Goal: Task Accomplishment & Management: Manage account settings

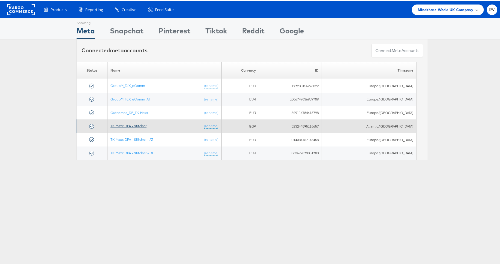
click at [139, 124] on link "TK Maxx DPA - Stitcher" at bounding box center [129, 124] width 36 height 5
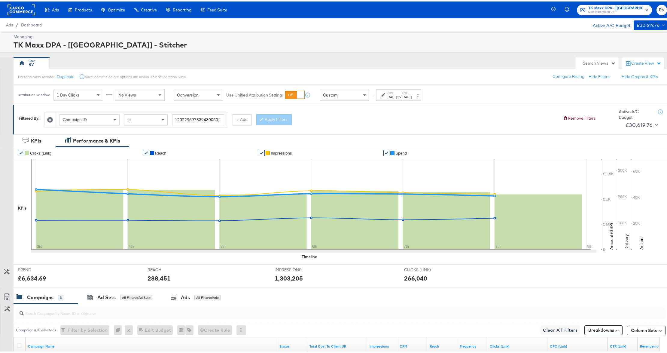
click at [412, 90] on label "End:" at bounding box center [407, 91] width 10 height 4
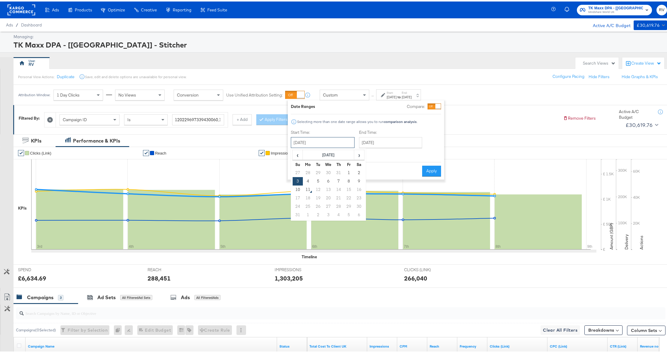
click at [316, 142] on input "[DATE]" at bounding box center [323, 141] width 64 height 11
click at [297, 180] on td "3" at bounding box center [298, 180] width 10 height 8
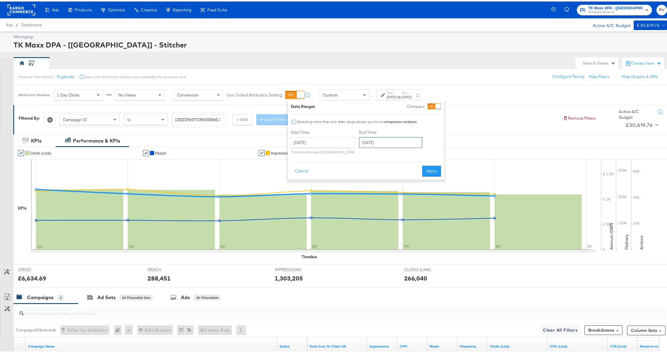
click at [379, 141] on input "August 8th 2025" at bounding box center [390, 141] width 63 height 11
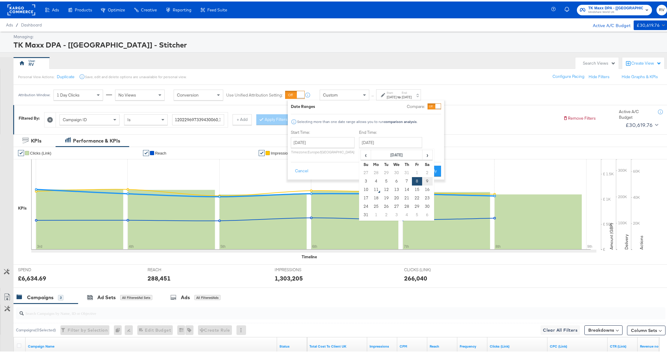
click at [425, 181] on td "9" at bounding box center [427, 180] width 10 height 8
type input "[DATE]"
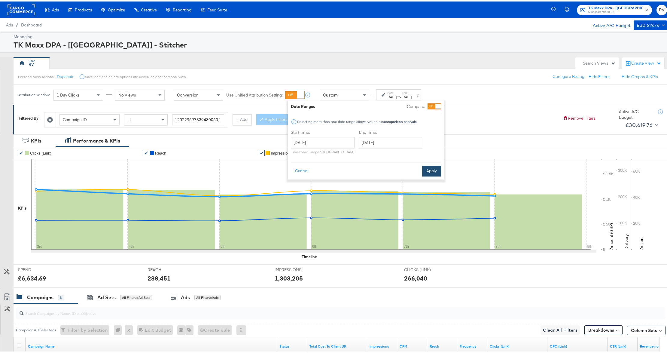
click at [433, 170] on button "Apply" at bounding box center [431, 169] width 19 height 11
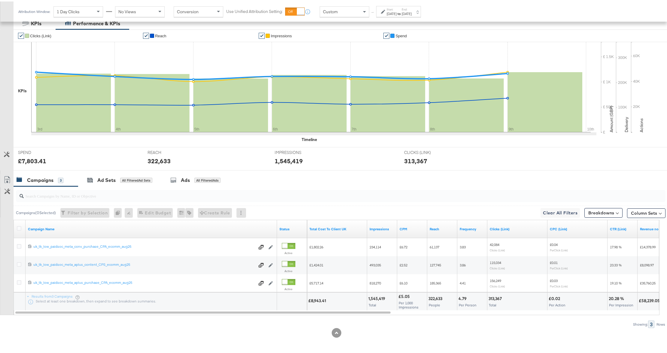
scroll to position [118, 0]
click at [638, 215] on button "Column Sets" at bounding box center [646, 212] width 38 height 10
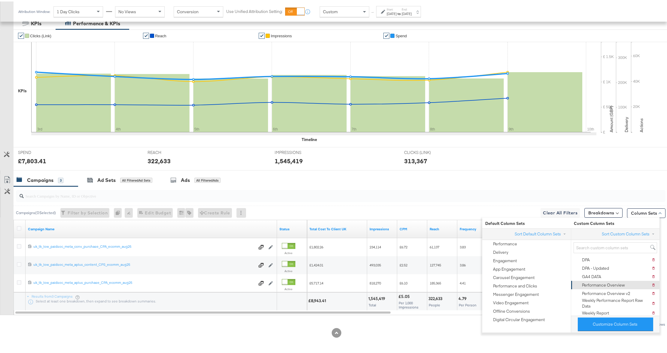
scroll to position [33, 0]
click at [628, 286] on div "Weekly Report - [GEOGRAPHIC_DATA] - UK Metrics" at bounding box center [616, 291] width 72 height 11
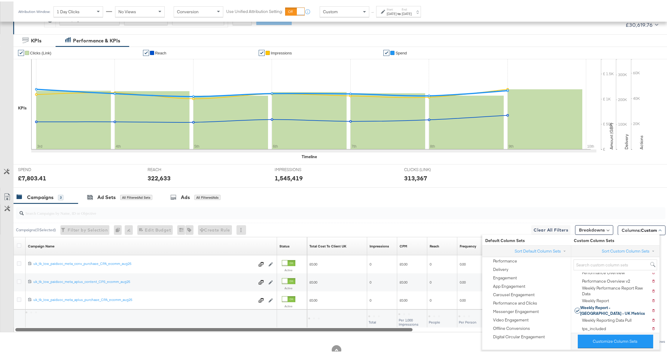
scroll to position [118, 0]
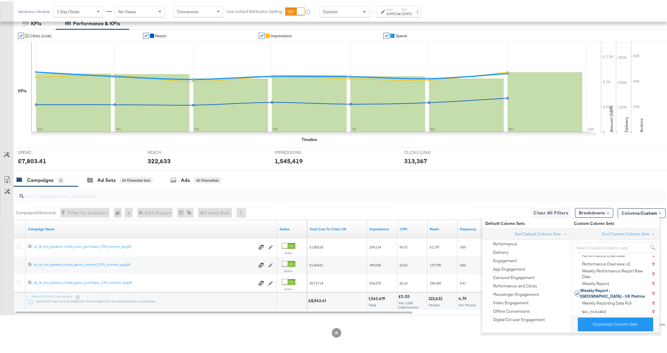
drag, startPoint x: 409, startPoint y: 329, endPoint x: 412, endPoint y: 323, distance: 6.5
click at [409, 329] on div at bounding box center [336, 331] width 673 height 10
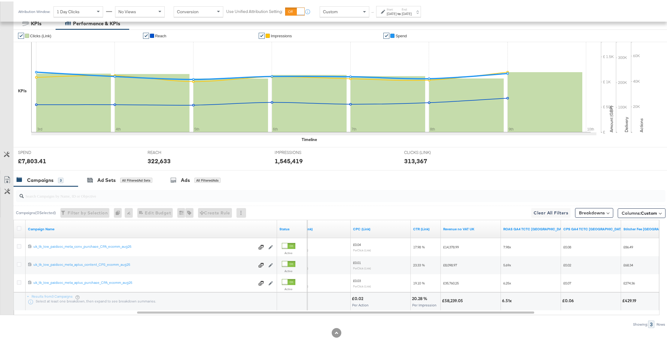
scroll to position [117, 0]
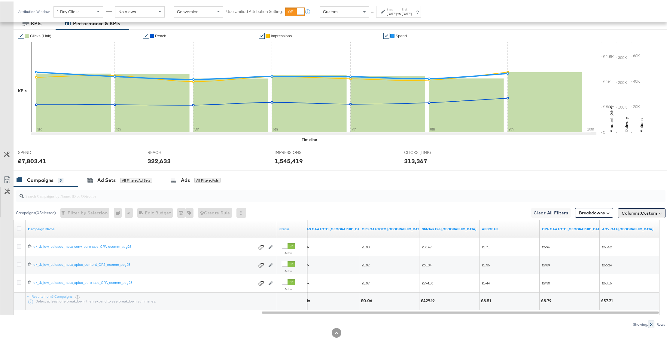
click at [643, 208] on button "Columns: Custom" at bounding box center [642, 212] width 48 height 10
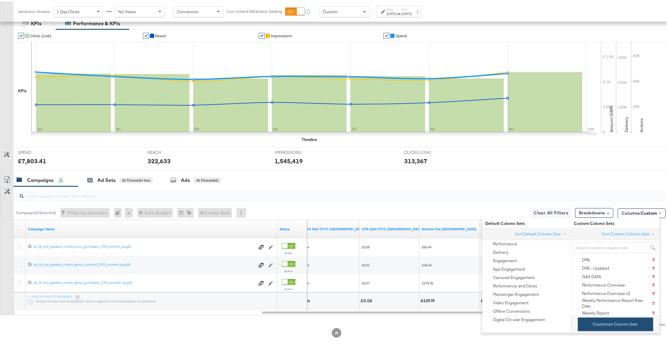
click at [600, 322] on button "Customize Column Sets" at bounding box center [615, 323] width 75 height 14
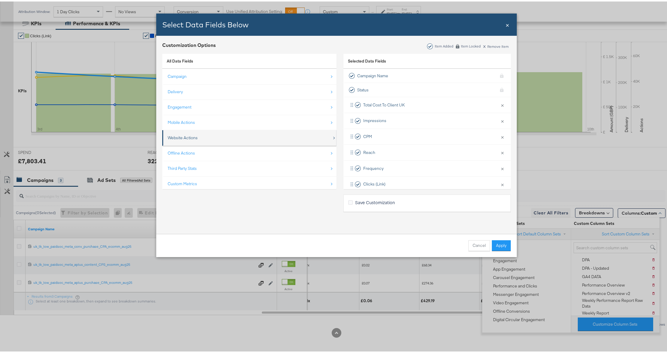
scroll to position [9, 0]
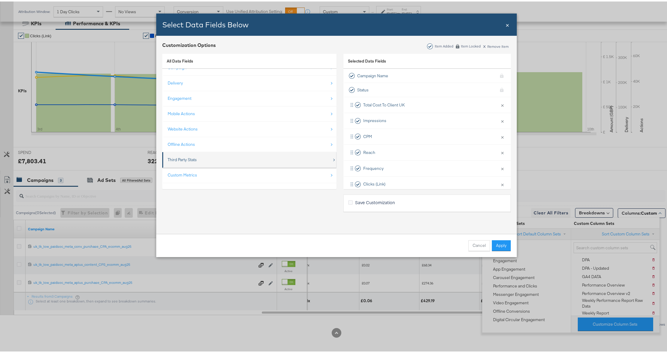
click at [209, 156] on div "Third Party Stats" at bounding box center [250, 158] width 164 height 12
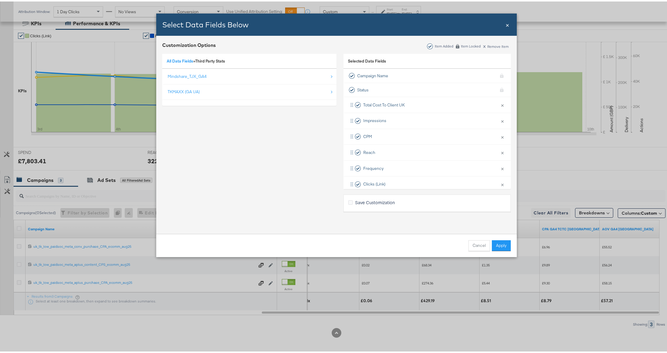
scroll to position [0, 0]
click at [201, 78] on div "Mindshare_TJX_GA4" at bounding box center [250, 75] width 164 height 12
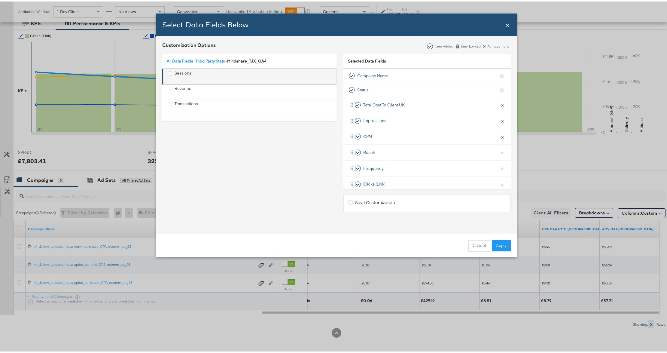
click at [196, 76] on div "Sessions" at bounding box center [250, 75] width 164 height 12
click at [163, 75] on li "Sessions" at bounding box center [249, 75] width 174 height 16
click at [168, 75] on div "Sessions" at bounding box center [170, 72] width 5 height 7
click at [387, 196] on div "Save Customization" at bounding box center [426, 201] width 167 height 17
click at [385, 202] on span "Save Customization" at bounding box center [375, 201] width 40 height 6
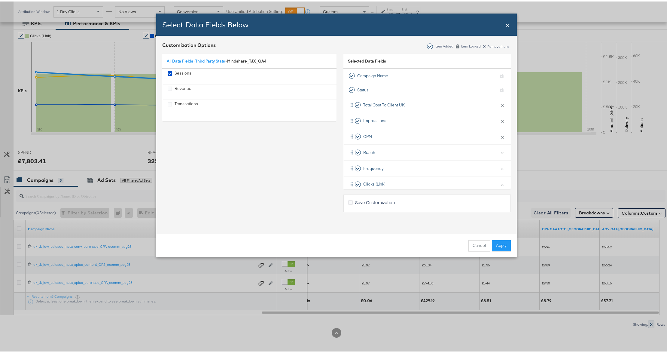
click at [0, 0] on input "Save Customization" at bounding box center [0, 0] width 0 height 0
click at [348, 200] on icon "Bulk Add Locations Modal" at bounding box center [350, 201] width 5 height 5
click at [0, 0] on input "Save Customization" at bounding box center [0, 0] width 0 height 0
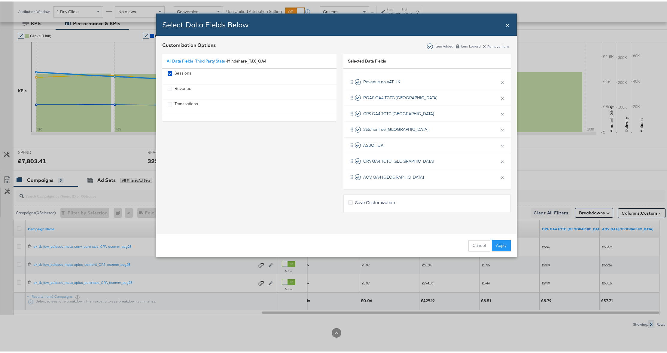
scroll to position [169, 0]
click at [492, 242] on button "Apply" at bounding box center [501, 244] width 19 height 11
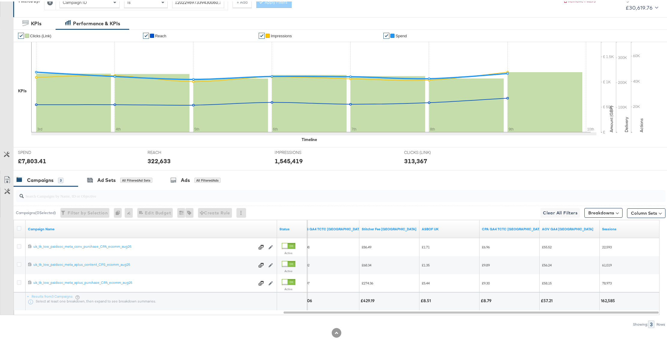
scroll to position [0, 0]
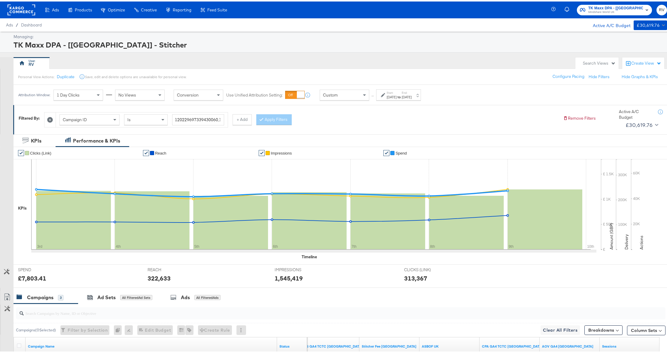
click at [412, 98] on div "[DATE]" at bounding box center [407, 95] width 10 height 5
click at [322, 141] on input "[DATE]" at bounding box center [323, 141] width 64 height 11
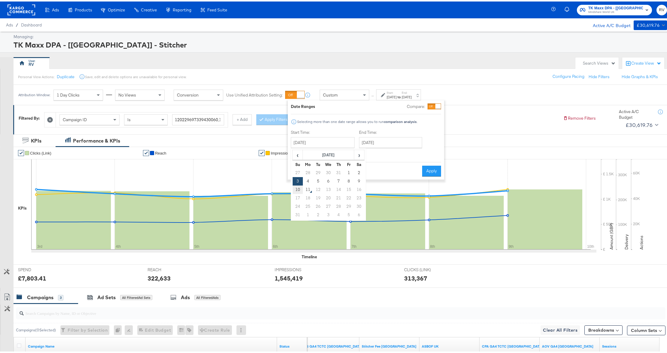
click at [298, 185] on td "10" at bounding box center [298, 188] width 10 height 8
type input "August 10th 2025"
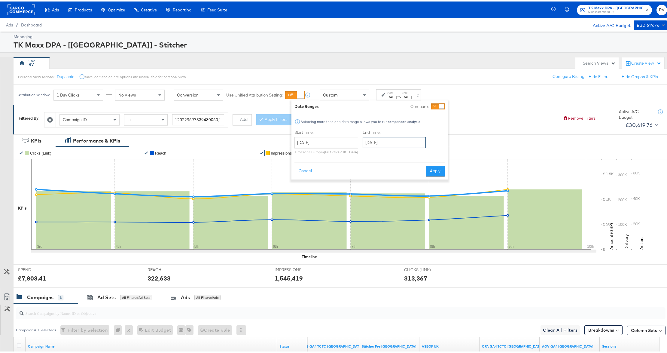
click at [379, 140] on input "August 10th 2025" at bounding box center [394, 141] width 63 height 11
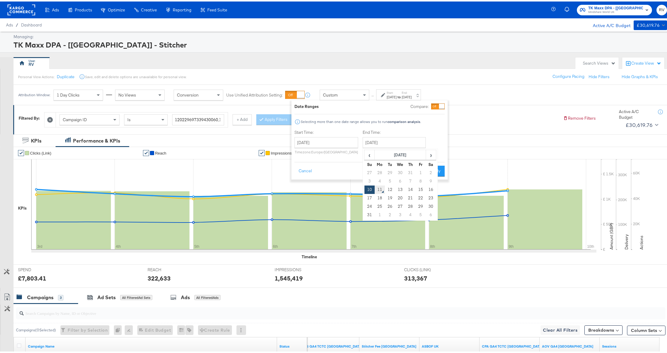
click at [377, 191] on td "11" at bounding box center [380, 188] width 10 height 8
type input "[DATE]"
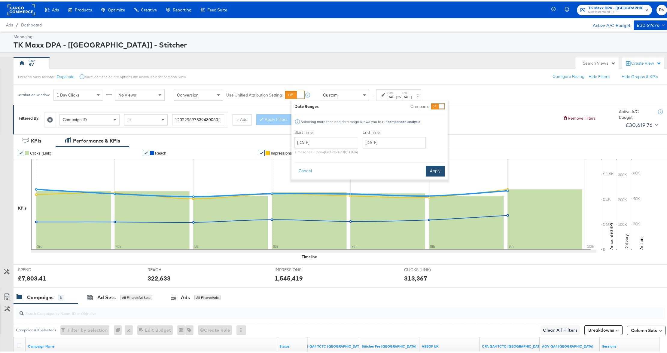
click at [432, 169] on button "Apply" at bounding box center [435, 169] width 19 height 11
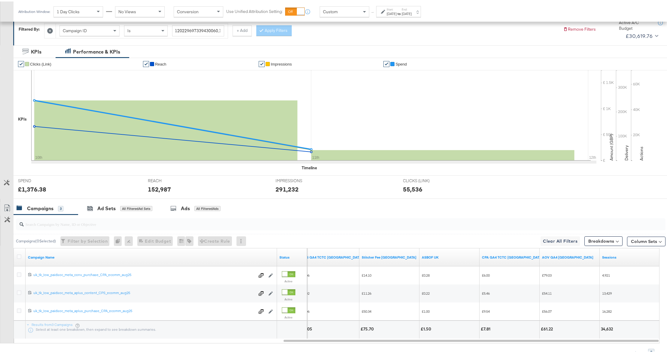
scroll to position [118, 0]
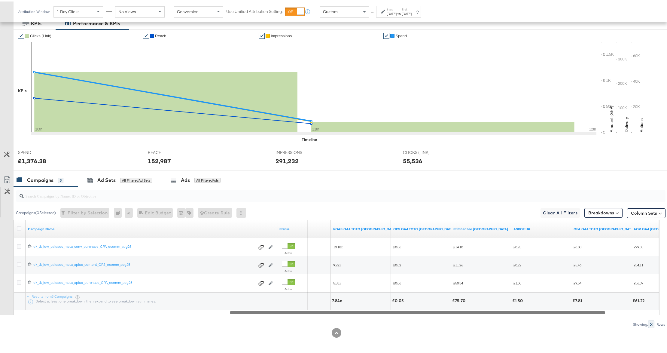
drag, startPoint x: 378, startPoint y: 311, endPoint x: 373, endPoint y: 313, distance: 5.0
click at [373, 313] on div at bounding box center [417, 310] width 375 height 5
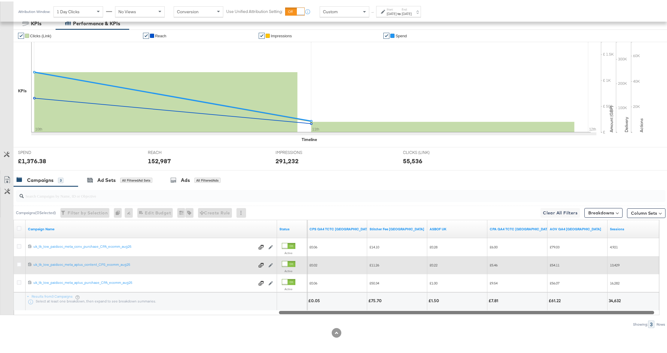
scroll to position [0, 0]
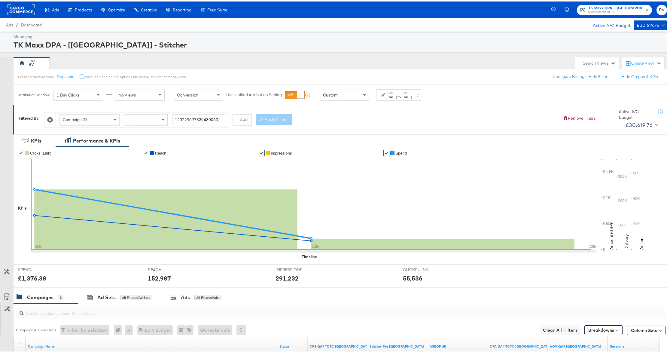
click at [412, 96] on div "Aug 11th 2025" at bounding box center [407, 95] width 10 height 5
click at [311, 142] on input "August 10th 2025" at bounding box center [327, 141] width 64 height 11
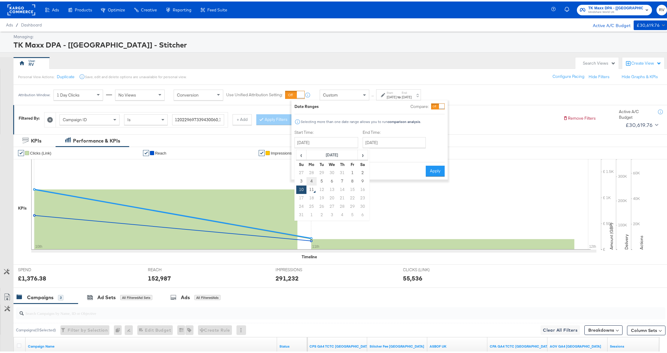
click at [307, 180] on td "4" at bounding box center [312, 180] width 10 height 8
click at [322, 140] on input "August 4th 2025" at bounding box center [325, 141] width 64 height 11
click at [300, 181] on td "3" at bounding box center [300, 180] width 10 height 8
type input "August 3rd 2025"
click at [376, 141] on input "August 11th 2025" at bounding box center [392, 141] width 63 height 11
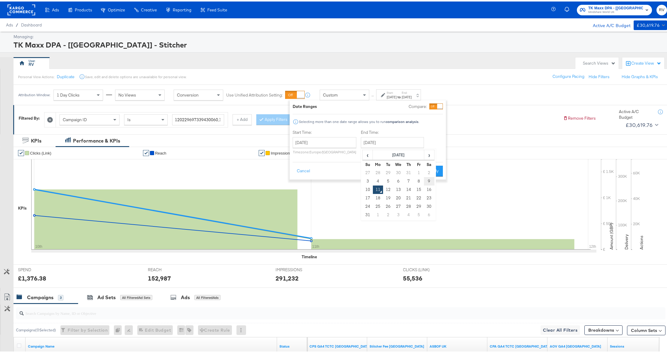
click at [427, 184] on td "9" at bounding box center [429, 180] width 10 height 8
type input "August 9th 2025"
click at [432, 173] on button "Apply" at bounding box center [431, 169] width 19 height 11
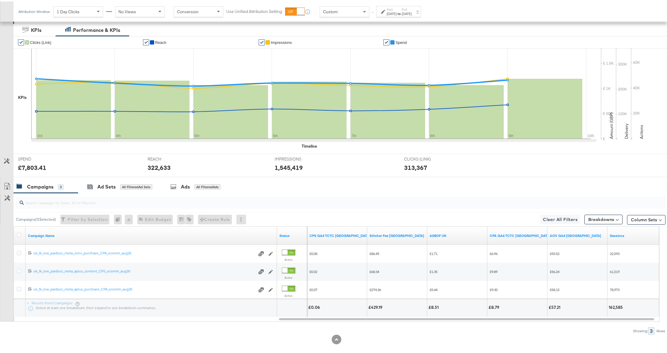
scroll to position [118, 0]
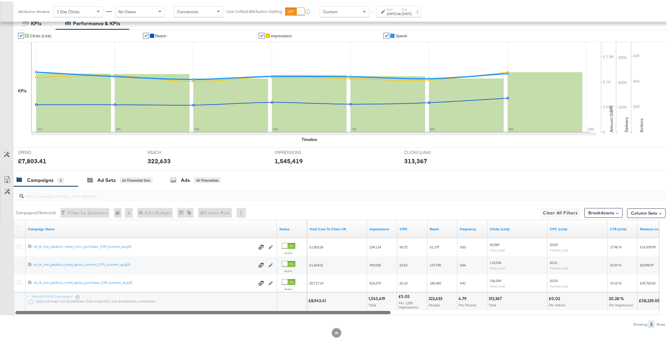
drag, startPoint x: 406, startPoint y: 310, endPoint x: 108, endPoint y: 296, distance: 299.1
click at [108, 296] on div "Campaign Name Status Total Cost To Client UK Impressions CPM Reach Frequency Cl…" at bounding box center [337, 265] width 646 height 95
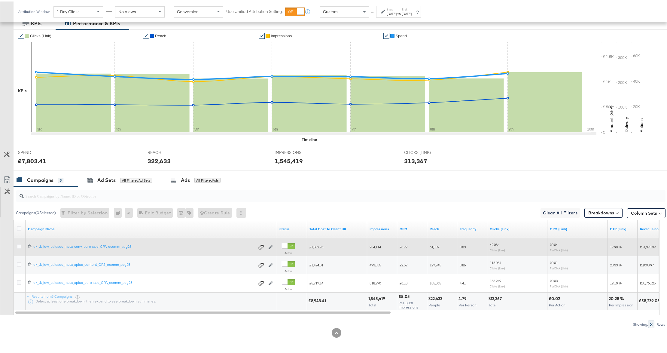
click at [274, 246] on button "Edit Campaign" at bounding box center [272, 246] width 6 height 6
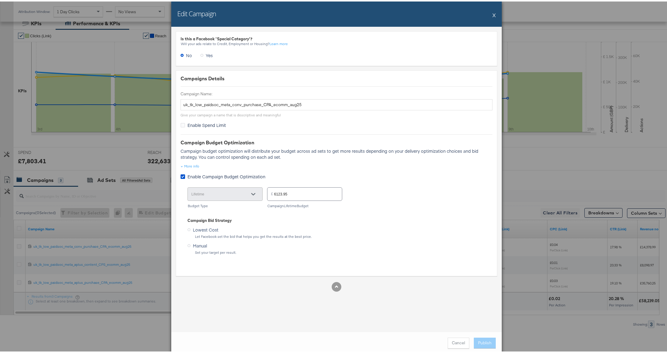
click at [493, 15] on button "X" at bounding box center [494, 14] width 3 height 12
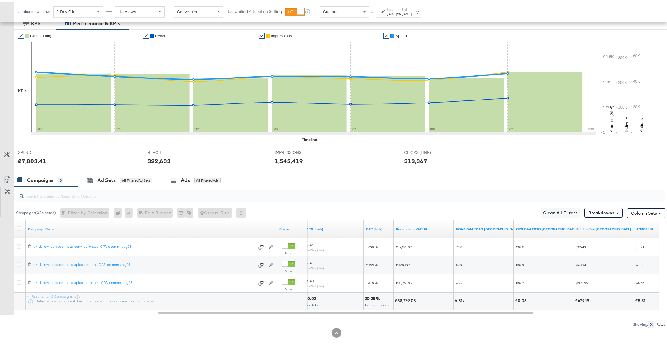
click at [21, 224] on div at bounding box center [19, 227] width 11 height 11
click at [17, 228] on icon at bounding box center [19, 226] width 5 height 5
click at [0, 0] on input "checkbox" at bounding box center [0, 0] width 0 height 0
click at [188, 180] on div "Ads" at bounding box center [183, 178] width 9 height 7
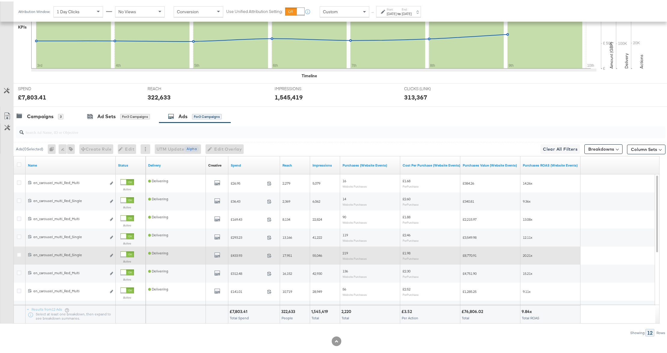
scroll to position [181, 0]
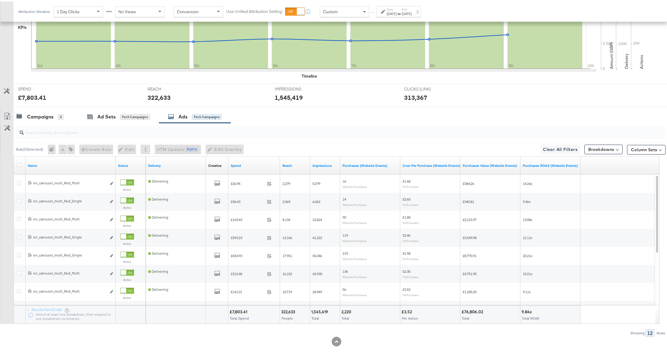
click at [73, 132] on input "search" at bounding box center [315, 129] width 582 height 12
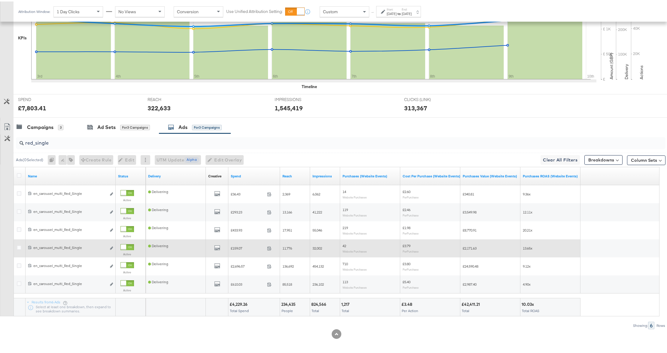
scroll to position [170, 0]
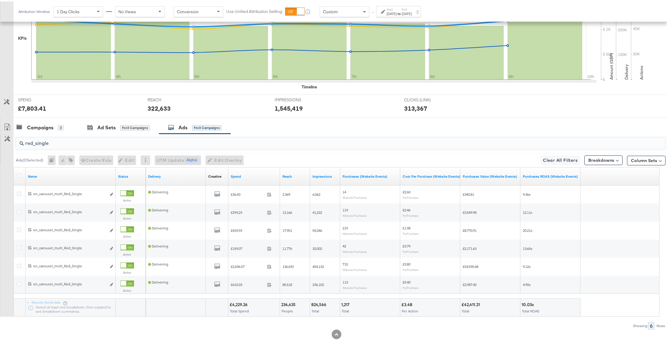
click at [86, 143] on input "red_single" at bounding box center [315, 139] width 582 height 12
click at [600, 159] on button "Breakdowns" at bounding box center [604, 159] width 38 height 10
click at [652, 162] on button "Column Sets" at bounding box center [646, 159] width 38 height 10
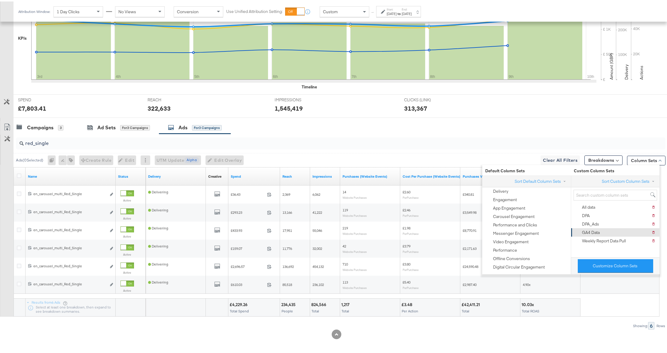
click at [603, 234] on div "GA4 Data Delete GA4 Data" at bounding box center [615, 231] width 81 height 8
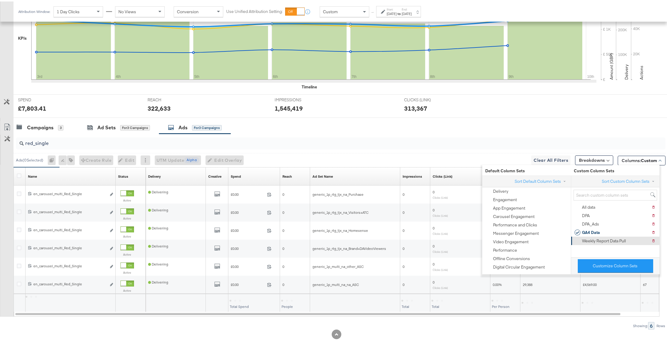
click at [603, 239] on div "Weekly Report Data Pull" at bounding box center [604, 240] width 44 height 6
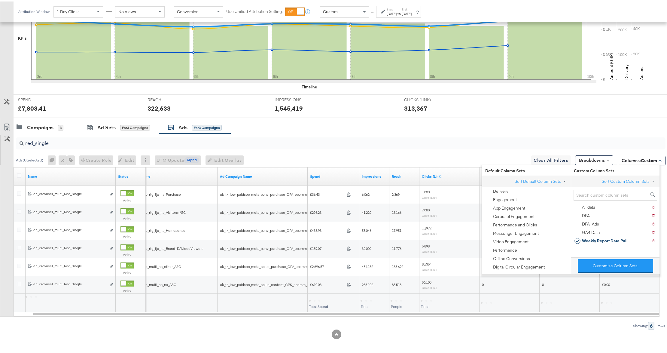
click at [666, 124] on div at bounding box center [670, 126] width 8 height 13
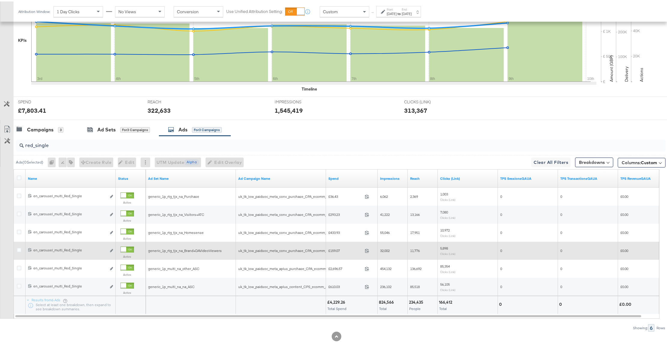
scroll to position [167, 0]
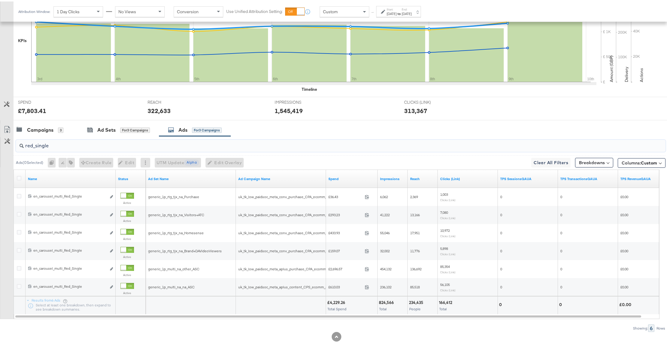
drag, startPoint x: 89, startPoint y: 146, endPoint x: 42, endPoint y: 144, distance: 46.9
click at [42, 144] on input "red_single" at bounding box center [315, 142] width 582 height 12
type input "r"
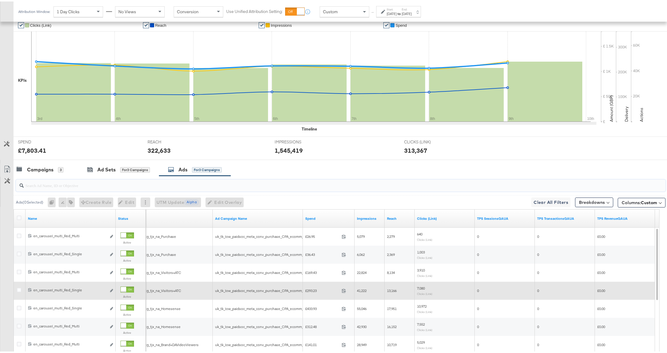
scroll to position [111, 0]
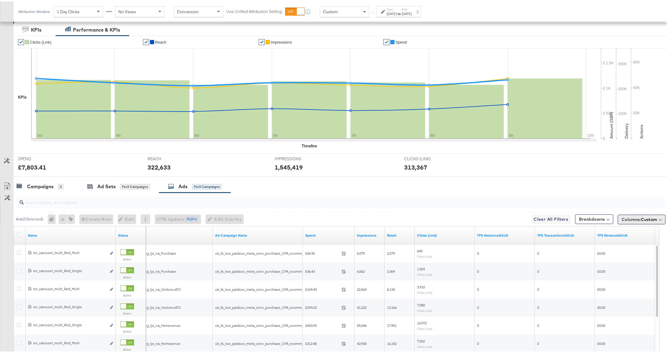
click at [641, 218] on span "Custom" at bounding box center [649, 217] width 16 height 5
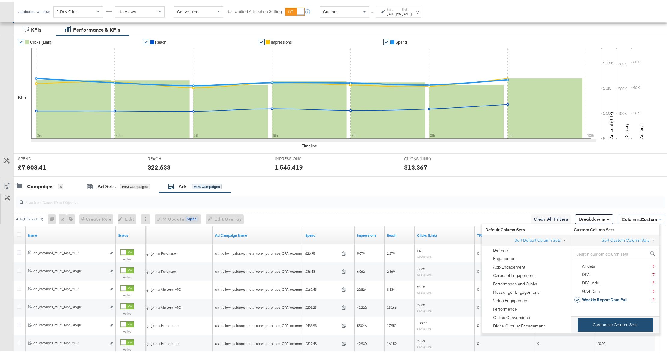
click at [596, 329] on button "Customize Column Sets" at bounding box center [615, 323] width 75 height 14
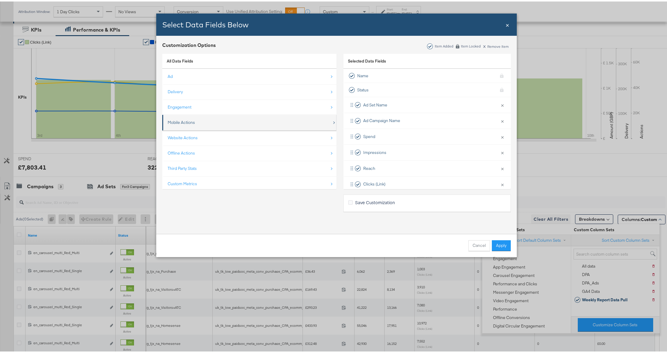
scroll to position [9, 0]
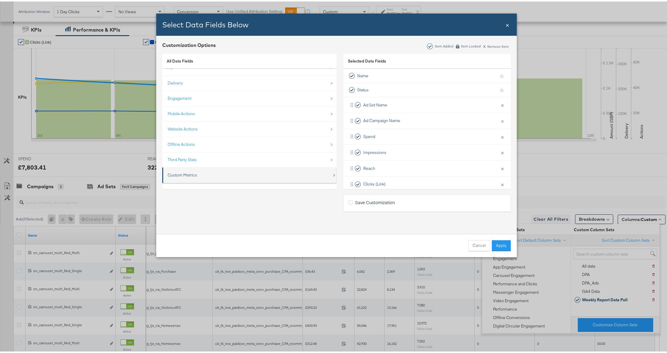
click at [241, 176] on div "Custom Metrics" at bounding box center [250, 173] width 164 height 12
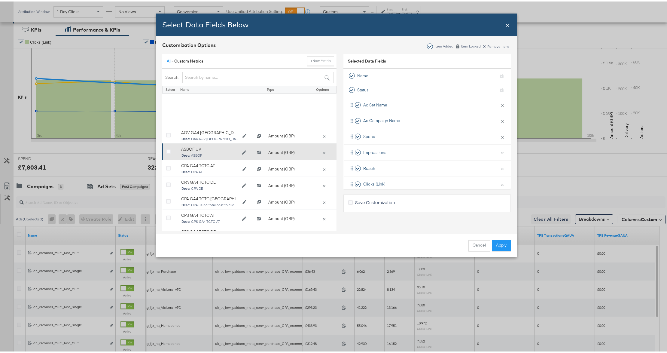
scroll to position [52, 0]
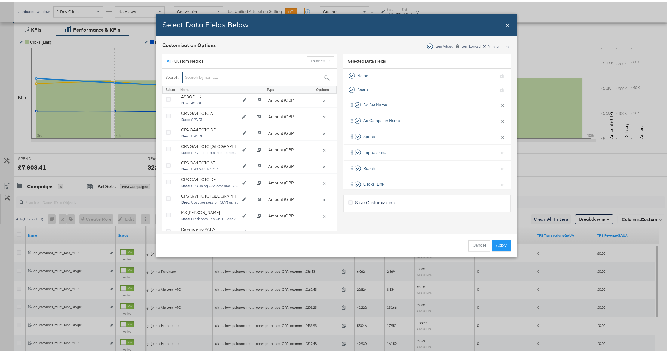
click at [209, 74] on input "Bulk Add Locations Modal" at bounding box center [257, 75] width 151 height 11
type input "UK"
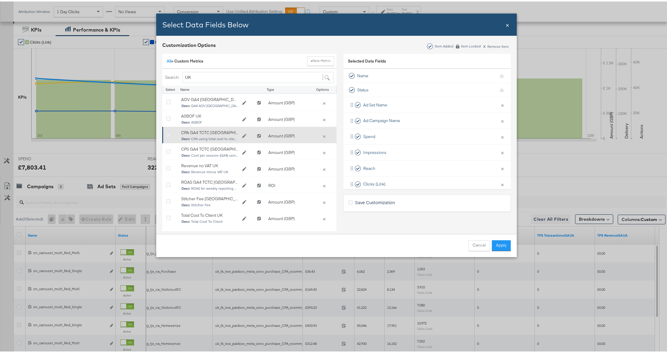
click at [166, 133] on icon "Bulk Add Locations Modal" at bounding box center [168, 134] width 5 height 5
click at [0, 0] on input "Bulk Add Locations Modal" at bounding box center [0, 0] width 0 height 0
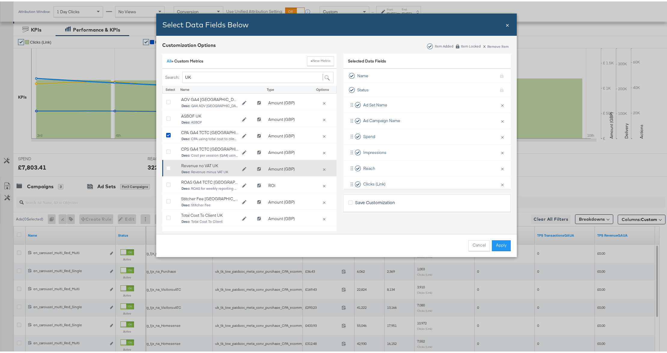
click at [166, 170] on div "Bulk Add Locations Modal" at bounding box center [170, 168] width 9 height 6
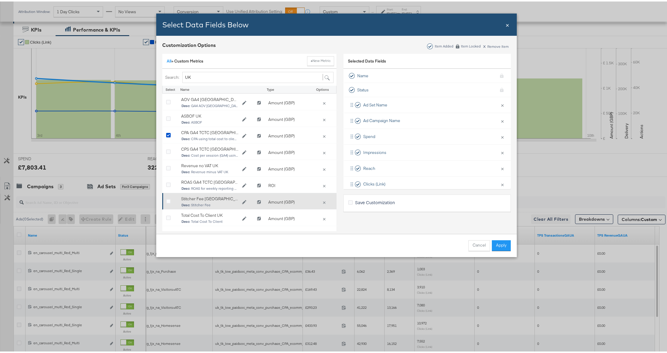
scroll to position [13, 0]
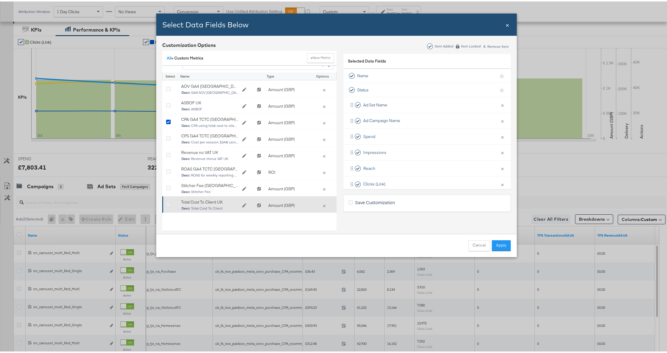
click at [166, 203] on icon "Bulk Add Locations Modal" at bounding box center [168, 203] width 5 height 5
click at [0, 0] on input "Bulk Add Locations Modal" at bounding box center [0, 0] width 0 height 0
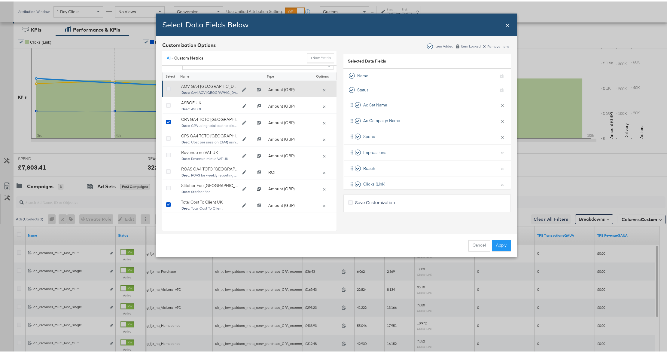
click at [166, 89] on icon "Bulk Add Locations Modal" at bounding box center [168, 87] width 5 height 5
click at [0, 0] on input "Bulk Add Locations Modal" at bounding box center [0, 0] width 0 height 0
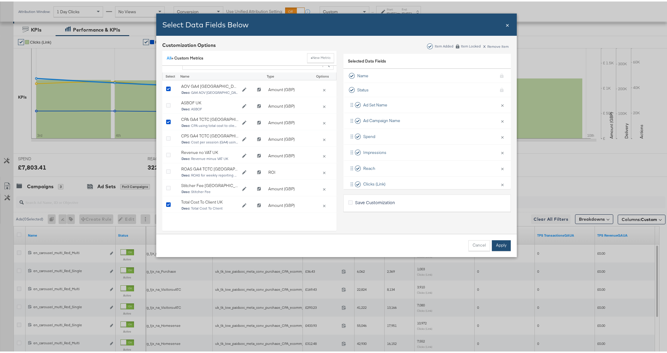
click at [503, 244] on button "Apply" at bounding box center [501, 244] width 19 height 11
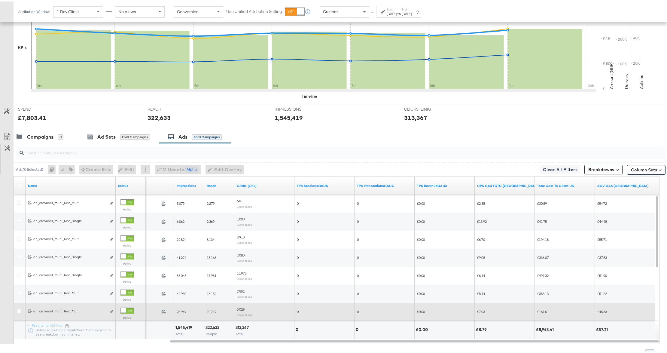
scroll to position [160, 0]
click at [605, 165] on button "Breakdowns" at bounding box center [604, 168] width 38 height 10
click at [635, 168] on button "Column Sets" at bounding box center [646, 169] width 38 height 10
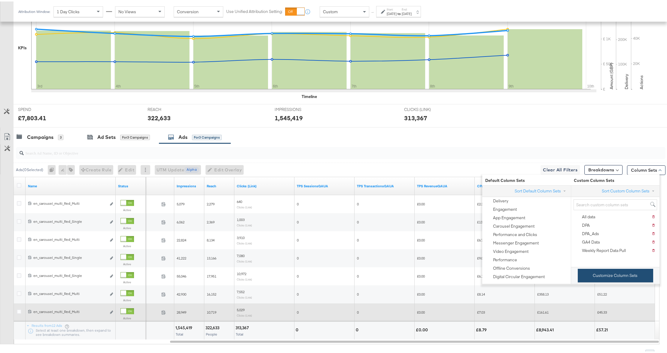
click at [591, 280] on button "Customize Column Sets" at bounding box center [615, 274] width 75 height 14
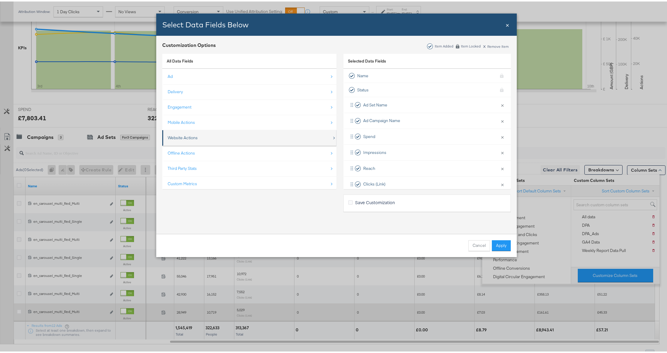
scroll to position [9, 0]
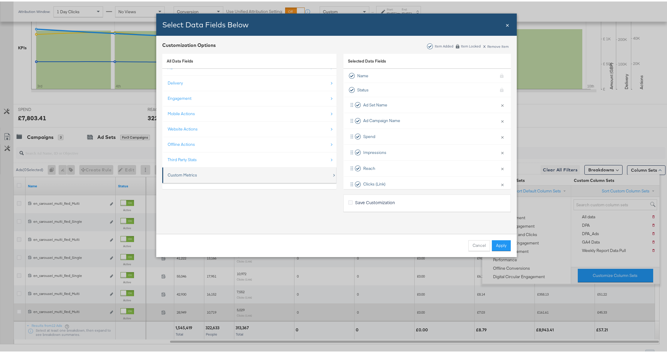
click at [217, 172] on div "Custom Metrics" at bounding box center [250, 173] width 164 height 12
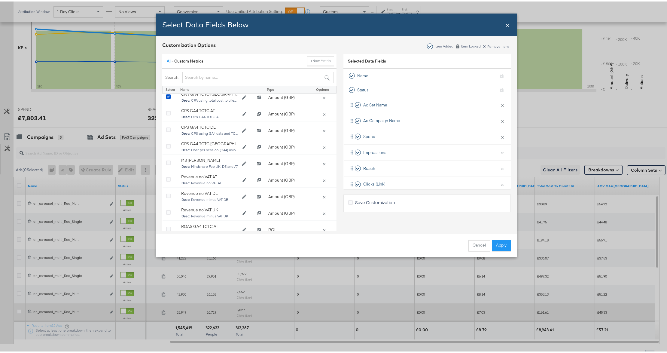
scroll to position [105, 0]
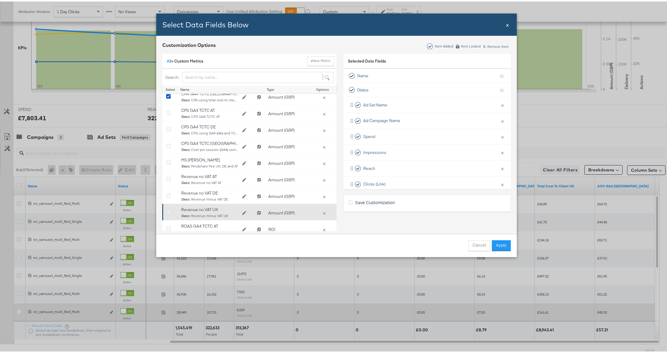
click at [167, 212] on icon "Bulk Add Locations Modal" at bounding box center [168, 211] width 5 height 5
click at [0, 0] on input "Bulk Add Locations Modal" at bounding box center [0, 0] width 0 height 0
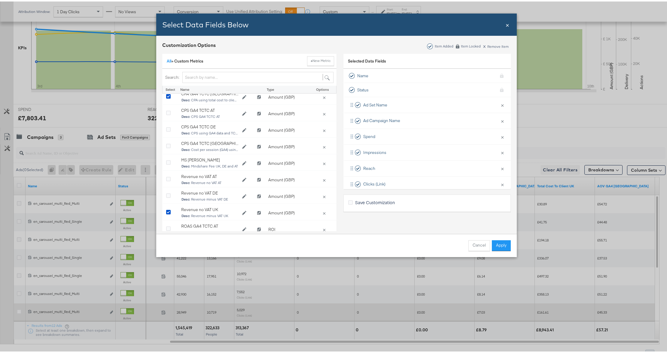
scroll to position [13, 0]
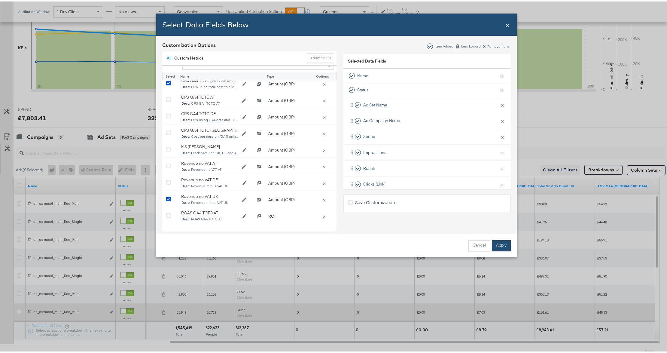
click at [505, 243] on button "Apply" at bounding box center [501, 244] width 19 height 11
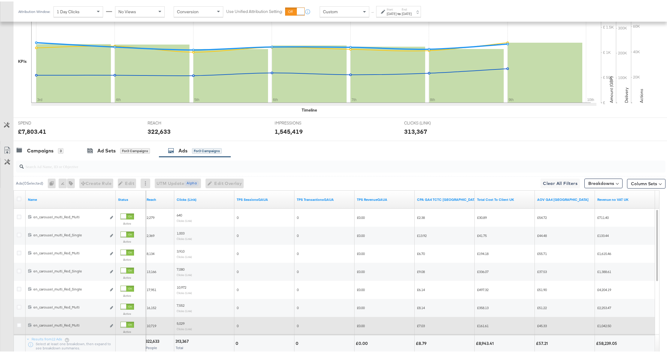
scroll to position [190, 0]
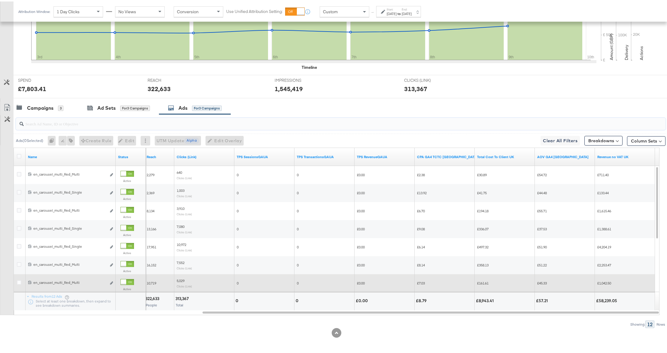
click at [79, 124] on input "search" at bounding box center [315, 120] width 582 height 12
type input "RED_SINGLE"
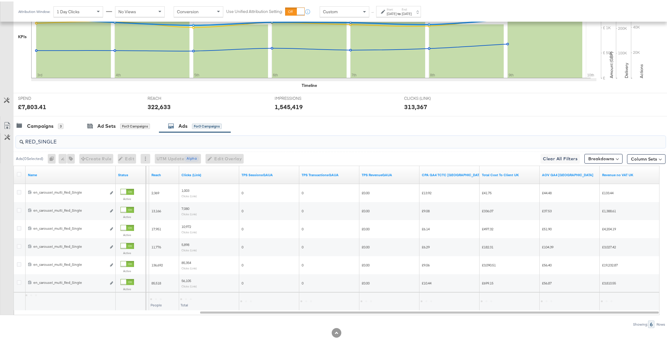
scroll to position [172, 0]
click at [596, 308] on div "£56.99" at bounding box center [570, 300] width 60 height 18
click at [631, 159] on button "Column Sets" at bounding box center [646, 158] width 38 height 10
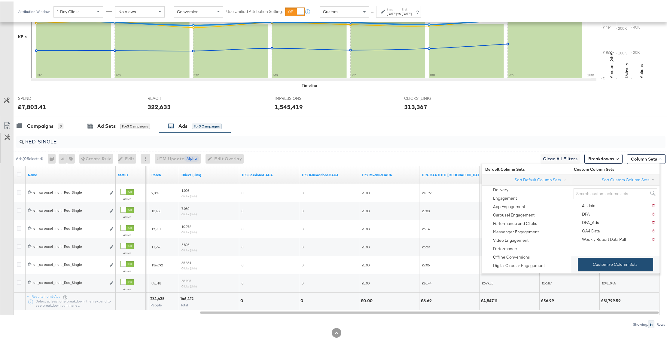
click at [591, 267] on button "Customize Column Sets" at bounding box center [615, 263] width 75 height 14
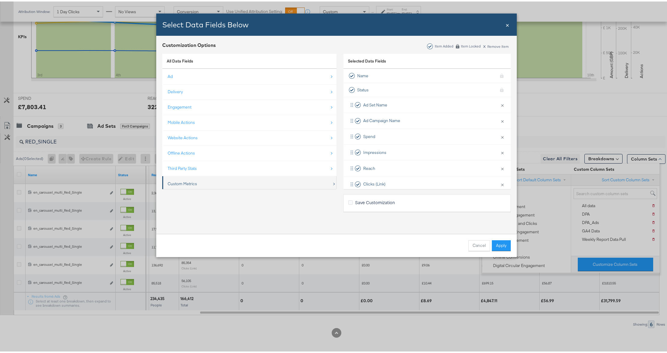
click at [212, 183] on div "Custom Metrics" at bounding box center [250, 182] width 164 height 12
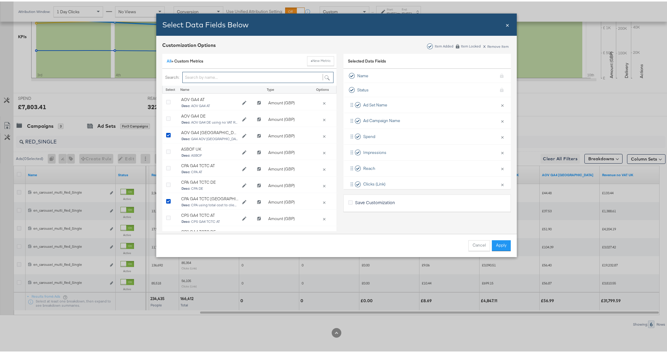
click at [225, 75] on input "Bulk Add Locations Modal" at bounding box center [257, 75] width 151 height 11
type input "UK"
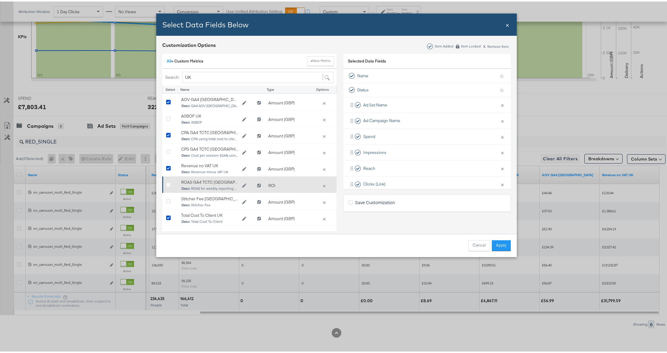
click at [167, 182] on div "Bulk Add Locations Modal" at bounding box center [170, 184] width 9 height 6
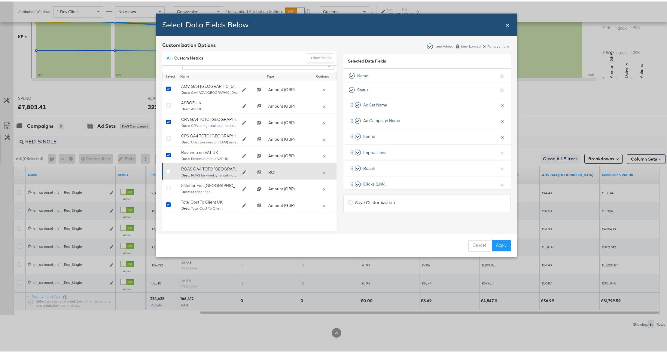
scroll to position [0, 0]
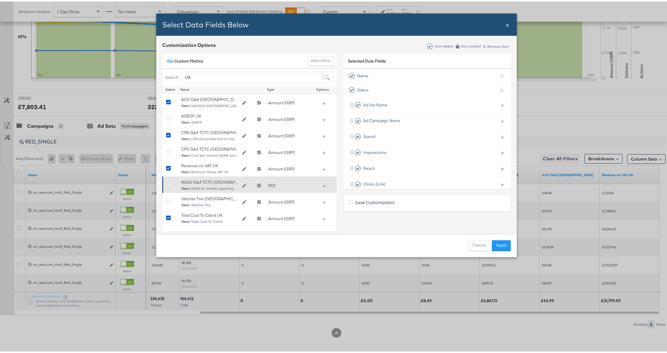
click at [166, 184] on icon "Bulk Add Locations Modal" at bounding box center [168, 183] width 5 height 5
click at [0, 0] on input "Bulk Add Locations Modal" at bounding box center [0, 0] width 0 height 0
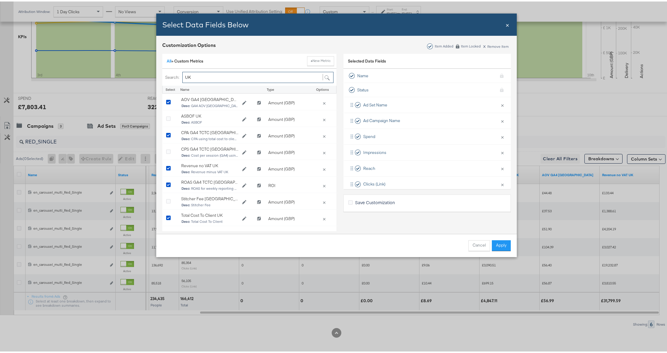
drag, startPoint x: 192, startPoint y: 76, endPoint x: 181, endPoint y: 76, distance: 11.7
click at [182, 76] on input "UK" at bounding box center [257, 75] width 151 height 11
click at [498, 243] on button "Apply" at bounding box center [501, 244] width 19 height 11
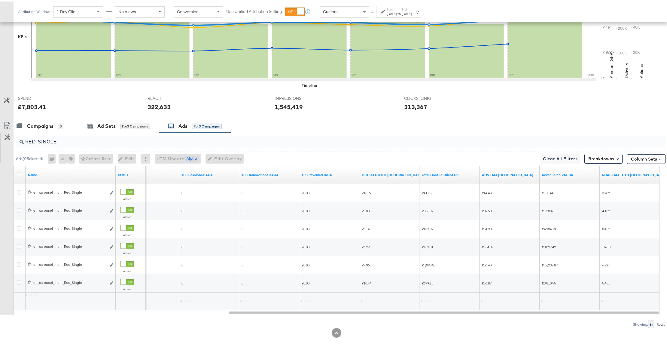
click at [535, 327] on div at bounding box center [336, 331] width 673 height 10
click at [61, 139] on input "RED_SINGLE" at bounding box center [315, 138] width 582 height 12
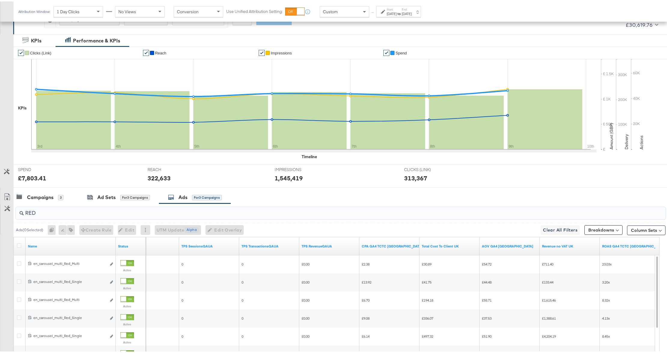
scroll to position [172, 0]
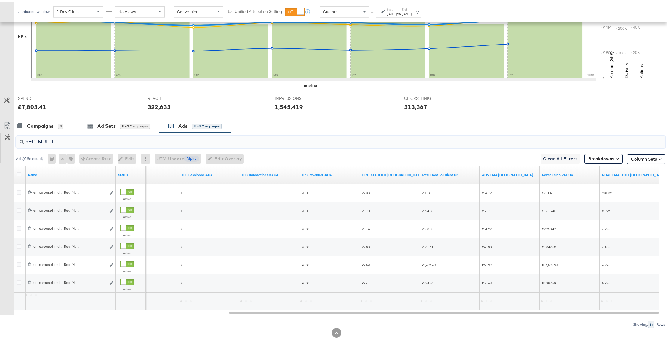
type input "RED_MULTI"
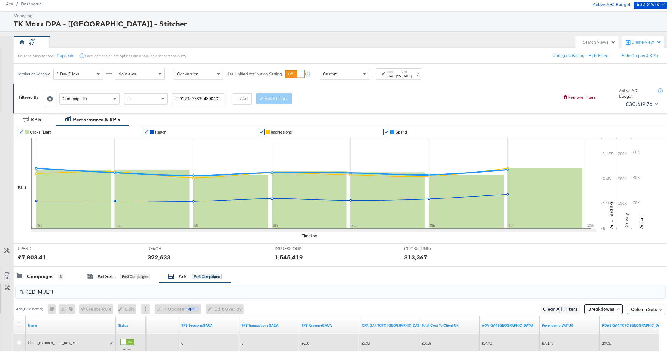
scroll to position [0, 0]
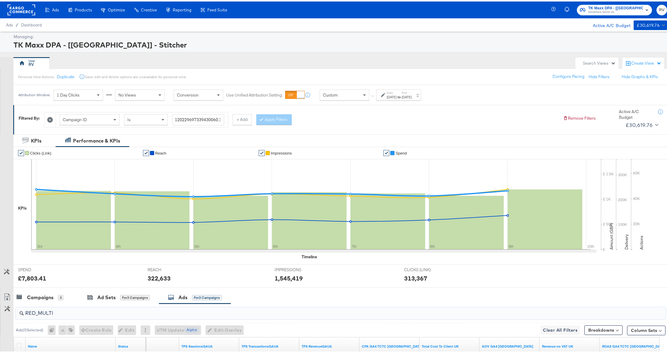
click at [603, 8] on span "Mindshare World UK" at bounding box center [615, 10] width 55 height 5
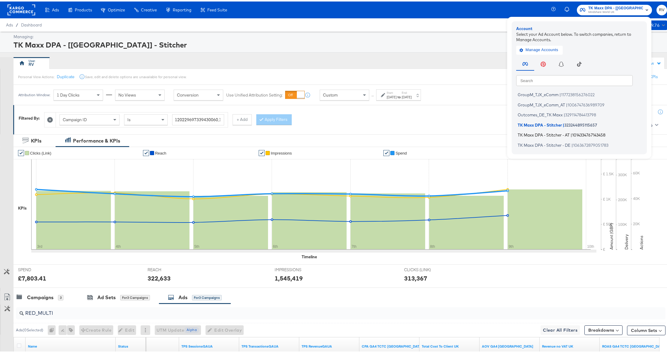
click at [556, 135] on span "TK Maxx DPA - Stitcher - AT" at bounding box center [544, 133] width 52 height 5
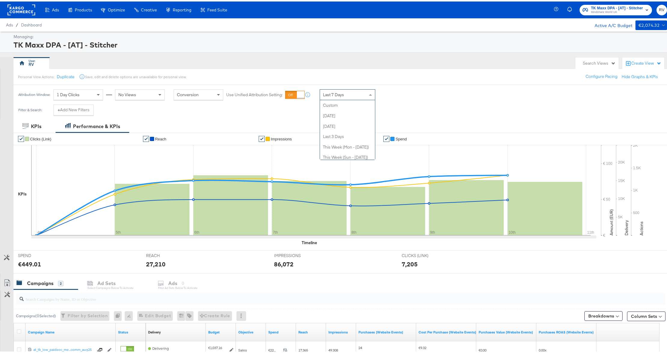
click at [356, 98] on div "Last 7 Days" at bounding box center [347, 93] width 55 height 10
click at [475, 95] on div "Attribution Window: 1 Day Clicks No Views Conversion Use Unified Attribution Se…" at bounding box center [336, 93] width 673 height 20
click at [347, 97] on div "Last 7 Days" at bounding box center [347, 93] width 55 height 10
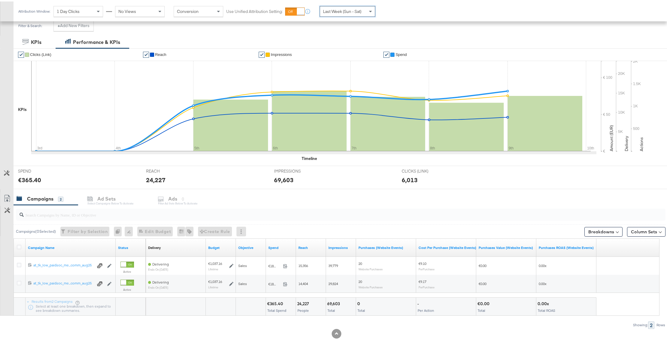
scroll to position [86, 0]
click at [628, 229] on button "Column Sets" at bounding box center [646, 230] width 38 height 10
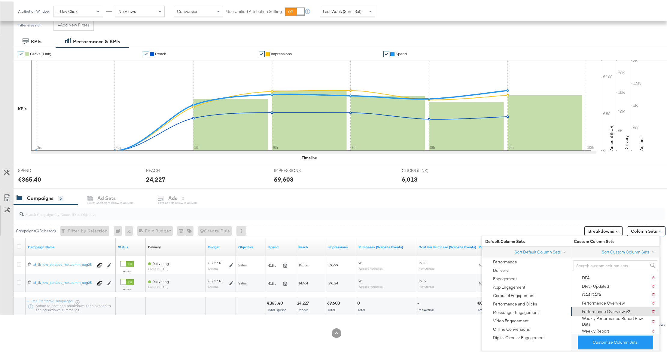
scroll to position [33, 0]
click at [603, 341] on button "Customize Column Sets" at bounding box center [615, 341] width 75 height 14
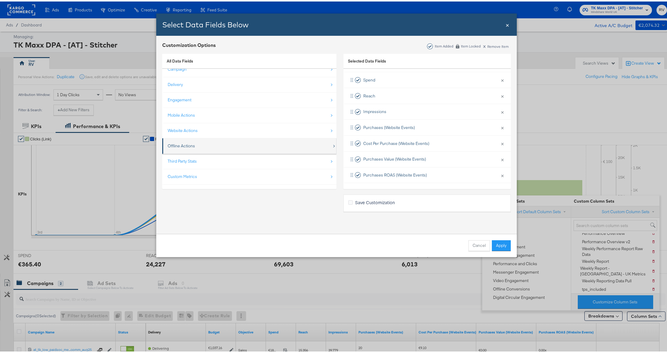
scroll to position [9, 0]
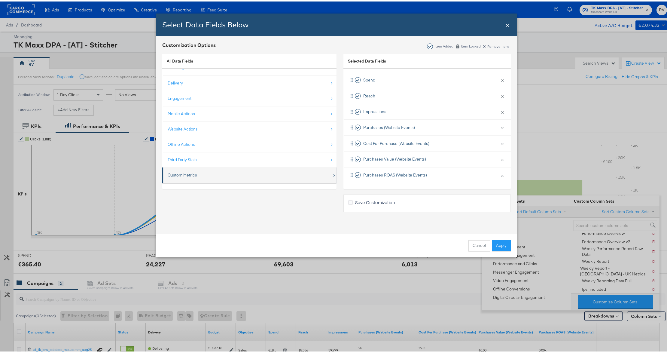
click at [187, 176] on div "Custom Metrics" at bounding box center [182, 174] width 29 height 6
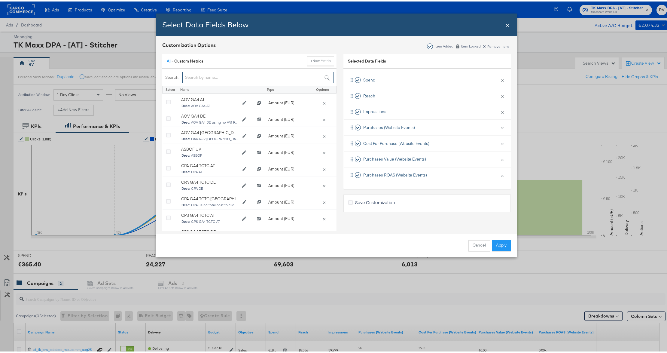
click at [231, 74] on input "Bulk Add Locations Modal" at bounding box center [257, 75] width 151 height 11
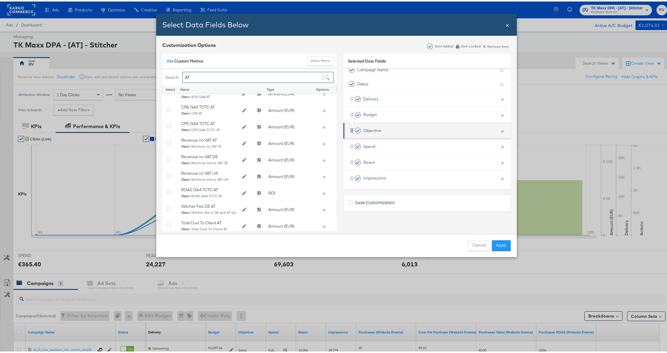
scroll to position [0, 0]
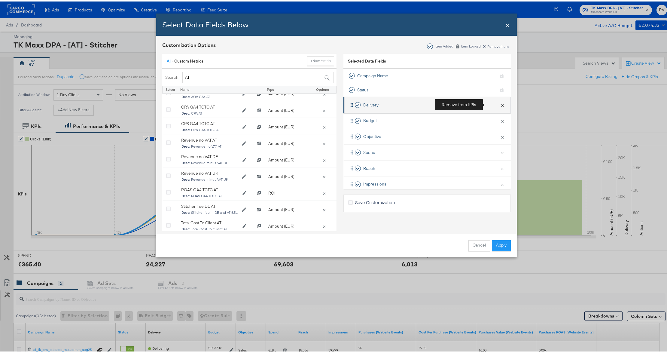
click at [499, 104] on button "×" at bounding box center [503, 103] width 8 height 13
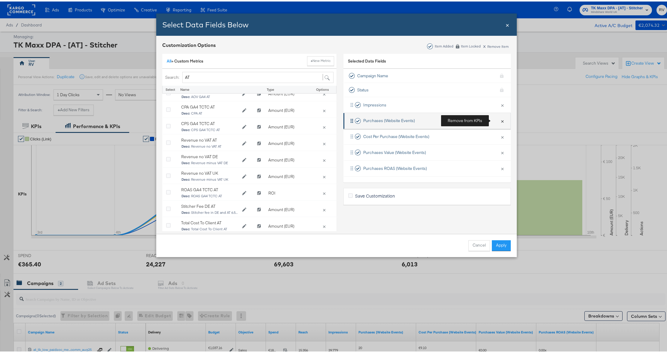
click at [499, 119] on button "×" at bounding box center [503, 119] width 8 height 13
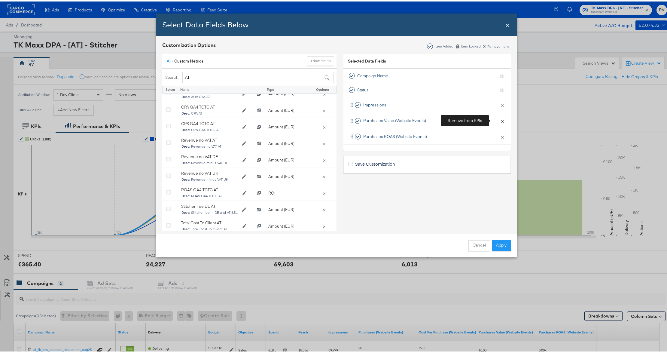
click at [499, 119] on button "×" at bounding box center [503, 119] width 8 height 13
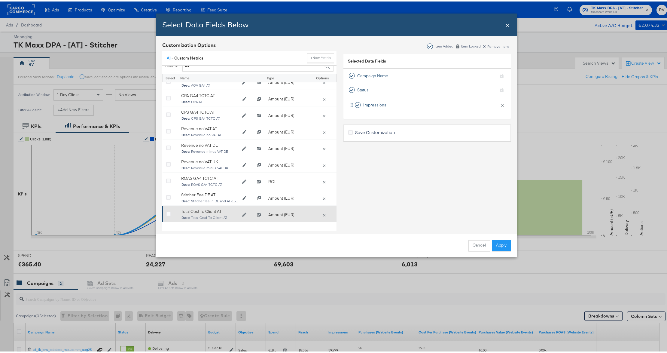
scroll to position [13, 0]
click at [167, 209] on icon "Bulk Add Locations Modal" at bounding box center [168, 211] width 5 height 5
click at [0, 0] on input "Bulk Add Locations Modal" at bounding box center [0, 0] width 0 height 0
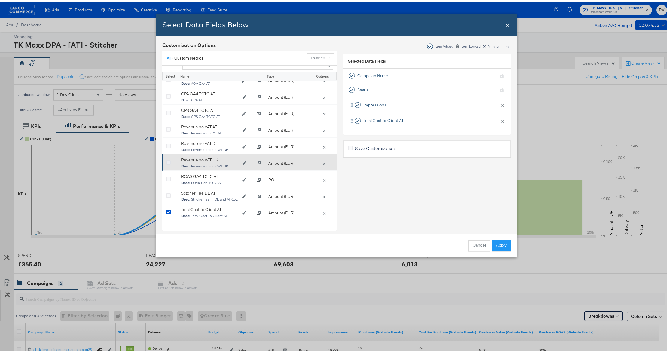
click at [166, 159] on icon "Bulk Add Locations Modal" at bounding box center [168, 161] width 5 height 5
click at [0, 0] on input "Bulk Add Locations Modal" at bounding box center [0, 0] width 0 height 0
click at [166, 159] on icon "Bulk Add Locations Modal" at bounding box center [168, 161] width 5 height 5
click at [0, 0] on input "Bulk Add Locations Modal" at bounding box center [0, 0] width 0 height 0
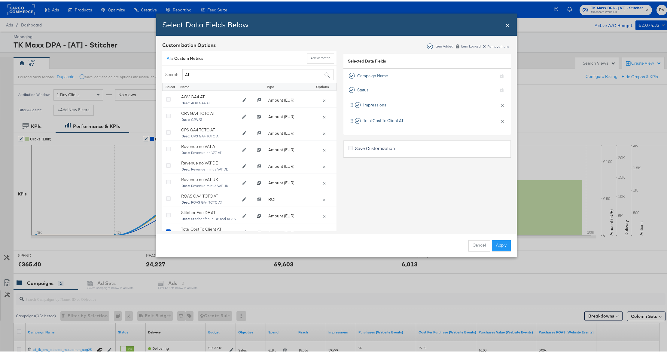
scroll to position [0, 0]
click at [207, 74] on input "AT" at bounding box center [257, 75] width 151 height 11
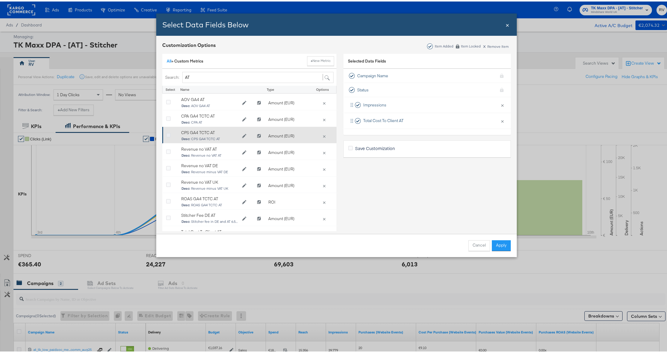
click at [166, 133] on icon "Bulk Add Locations Modal" at bounding box center [168, 134] width 5 height 5
click at [0, 0] on input "Bulk Add Locations Modal" at bounding box center [0, 0] width 0 height 0
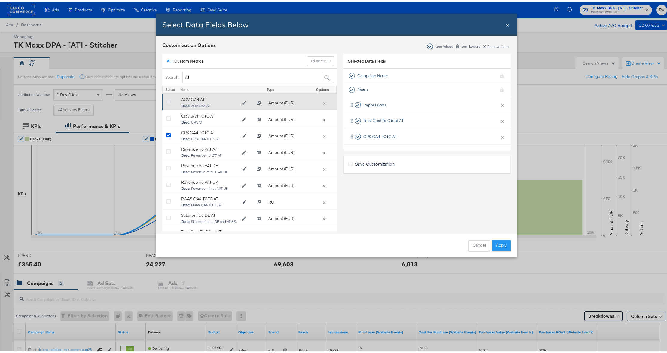
click at [166, 101] on icon "Bulk Add Locations Modal" at bounding box center [168, 101] width 5 height 5
click at [0, 0] on input "Bulk Add Locations Modal" at bounding box center [0, 0] width 0 height 0
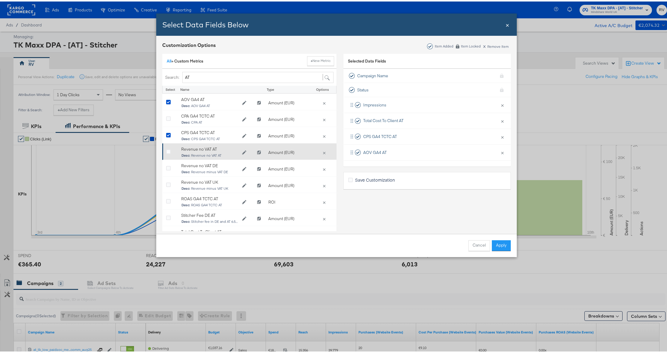
click at [168, 150] on div "Bulk Add Locations Modal" at bounding box center [170, 151] width 9 height 6
click at [166, 151] on icon "Bulk Add Locations Modal" at bounding box center [168, 150] width 5 height 5
click at [0, 0] on input "Bulk Add Locations Modal" at bounding box center [0, 0] width 0 height 0
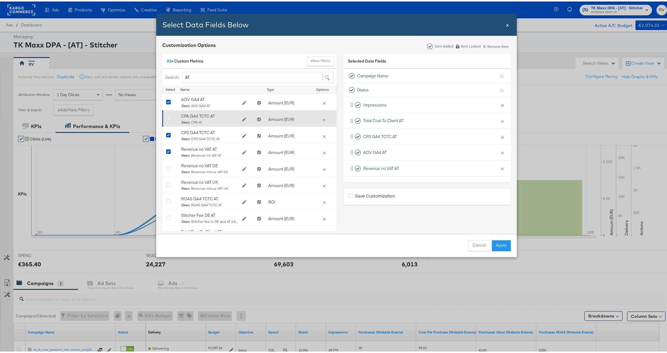
click at [166, 117] on icon "Bulk Add Locations Modal" at bounding box center [168, 117] width 5 height 5
click at [0, 0] on input "Bulk Add Locations Modal" at bounding box center [0, 0] width 0 height 0
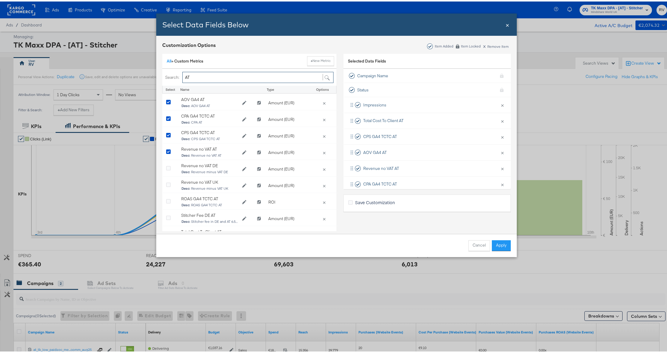
drag, startPoint x: 213, startPoint y: 78, endPoint x: 193, endPoint y: 74, distance: 20.2
click at [193, 74] on input "AT" at bounding box center [257, 75] width 151 height 11
type input "A"
click at [168, 58] on link "All" at bounding box center [169, 59] width 5 height 5
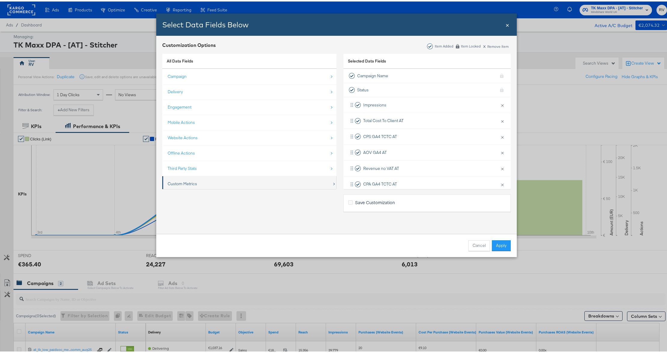
click at [177, 184] on div "Custom Metrics" at bounding box center [182, 182] width 29 height 6
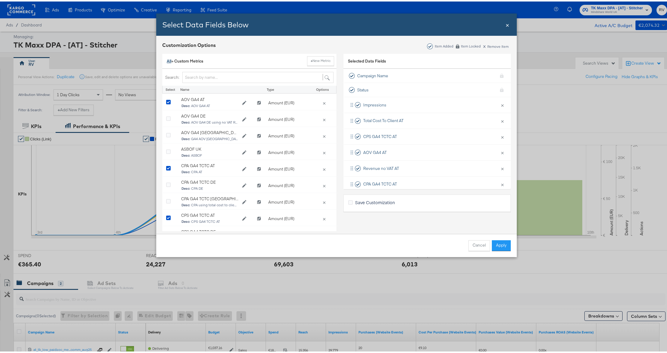
click at [167, 60] on link "All" at bounding box center [169, 59] width 5 height 5
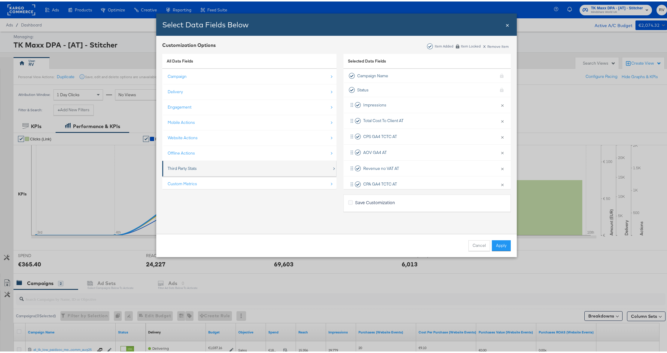
click at [184, 167] on div "Third Party Stats" at bounding box center [182, 167] width 29 height 6
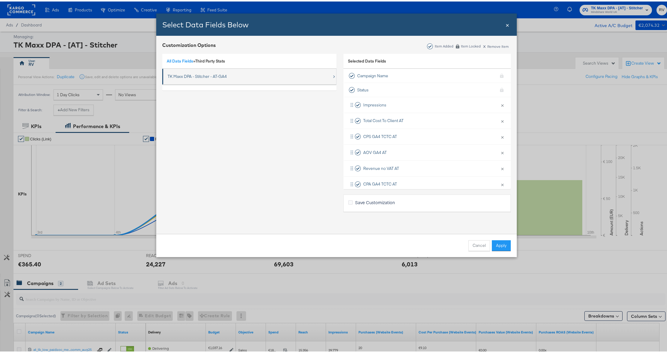
click at [188, 75] on div "TK Maxx DPA - Stitcher - AT-GA4" at bounding box center [197, 75] width 59 height 6
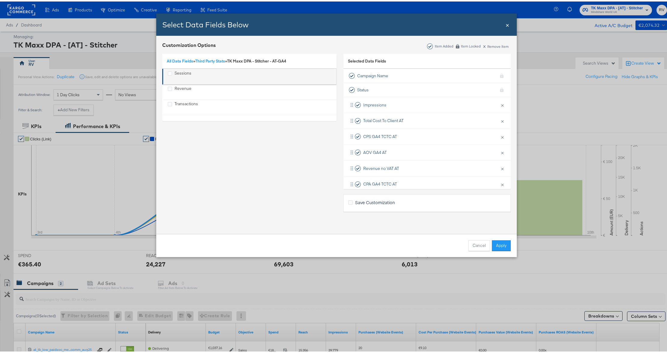
click at [175, 72] on div "Sessions" at bounding box center [183, 75] width 17 height 12
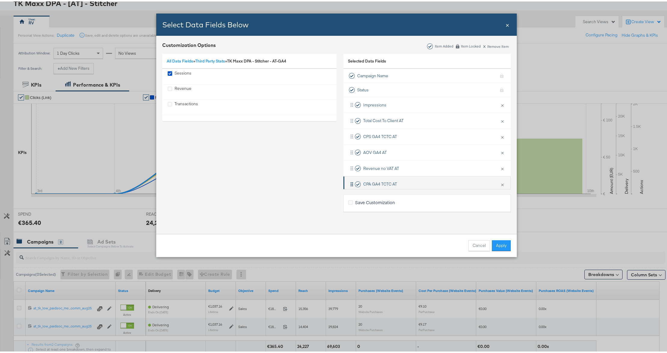
scroll to position [80, 0]
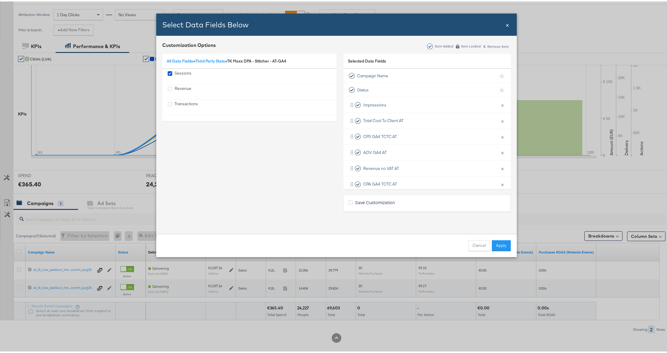
click at [417, 200] on div "Save Customization" at bounding box center [427, 202] width 158 height 8
click at [367, 203] on span "Save Customization" at bounding box center [375, 201] width 40 height 6
click at [0, 0] on input "Save Customization" at bounding box center [0, 0] width 0 height 0
click at [382, 212] on input "Bulk Add Locations Modal" at bounding box center [431, 211] width 150 height 11
type input "w"
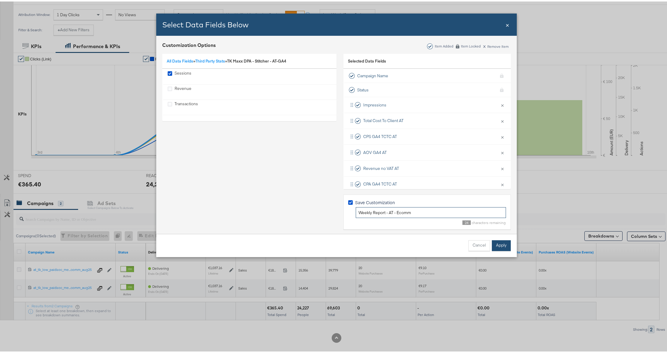
type input "Weekly Report - AT - Ecomm"
click at [504, 241] on button "Apply" at bounding box center [501, 244] width 19 height 11
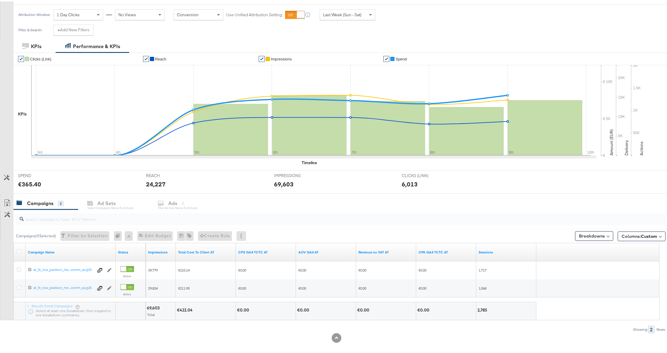
click at [232, 332] on div at bounding box center [336, 336] width 673 height 10
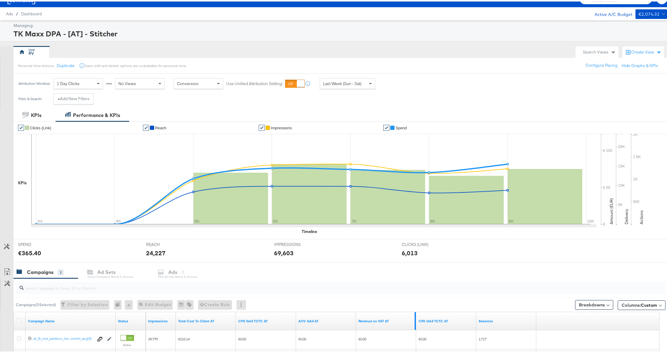
scroll to position [6, 0]
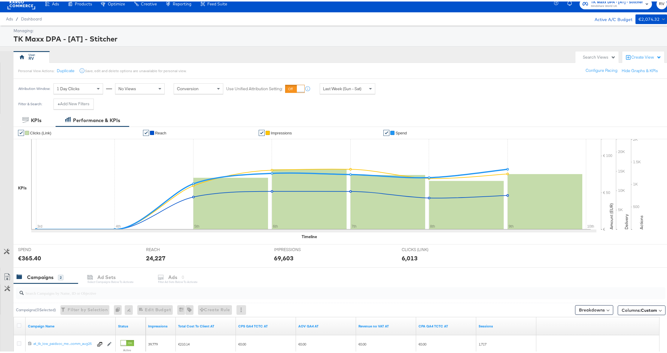
click at [352, 88] on span "Last Week (Sun - Sat)" at bounding box center [342, 86] width 38 height 5
click at [414, 103] on div "Filter & Search: + Add New Filters" at bounding box center [336, 104] width 673 height 15
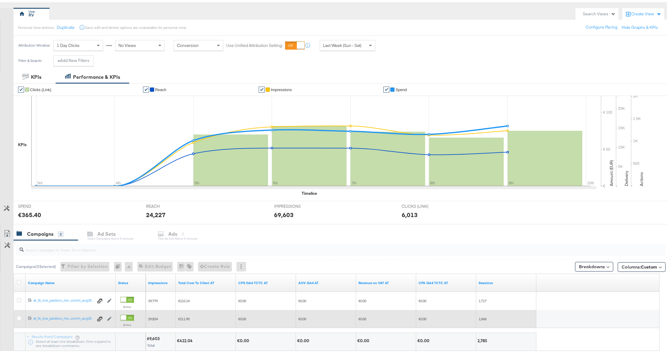
scroll to position [0, 0]
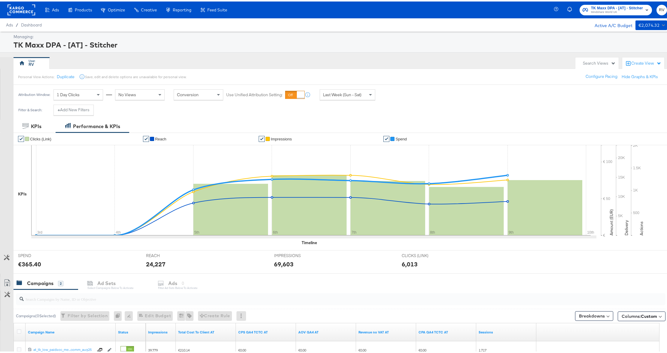
click at [334, 93] on span "Last Week (Sun - Sat)" at bounding box center [342, 92] width 38 height 5
click at [395, 96] on div "[DATE]" at bounding box center [392, 95] width 10 height 5
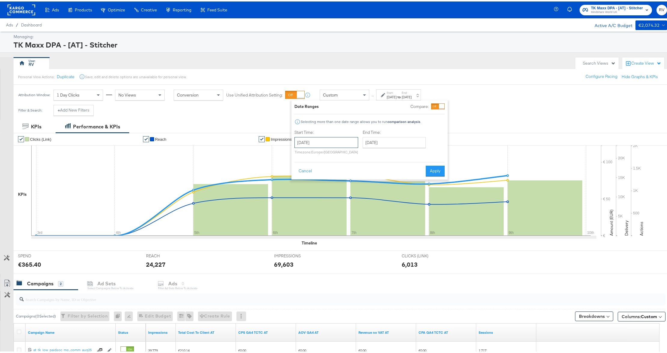
click at [322, 142] on input "[DATE]" at bounding box center [327, 141] width 64 height 11
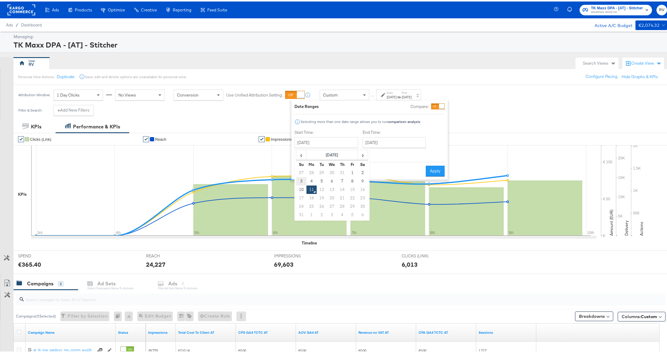
click at [298, 178] on td "3" at bounding box center [301, 180] width 10 height 8
type input "[DATE]"
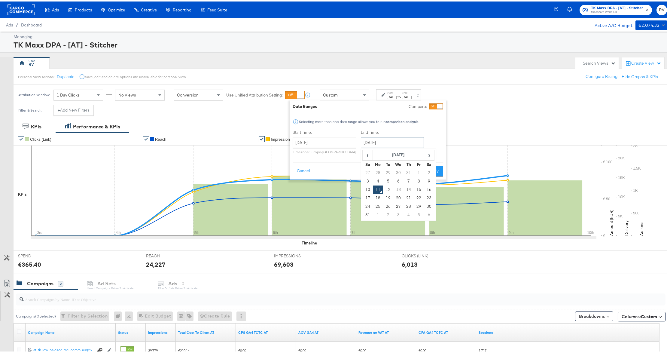
click at [379, 144] on input "[DATE]" at bounding box center [392, 141] width 63 height 11
click at [429, 182] on td "9" at bounding box center [429, 180] width 10 height 8
type input "[DATE]"
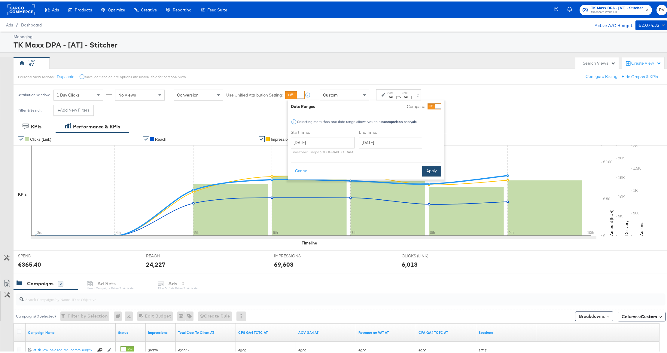
click at [435, 169] on button "Apply" at bounding box center [431, 169] width 19 height 11
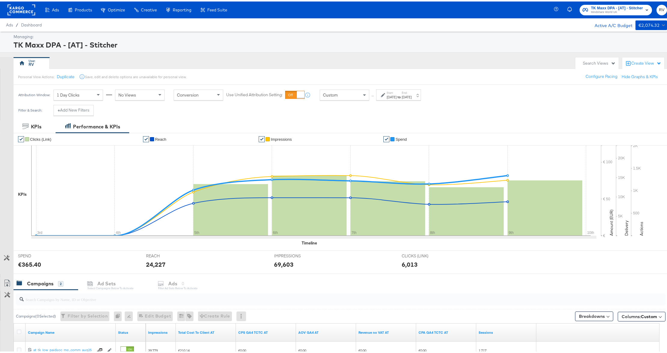
click at [412, 95] on div "[DATE]" at bounding box center [407, 95] width 10 height 5
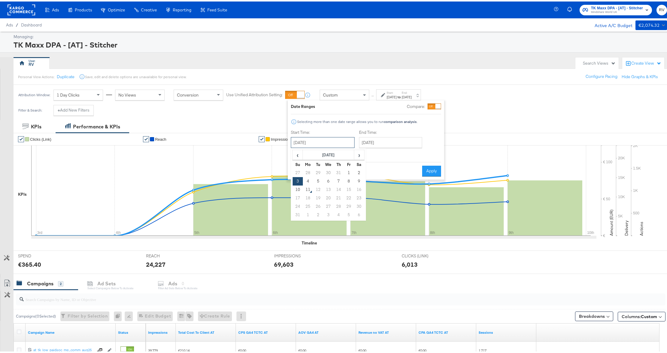
click at [328, 139] on input "[DATE]" at bounding box center [323, 141] width 64 height 11
click at [302, 172] on td "27" at bounding box center [298, 171] width 10 height 8
type input "July 27th 2025"
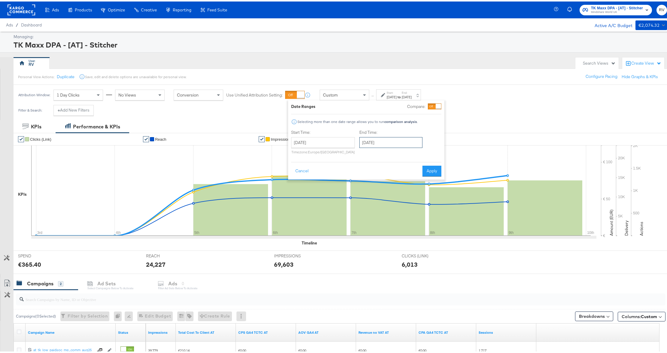
click at [371, 143] on input "[DATE]" at bounding box center [390, 141] width 63 height 11
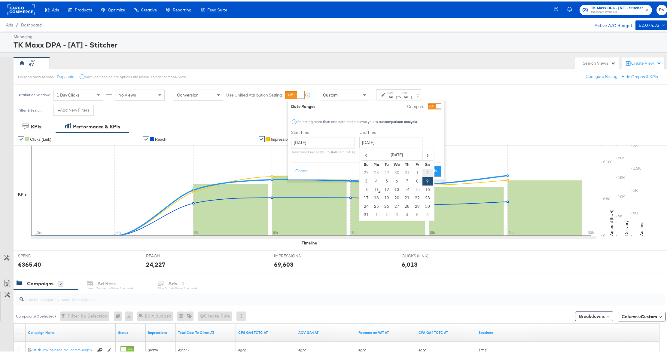
click at [426, 171] on td "2" at bounding box center [428, 171] width 10 height 8
type input "August 2nd 2025"
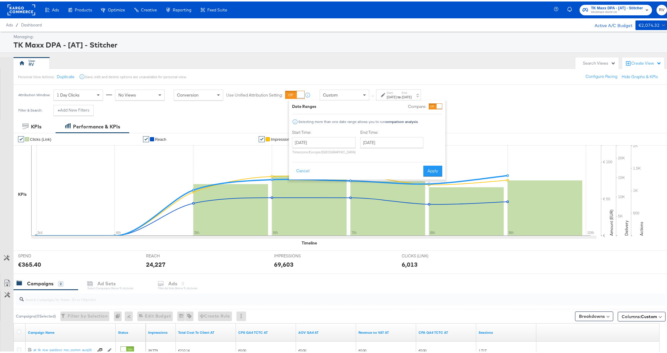
click at [423, 164] on div "Cancel Apply" at bounding box center [367, 167] width 150 height 15
click at [432, 172] on button "Apply" at bounding box center [432, 169] width 19 height 11
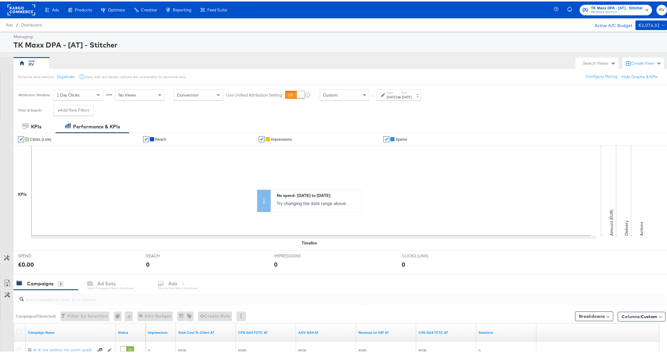
click at [397, 90] on label "Start:" at bounding box center [392, 91] width 10 height 4
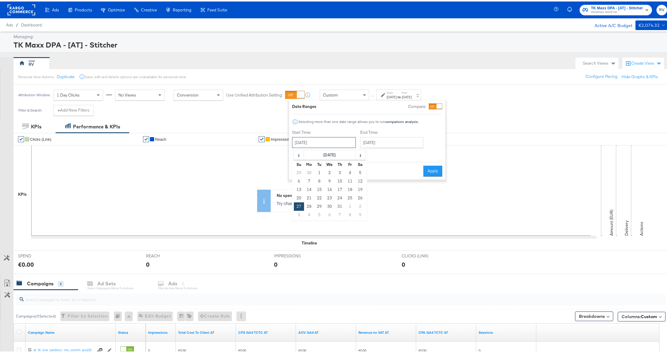
click at [328, 143] on input "July 27th 2025" at bounding box center [324, 141] width 64 height 11
click at [357, 153] on span "›" at bounding box center [360, 153] width 9 height 9
click at [298, 179] on td "3" at bounding box center [299, 180] width 10 height 8
type input "[DATE]"
click at [368, 141] on input "[DATE]" at bounding box center [390, 141] width 63 height 11
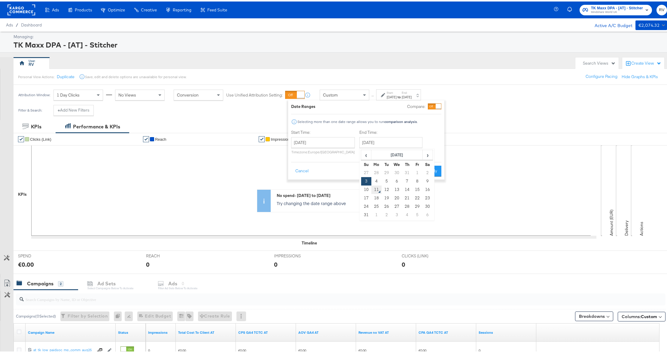
click at [379, 189] on td "11" at bounding box center [376, 188] width 10 height 8
type input "[DATE]"
click at [433, 169] on button "Apply" at bounding box center [433, 169] width 19 height 11
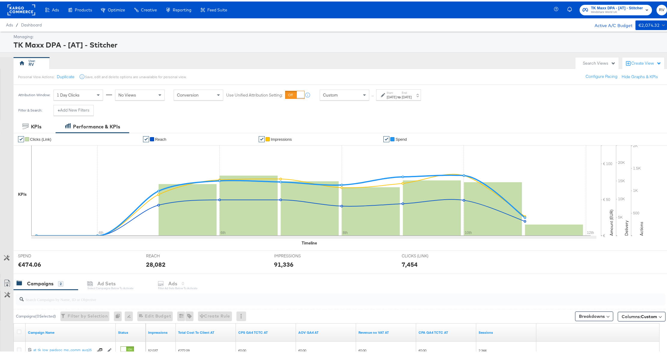
click at [412, 95] on div "[DATE]" at bounding box center [407, 95] width 10 height 5
click at [379, 139] on input "[DATE]" at bounding box center [392, 141] width 63 height 11
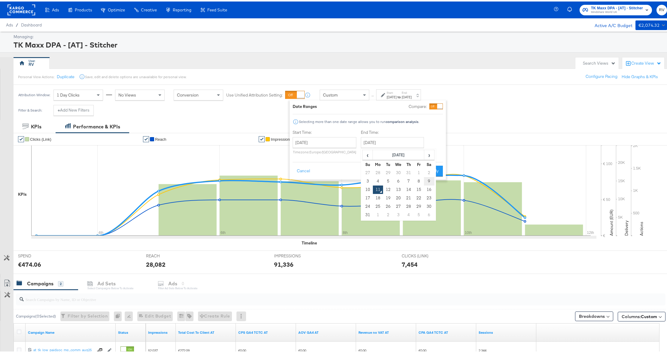
click at [425, 181] on td "9" at bounding box center [429, 180] width 10 height 8
type input "[DATE]"
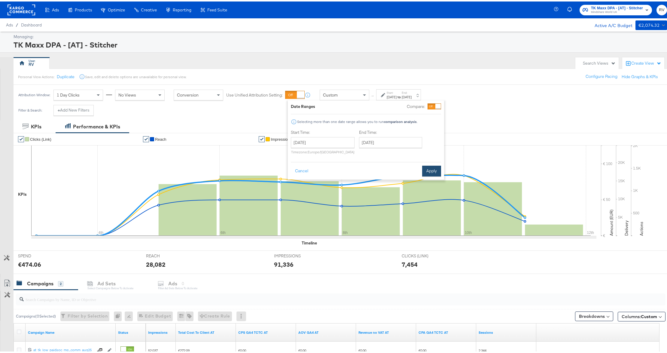
click at [426, 168] on button "Apply" at bounding box center [431, 169] width 19 height 11
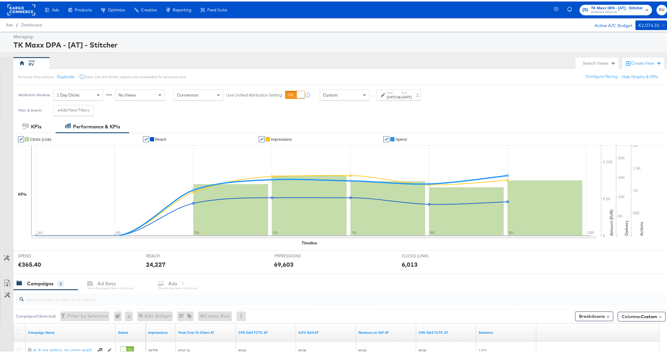
click at [604, 6] on span "TK Maxx DPA - [AT] - Stitcher" at bounding box center [617, 7] width 52 height 6
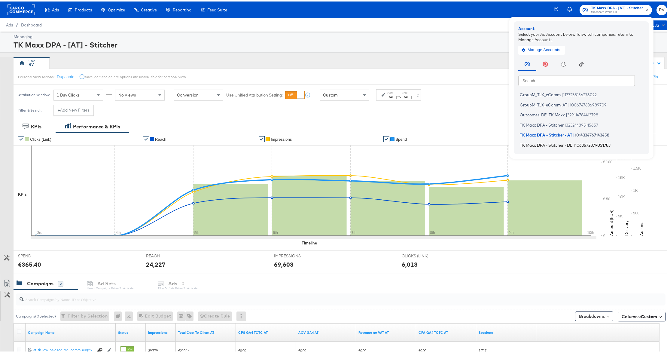
click at [541, 145] on span "TK Maxx DPA - Stitcher - DE" at bounding box center [546, 143] width 53 height 5
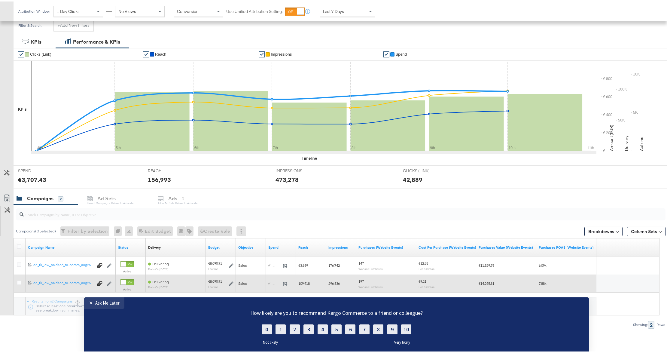
scroll to position [86, 0]
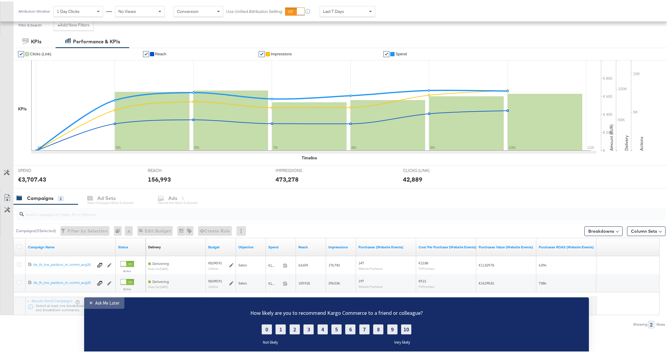
click at [92, 301] on div "✕" at bounding box center [92, 303] width 6 height 6
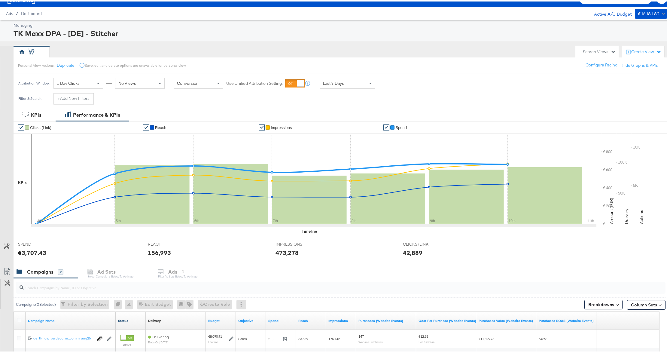
scroll to position [0, 0]
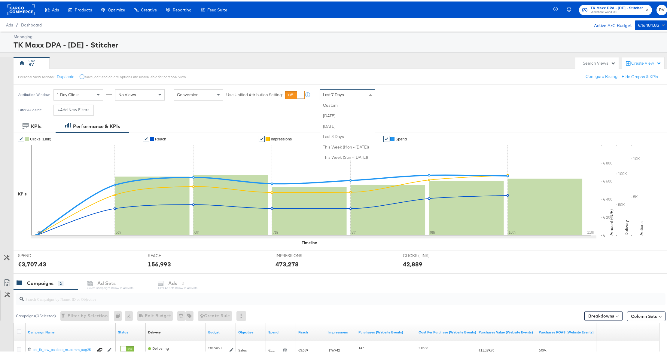
click at [348, 91] on div "Last 7 Days" at bounding box center [347, 93] width 55 height 10
click at [395, 97] on div "Aug 11th 2025" at bounding box center [392, 95] width 10 height 5
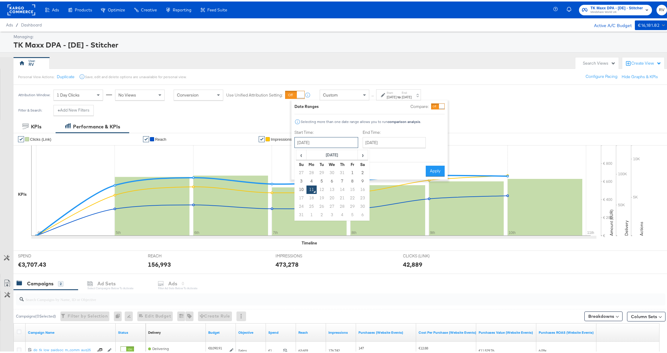
click at [311, 137] on input "August 11th 2025" at bounding box center [327, 141] width 64 height 11
click at [300, 182] on td "3" at bounding box center [301, 180] width 10 height 8
type input "August 3rd 2025"
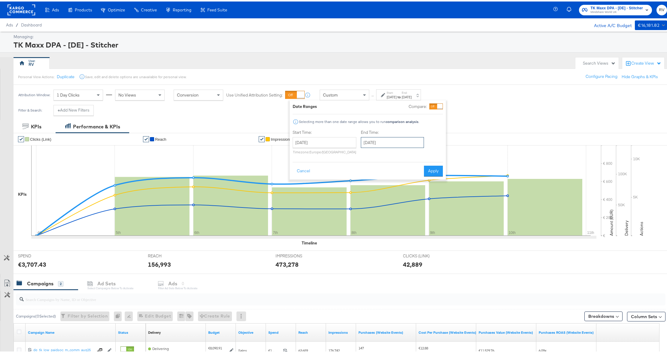
click at [382, 137] on input "August 11th 2025" at bounding box center [392, 141] width 63 height 11
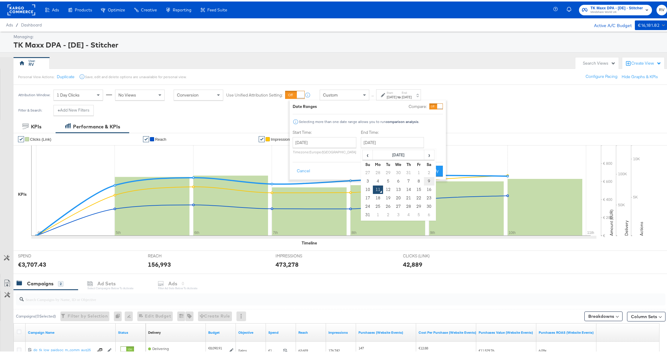
click at [425, 182] on td "9" at bounding box center [429, 180] width 10 height 8
type input "August 9th 2025"
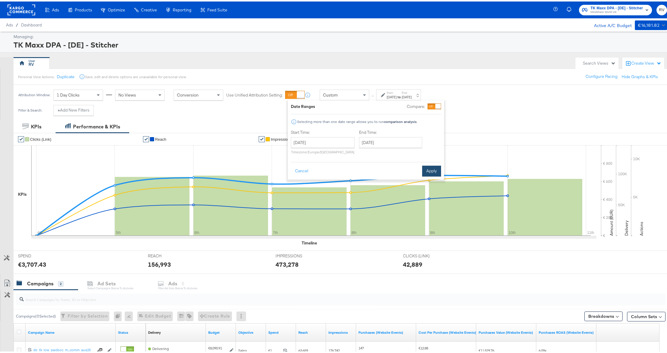
click at [431, 170] on button "Apply" at bounding box center [431, 169] width 19 height 11
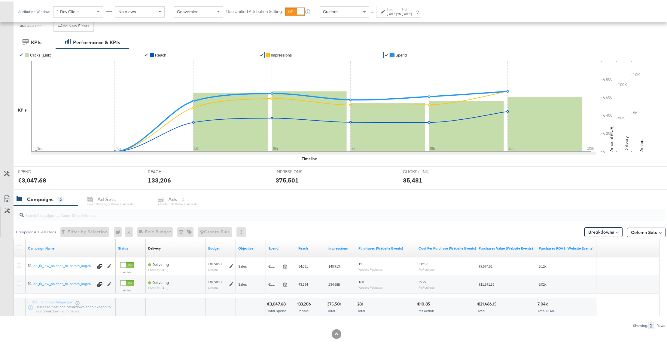
scroll to position [86, 0]
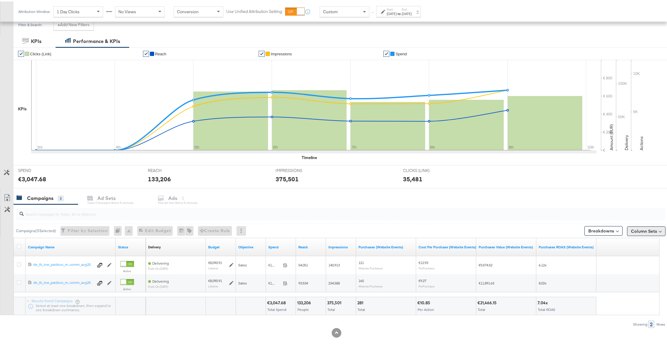
click at [633, 225] on button "Column Sets" at bounding box center [646, 230] width 38 height 10
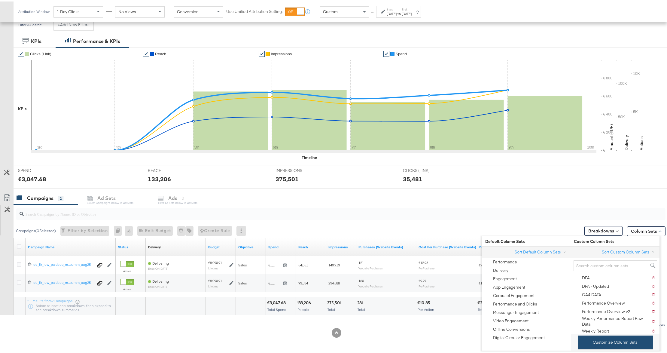
click at [593, 339] on button "Customize Column Sets" at bounding box center [615, 341] width 75 height 14
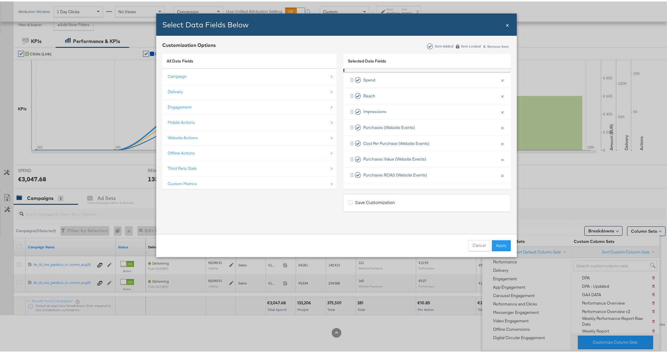
scroll to position [73, 0]
click at [499, 129] on button "×" at bounding box center [503, 126] width 8 height 13
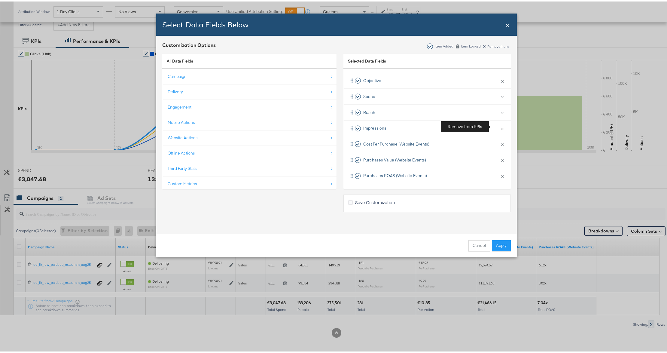
click at [499, 129] on button "×" at bounding box center [503, 127] width 8 height 13
click at [499, 129] on button "×" at bounding box center [503, 125] width 8 height 13
click at [499, 129] on button "×" at bounding box center [503, 126] width 8 height 13
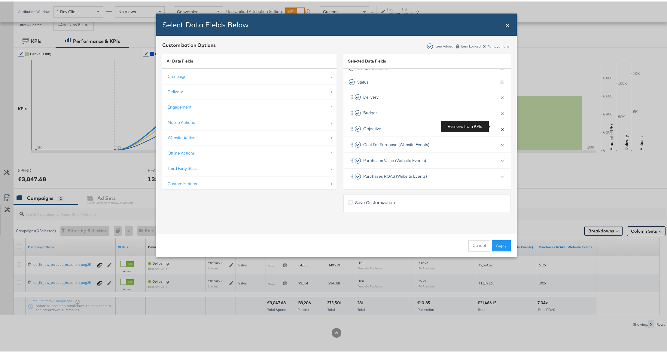
click at [499, 129] on button "×" at bounding box center [503, 127] width 8 height 13
click at [493, 143] on li "Cost Per Purchase (Website Events) × Remove from KPIs" at bounding box center [426, 151] width 167 height 16
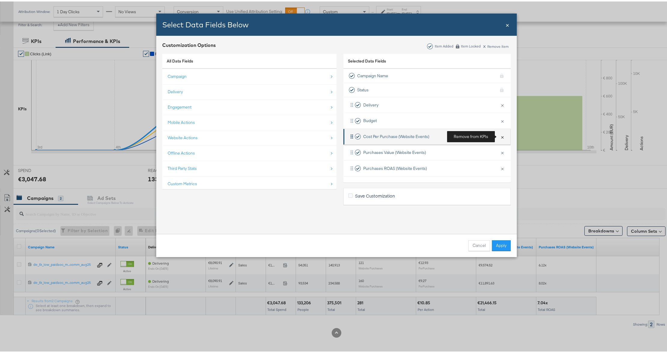
click at [501, 138] on button "×" at bounding box center [503, 135] width 8 height 13
click at [501, 145] on button "×" at bounding box center [503, 151] width 8 height 13
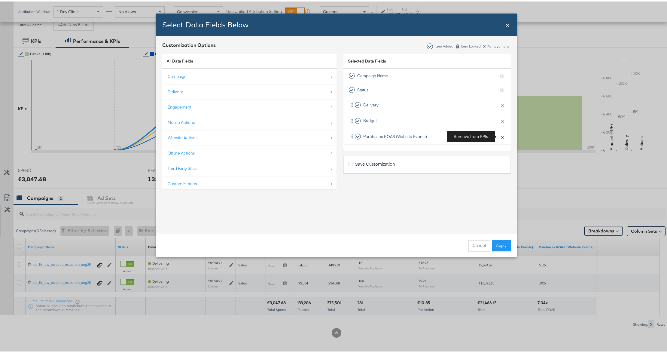
click at [501, 138] on button "×" at bounding box center [503, 135] width 8 height 13
click at [501, 138] on div "Selected Data Fields Campaign Name KPI locked Status KPI locked Delivery × Remo…" at bounding box center [426, 121] width 167 height 144
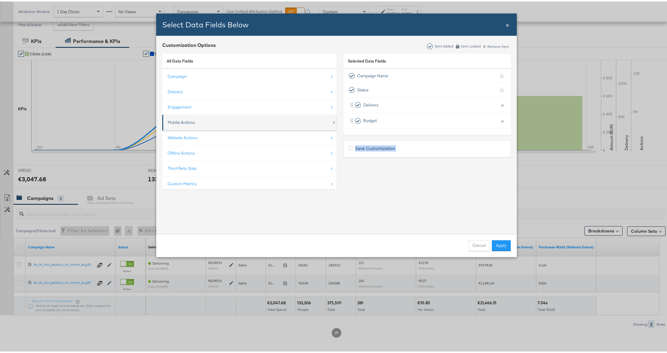
scroll to position [9, 0]
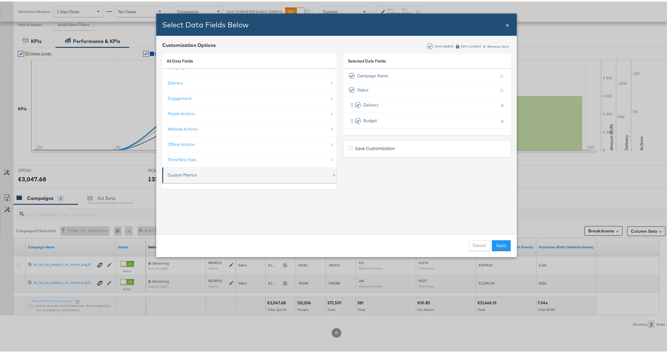
click at [183, 173] on div "Custom Metrics" at bounding box center [182, 174] width 29 height 6
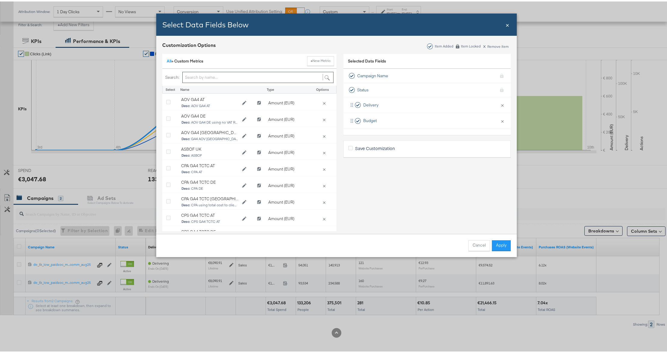
click at [209, 75] on input "Bulk Add Locations Modal" at bounding box center [257, 75] width 151 height 11
type input "DE"
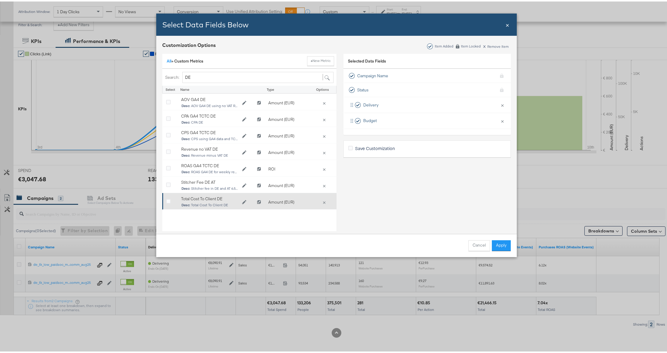
click at [168, 201] on div "Bulk Add Locations Modal" at bounding box center [170, 201] width 9 height 6
click at [163, 202] on div "Bulk Add Locations Modal" at bounding box center [170, 201] width 15 height 12
click at [166, 201] on icon "Bulk Add Locations Modal" at bounding box center [168, 200] width 5 height 5
click at [0, 0] on input "Bulk Add Locations Modal" at bounding box center [0, 0] width 0 height 0
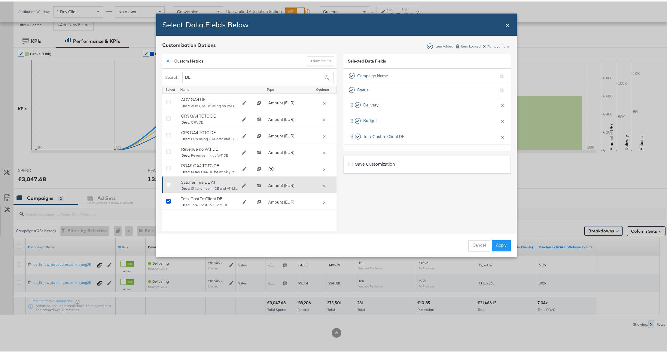
click at [168, 183] on div "Bulk Add Locations Modal" at bounding box center [170, 184] width 9 height 6
click at [166, 184] on icon "Bulk Add Locations Modal" at bounding box center [168, 183] width 5 height 5
click at [0, 0] on input "Bulk Add Locations Modal" at bounding box center [0, 0] width 0 height 0
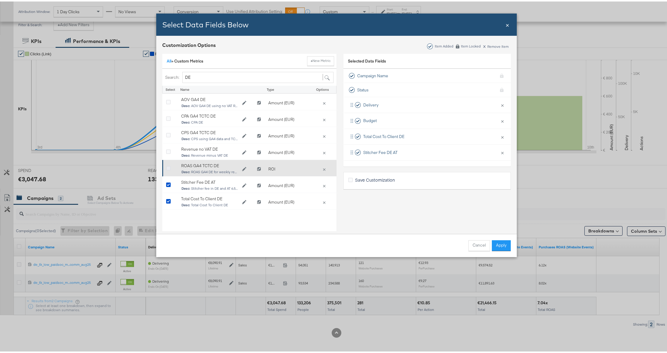
click at [166, 166] on icon "Bulk Add Locations Modal" at bounding box center [168, 167] width 5 height 5
click at [0, 0] on input "Bulk Add Locations Modal" at bounding box center [0, 0] width 0 height 0
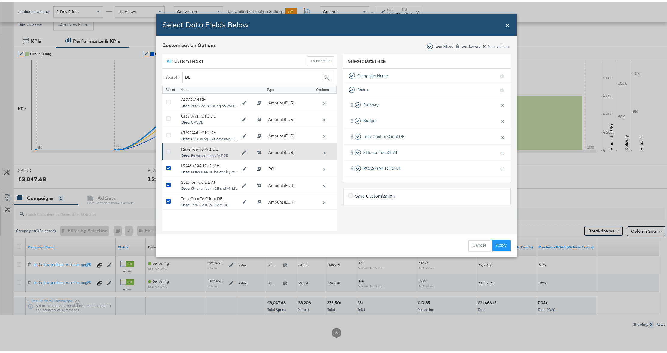
click at [166, 150] on icon "Bulk Add Locations Modal" at bounding box center [168, 150] width 5 height 5
click at [0, 0] on input "Bulk Add Locations Modal" at bounding box center [0, 0] width 0 height 0
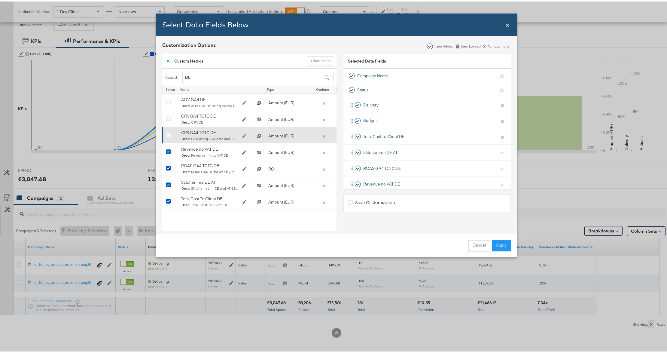
click at [166, 137] on div "Bulk Add Locations Modal" at bounding box center [170, 135] width 9 height 6
click at [167, 134] on icon "Bulk Add Locations Modal" at bounding box center [168, 134] width 5 height 5
click at [0, 0] on input "Bulk Add Locations Modal" at bounding box center [0, 0] width 0 height 0
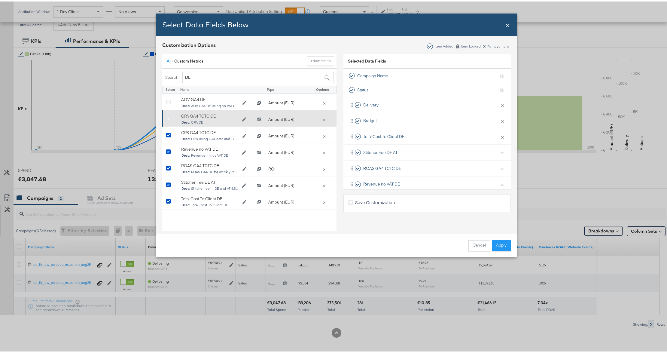
click at [166, 118] on icon "Bulk Add Locations Modal" at bounding box center [168, 117] width 5 height 5
click at [0, 0] on input "Bulk Add Locations Modal" at bounding box center [0, 0] width 0 height 0
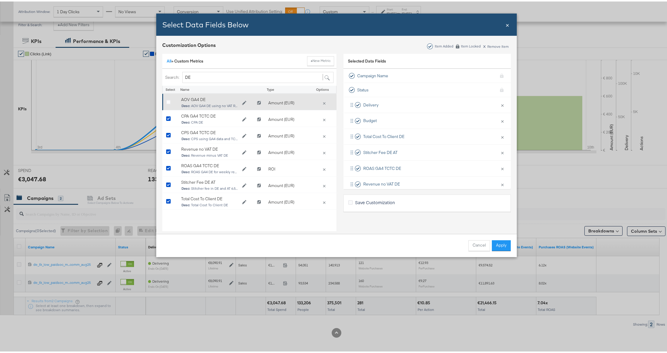
click at [174, 105] on div "Bulk Add Locations Modal" at bounding box center [170, 102] width 15 height 12
click at [166, 102] on icon "Bulk Add Locations Modal" at bounding box center [168, 101] width 5 height 5
click at [0, 0] on input "Bulk Add Locations Modal" at bounding box center [0, 0] width 0 height 0
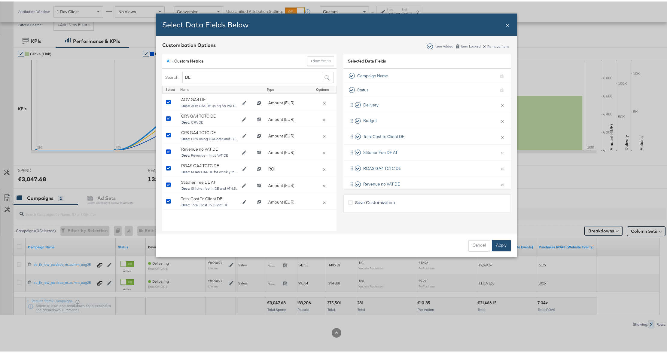
click at [504, 242] on button "Apply" at bounding box center [501, 244] width 19 height 11
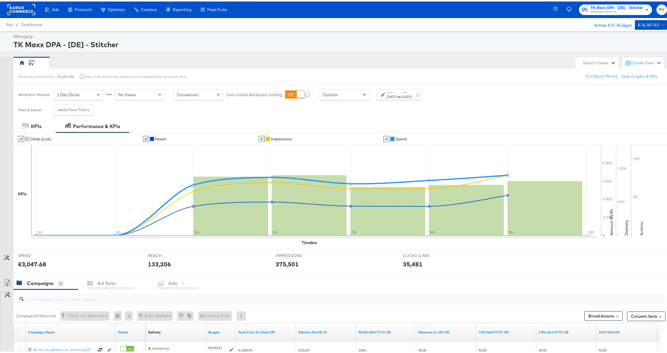
scroll to position [0, 0]
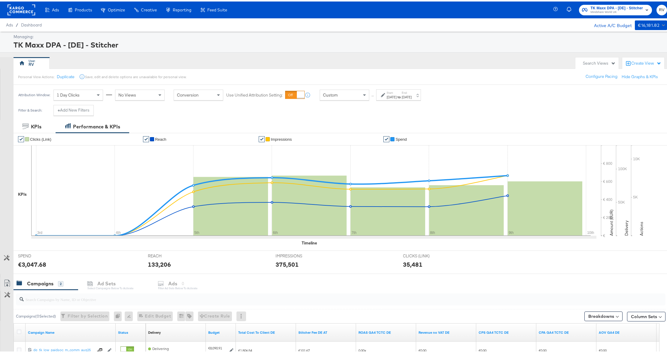
click at [618, 7] on span "TK Maxx DPA - [DE] - Stitcher" at bounding box center [617, 7] width 53 height 6
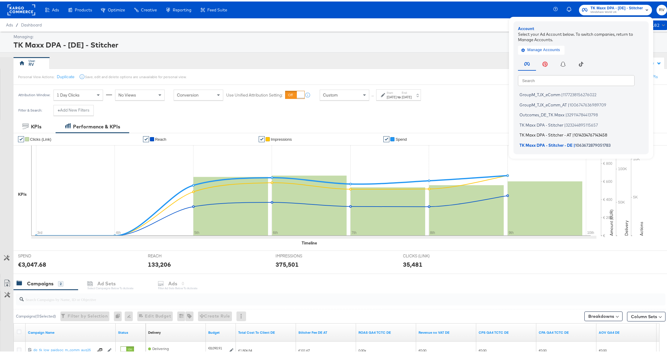
click at [555, 133] on span "TK Maxx DPA - Stitcher - AT" at bounding box center [546, 133] width 52 height 5
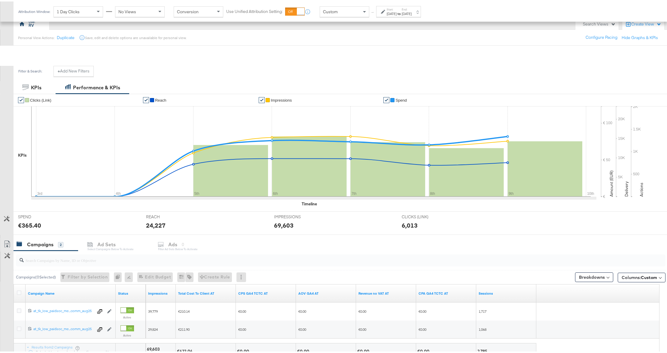
scroll to position [86, 0]
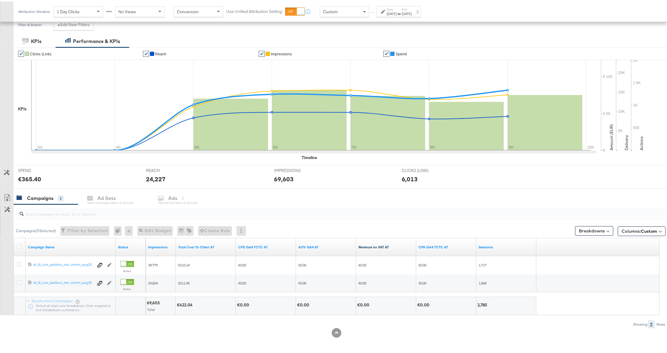
click at [373, 247] on link "Revenue no VAT AT" at bounding box center [386, 245] width 55 height 5
click at [621, 234] on button "Columns: Custom" at bounding box center [642, 230] width 48 height 10
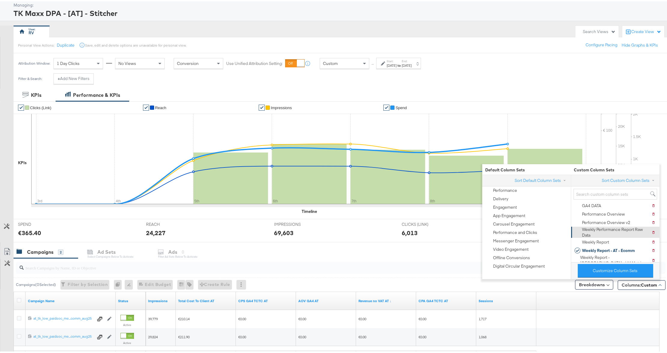
scroll to position [0, 0]
click at [504, 42] on div "Personal View Actions: Duplicate Save, edit and delete options are unavailable …" at bounding box center [343, 43] width 660 height 16
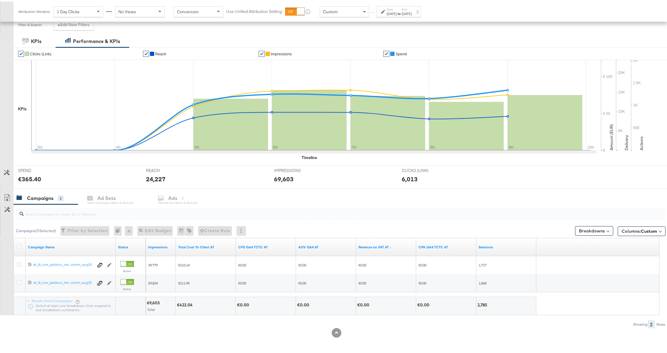
scroll to position [86, 0]
click at [647, 224] on div "Columns: Custom" at bounding box center [642, 229] width 48 height 10
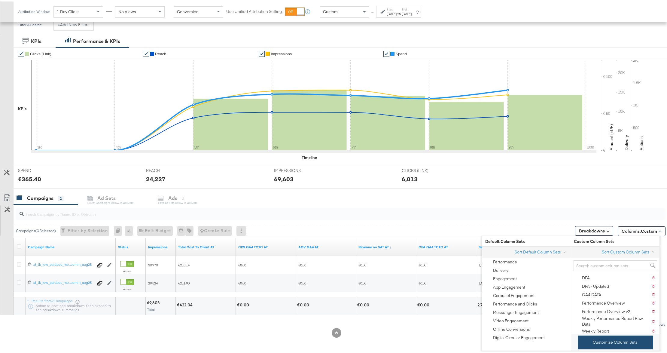
click at [606, 340] on button "Customize Column Sets" at bounding box center [615, 341] width 75 height 14
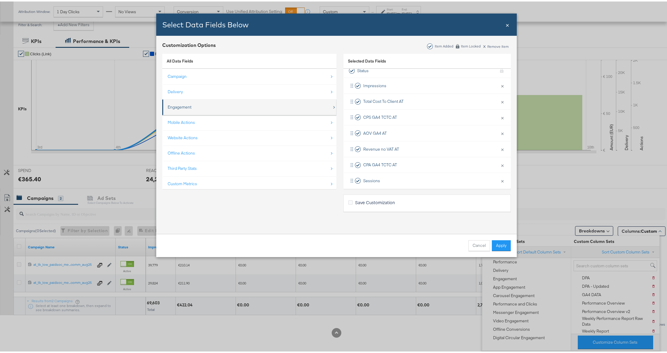
scroll to position [0, 0]
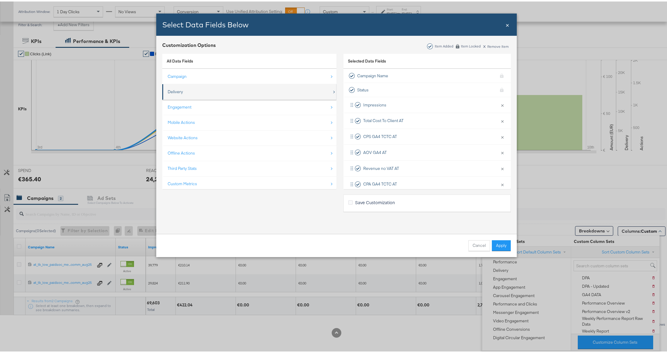
click at [237, 85] on div "Delivery" at bounding box center [250, 90] width 164 height 12
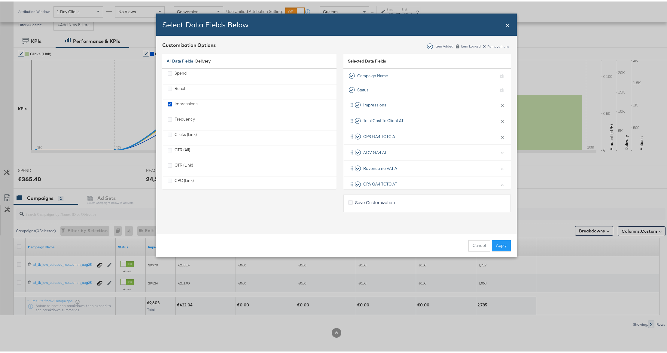
click at [186, 57] on link "All Data Fields" at bounding box center [180, 59] width 26 height 5
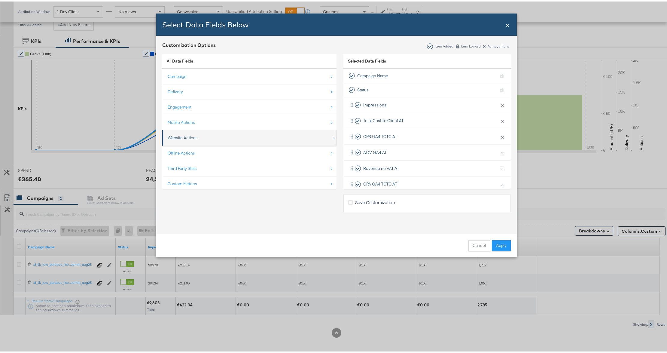
click at [189, 139] on div "Website Actions" at bounding box center [250, 136] width 164 height 12
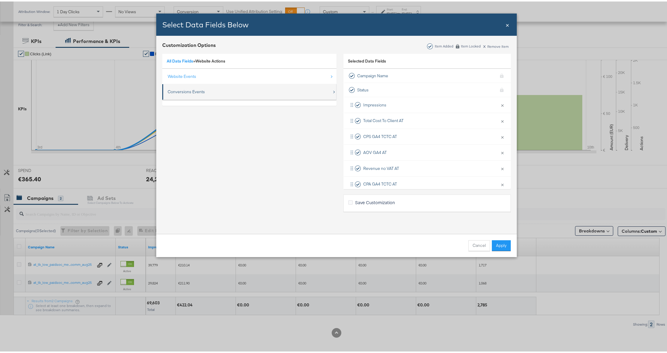
click at [182, 93] on div "Conversions Events" at bounding box center [186, 90] width 37 height 6
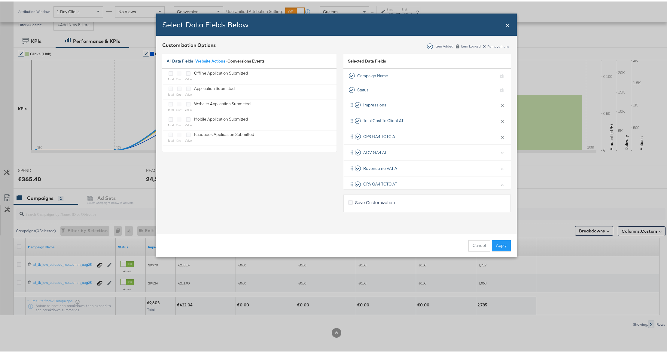
click at [176, 57] on link "All Data Fields" at bounding box center [180, 59] width 26 height 5
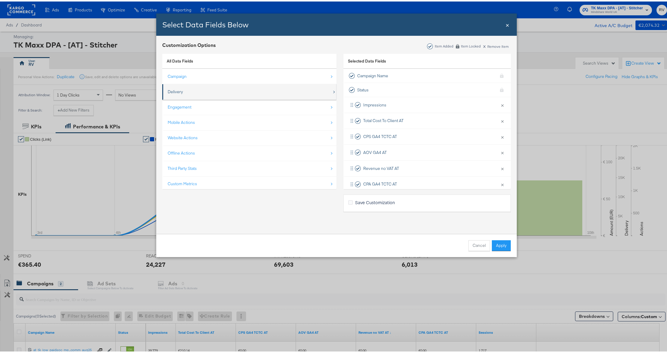
click at [187, 89] on div "Delivery" at bounding box center [250, 90] width 164 height 12
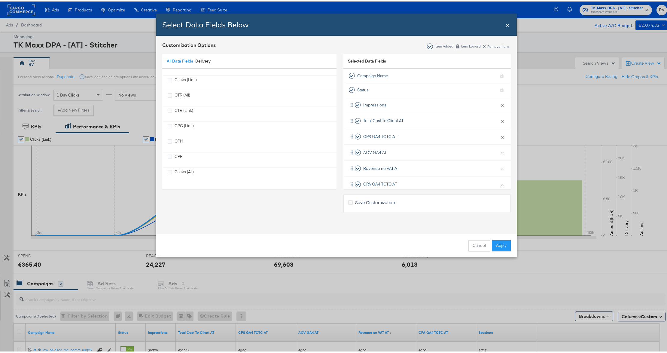
click at [183, 63] on div "All Data Fields » Delivery" at bounding box center [249, 59] width 174 height 15
click at [183, 60] on link "All Data Fields" at bounding box center [180, 59] width 26 height 5
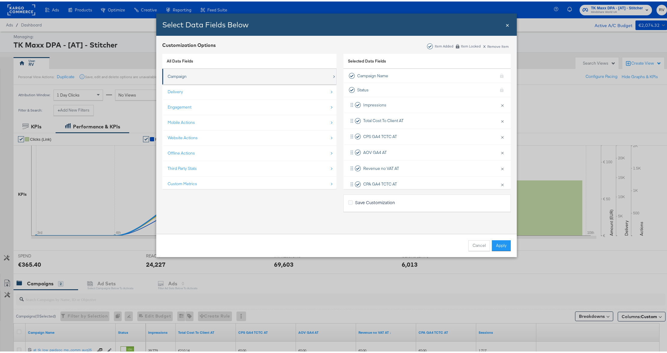
click at [186, 77] on div "Campaign" at bounding box center [250, 75] width 164 height 12
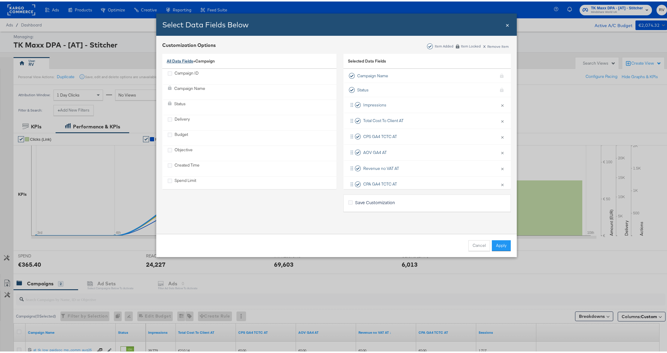
click at [182, 60] on link "All Data Fields" at bounding box center [180, 59] width 26 height 5
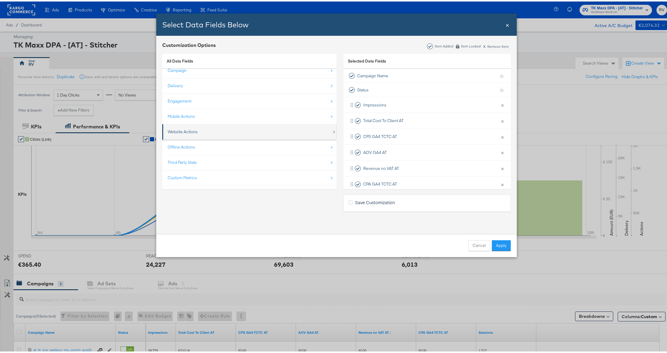
scroll to position [9, 0]
click at [185, 174] on div "Custom Metrics" at bounding box center [182, 174] width 29 height 6
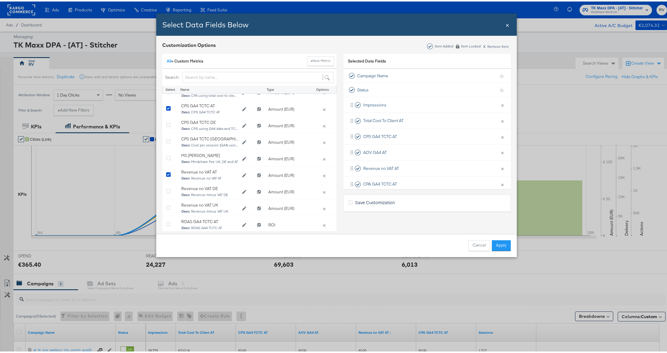
scroll to position [110, 0]
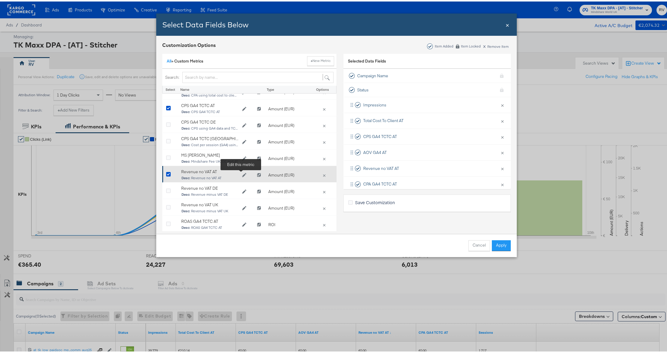
click at [241, 171] on button "Edit Revenue no VAT AT" at bounding box center [244, 173] width 12 height 9
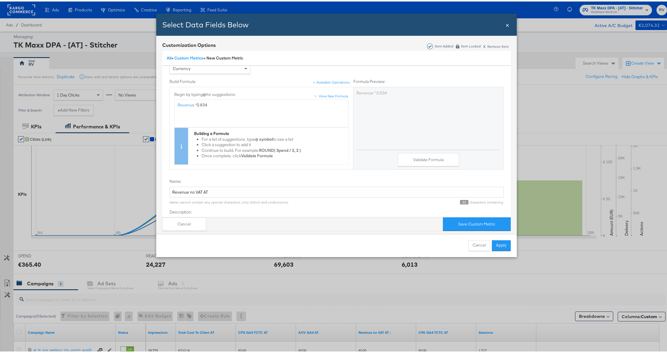
scroll to position [0, 0]
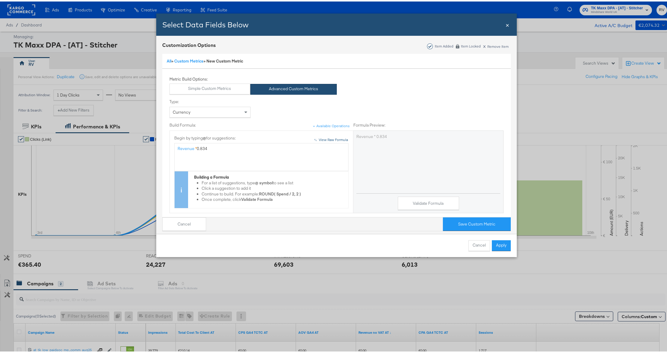
click at [320, 139] on div "View Raw Formula" at bounding box center [333, 138] width 29 height 5
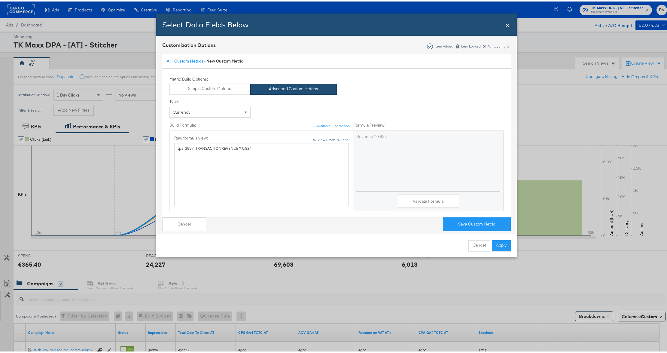
click at [320, 139] on div "View Smart Builder" at bounding box center [333, 138] width 30 height 5
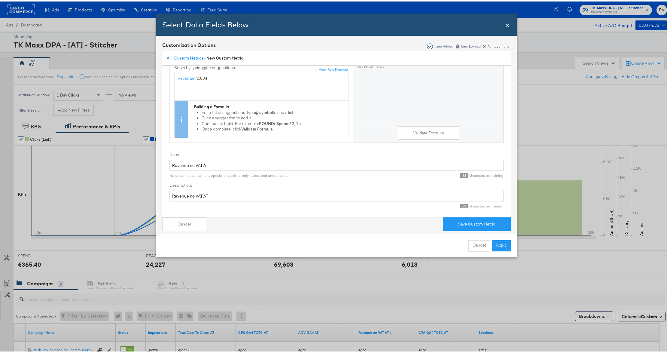
scroll to position [3, 0]
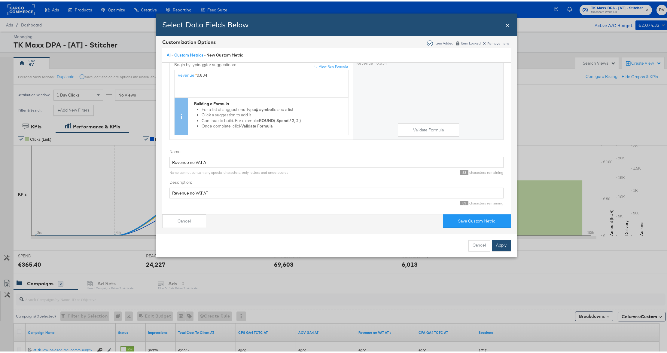
click at [496, 246] on button "Apply" at bounding box center [501, 244] width 19 height 11
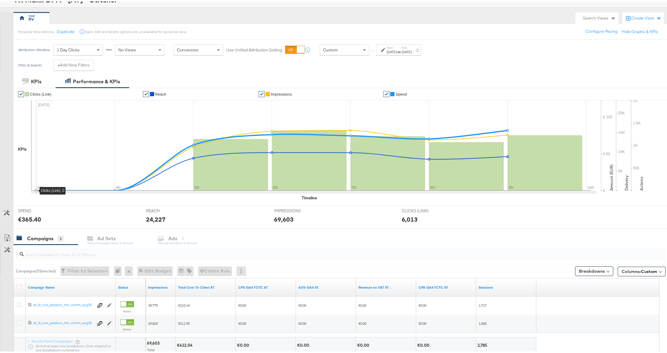
scroll to position [0, 0]
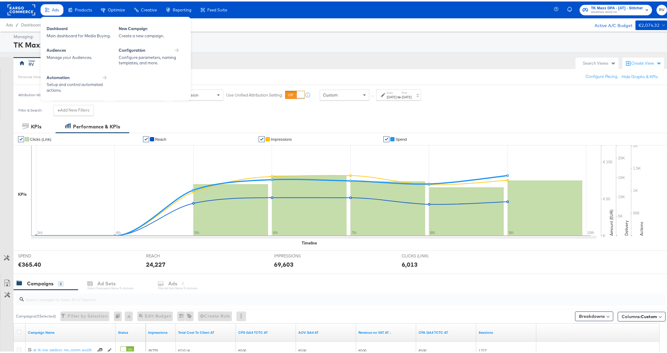
click at [55, 6] on span "Ads" at bounding box center [55, 8] width 7 height 5
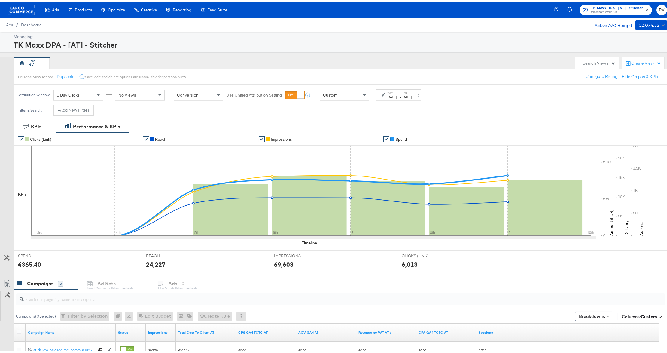
click at [10, 23] on span "Ads" at bounding box center [9, 23] width 7 height 5
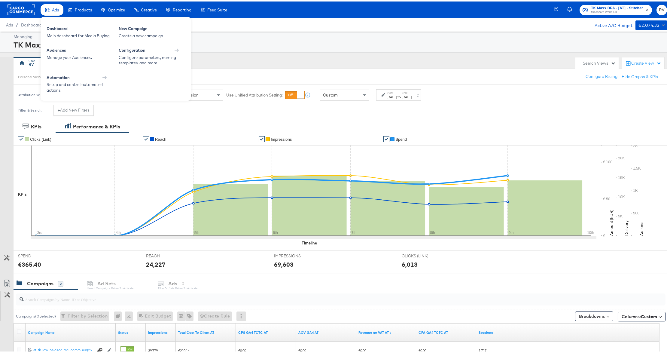
click at [53, 5] on div "Ads" at bounding box center [52, 9] width 23 height 12
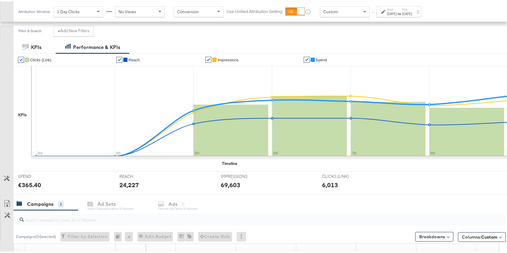
scroll to position [185, 0]
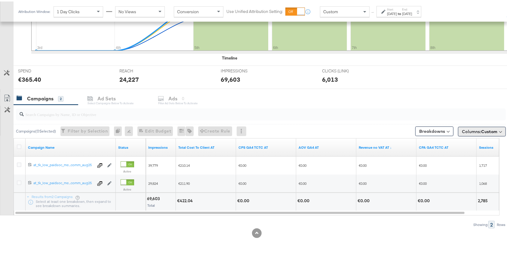
click at [483, 129] on span "Custom" at bounding box center [489, 129] width 16 height 5
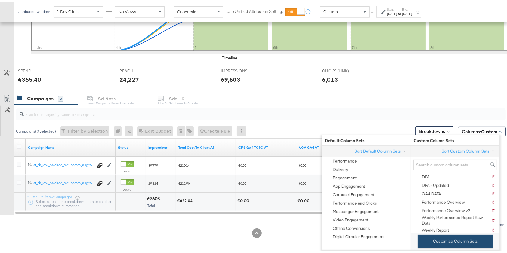
click at [449, 241] on button "Customize Column Sets" at bounding box center [454, 240] width 75 height 14
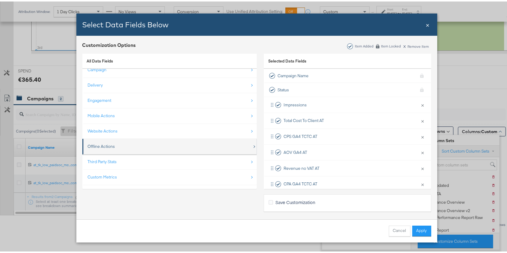
scroll to position [8, 0]
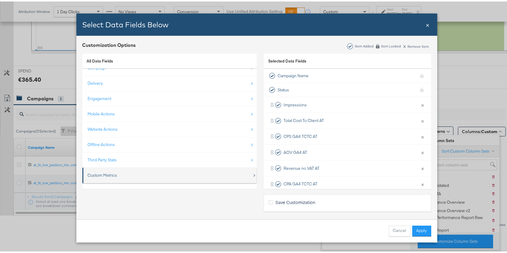
click at [111, 172] on div "Custom Metrics" at bounding box center [102, 174] width 29 height 6
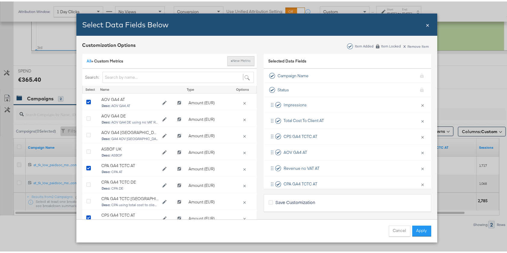
click at [240, 58] on button "+ New Metric" at bounding box center [240, 60] width 27 height 10
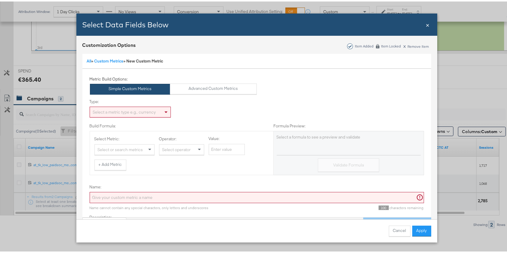
click at [132, 112] on div "Select a metric type e.g., currency" at bounding box center [130, 110] width 81 height 10
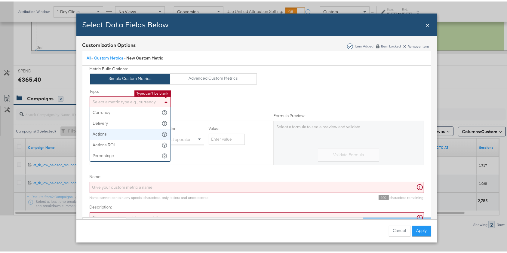
scroll to position [0, 0]
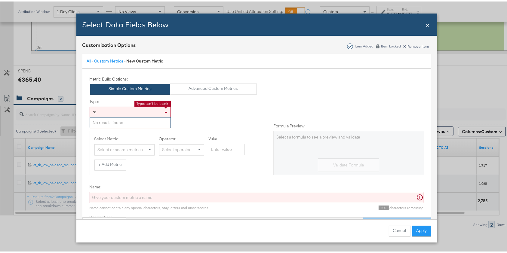
type input "r"
click at [107, 110] on div "Delivery" at bounding box center [130, 110] width 81 height 10
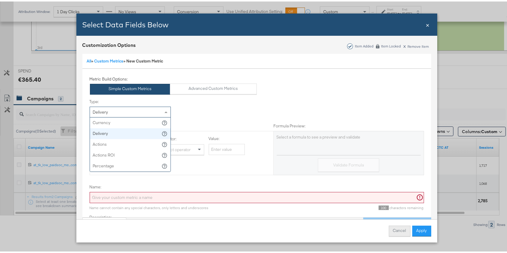
click at [401, 228] on button "Cancel" at bounding box center [400, 229] width 22 height 11
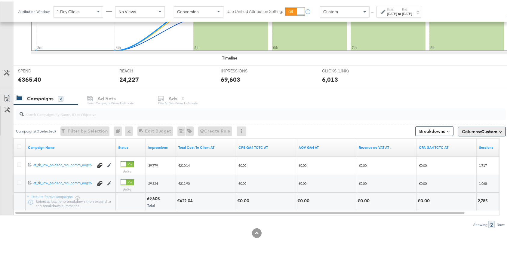
click at [468, 127] on span "Columns: Custom" at bounding box center [479, 130] width 35 height 6
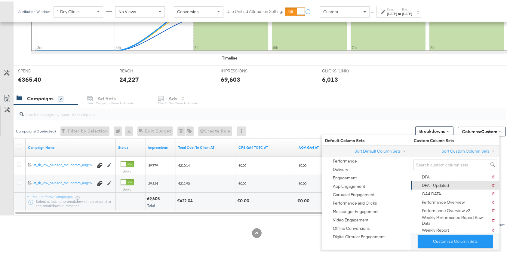
scroll to position [41, 0]
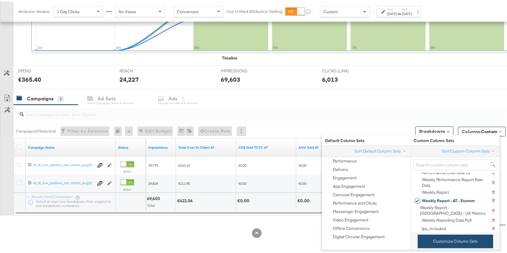
click at [437, 240] on button "Customize Column Sets" at bounding box center [454, 240] width 75 height 14
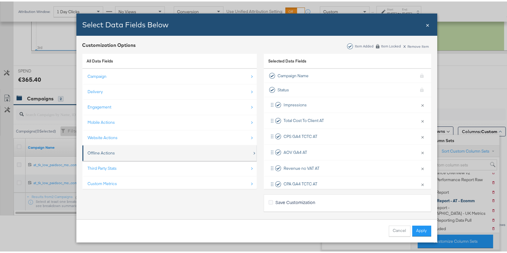
scroll to position [8, 0]
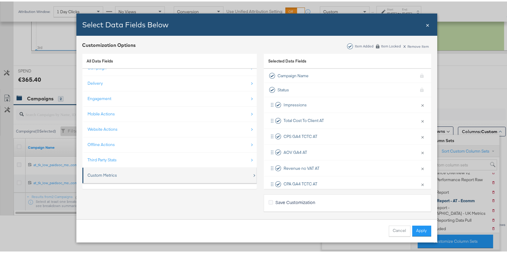
click at [99, 175] on div "Custom Metrics" at bounding box center [102, 174] width 29 height 6
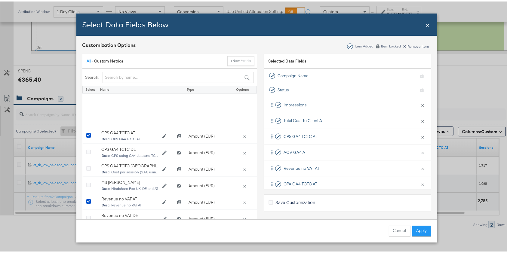
scroll to position [147, 0]
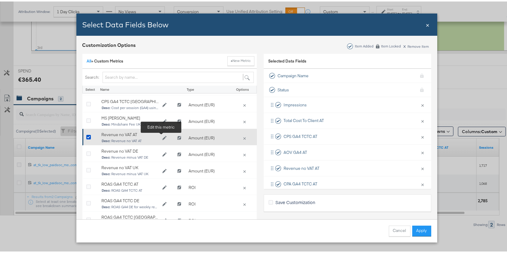
click at [162, 137] on icon "Edit Revenue no VAT AT" at bounding box center [164, 136] width 4 height 4
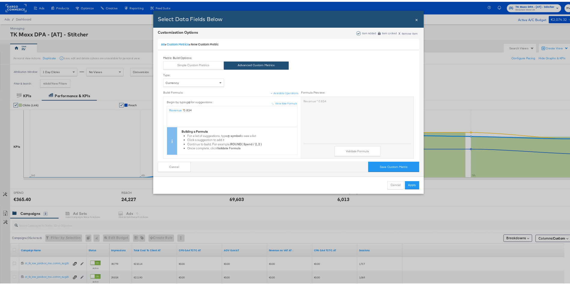
scroll to position [3, 0]
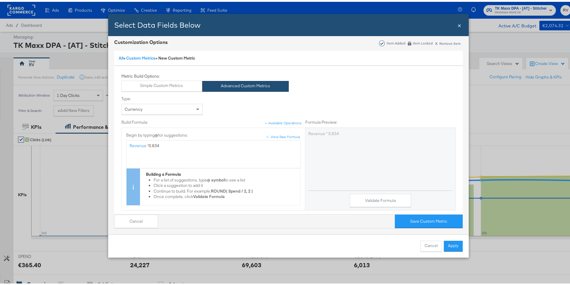
drag, startPoint x: 487, startPoint y: 3, endPoint x: 297, endPoint y: 194, distance: 269.7
click at [310, 237] on div "Cancel Apply" at bounding box center [288, 243] width 361 height 23
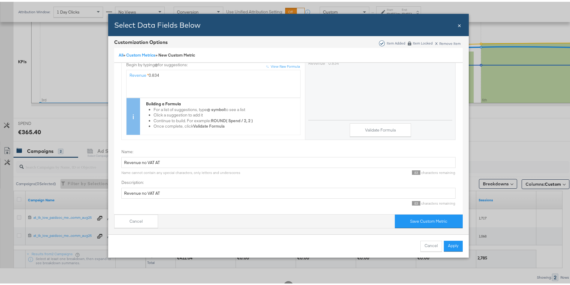
scroll to position [135, 0]
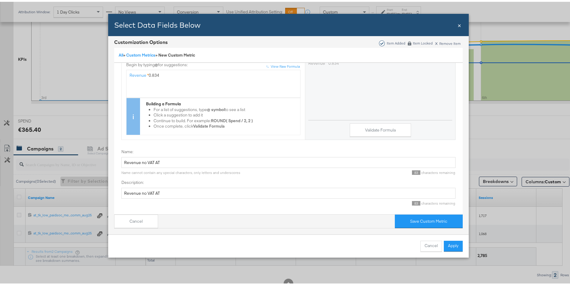
drag, startPoint x: 455, startPoint y: 24, endPoint x: 331, endPoint y: 42, distance: 124.9
click at [458, 24] on span "×" at bounding box center [460, 23] width 4 height 8
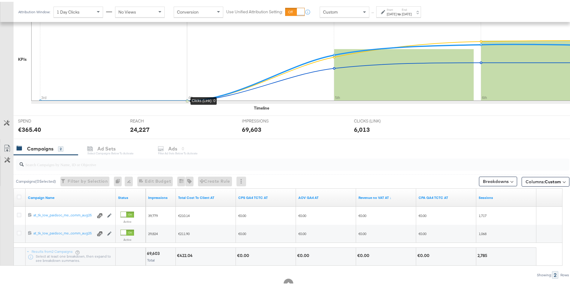
scroll to position [0, 0]
click at [538, 177] on span "Columns: Custom" at bounding box center [543, 180] width 35 height 6
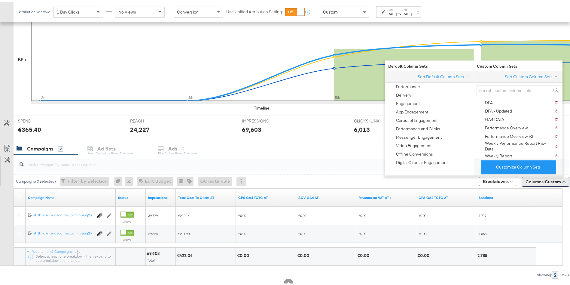
scroll to position [154, 0]
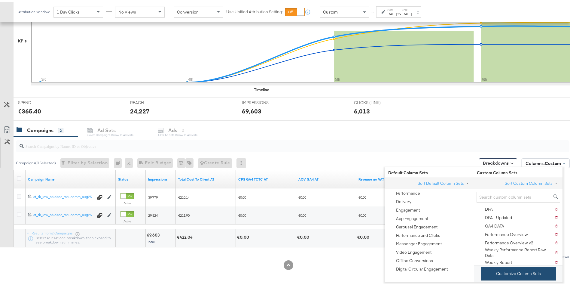
click at [514, 271] on button "Customize Column Sets" at bounding box center [518, 272] width 75 height 14
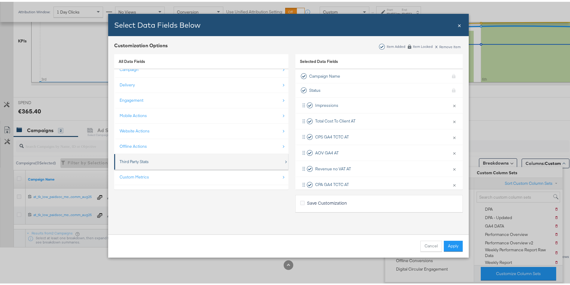
scroll to position [9, 0]
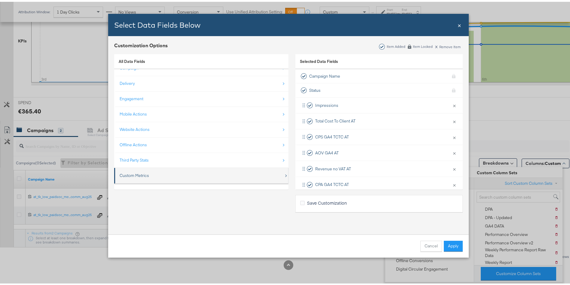
click at [140, 174] on div "Custom Metrics" at bounding box center [134, 174] width 29 height 6
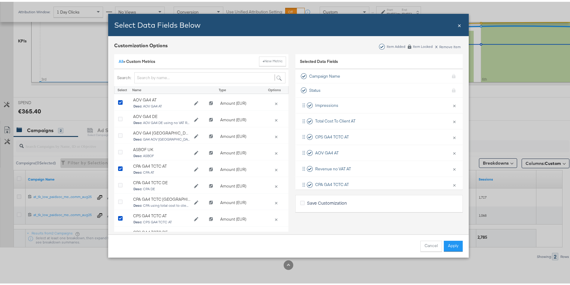
scroll to position [13, 0]
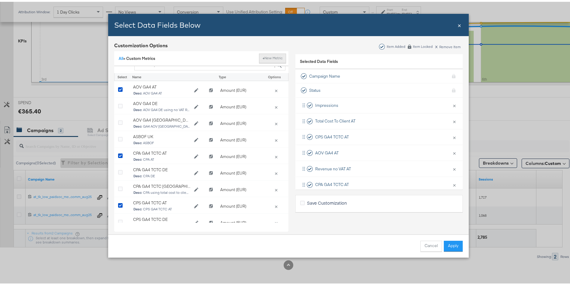
click at [266, 59] on button "+ New Metric" at bounding box center [272, 57] width 27 height 10
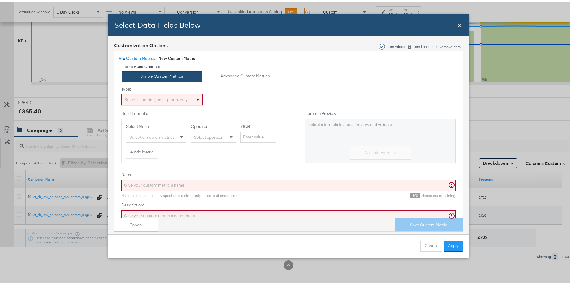
click at [160, 100] on div "Select a metric type e.g., currency" at bounding box center [162, 98] width 81 height 10
click at [133, 178] on input "Name:" at bounding box center [288, 183] width 334 height 11
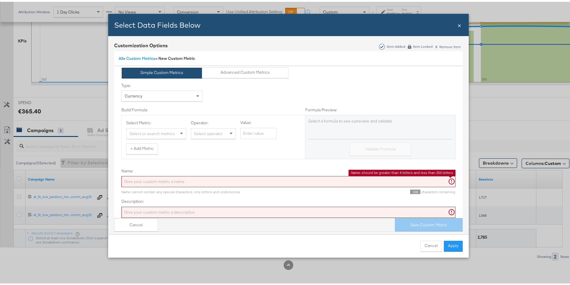
scroll to position [0, 0]
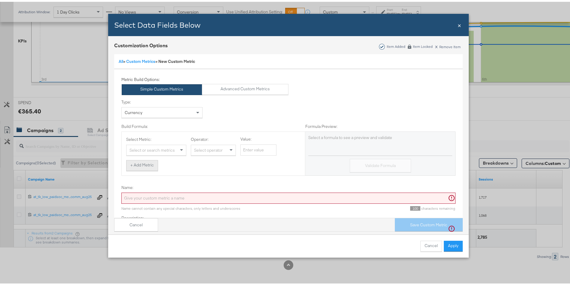
click at [135, 163] on button "+ Add Metric" at bounding box center [142, 163] width 32 height 11
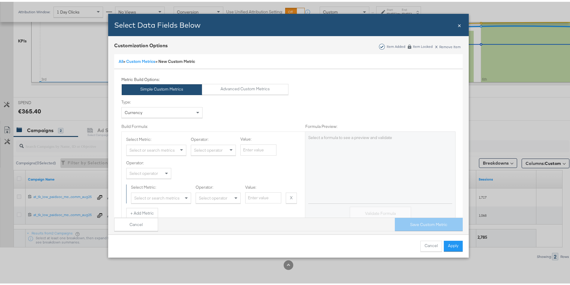
click at [137, 150] on div "Select or search metrics" at bounding box center [157, 148] width 60 height 10
type input "rev"
click at [204, 143] on div "Select operator" at bounding box center [213, 148] width 44 height 10
click at [247, 148] on input "Value:" at bounding box center [258, 147] width 36 height 11
type input "0.834"
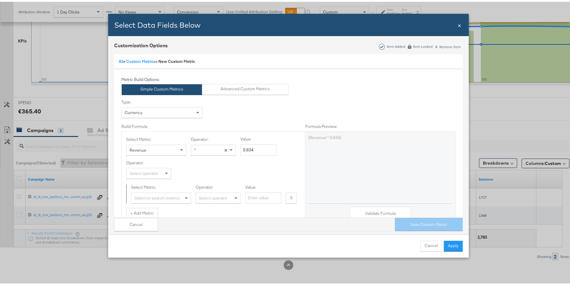
click at [249, 166] on div "Operator: Select operator Select Metric: Select or search metrics Operator: Sel…" at bounding box center [213, 179] width 174 height 43
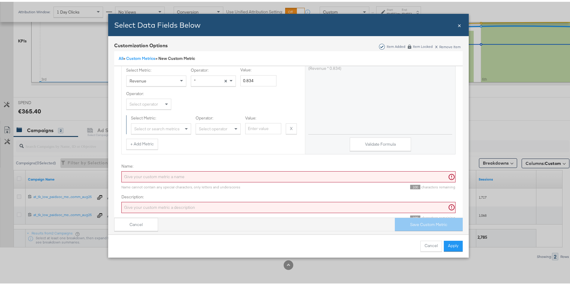
scroll to position [87, 0]
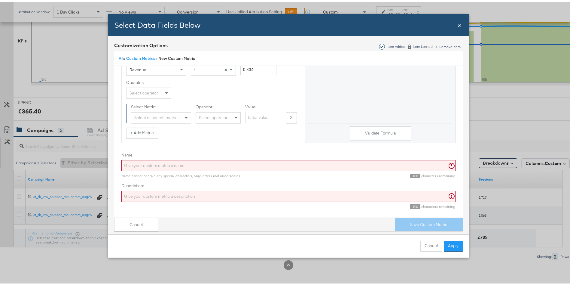
click at [153, 159] on input "Name:" at bounding box center [288, 163] width 334 height 11
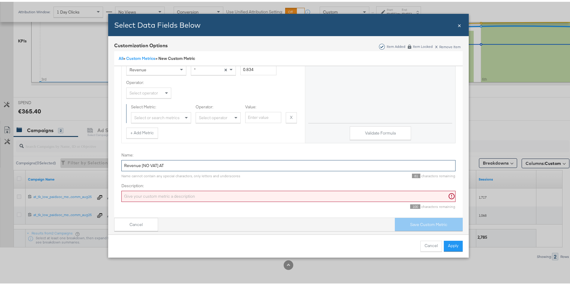
type input "Revenue [NO VAT] AT"
drag, startPoint x: 162, startPoint y: 158, endPoint x: 68, endPoint y: 150, distance: 94.7
click at [68, 150] on div "Select Data Fields Below Close × Customization Options Item Added Item Locked x…" at bounding box center [288, 142] width 577 height 285
click at [142, 190] on input "Description:" at bounding box center [288, 194] width 334 height 11
paste input "Revenue [NO VAT] AT"
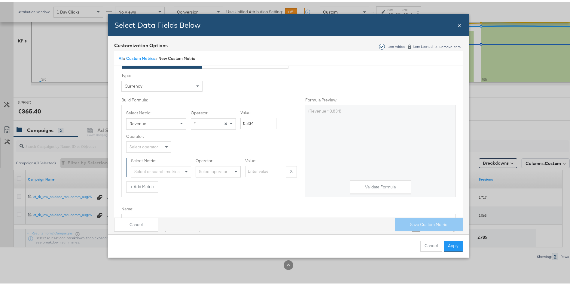
scroll to position [45, 0]
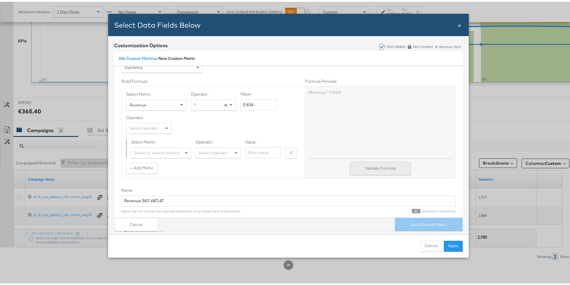
type input "Revenue [NO VAT] AT"
click at [372, 166] on button "Validate Formula" at bounding box center [380, 167] width 61 height 14
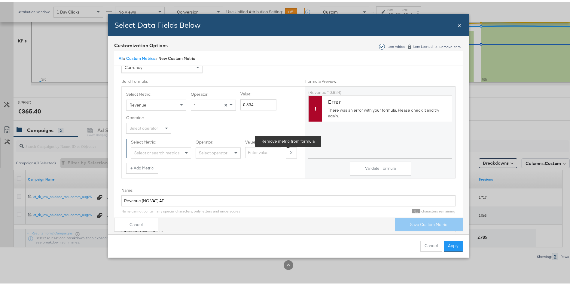
click at [287, 151] on button "X" at bounding box center [291, 150] width 11 height 11
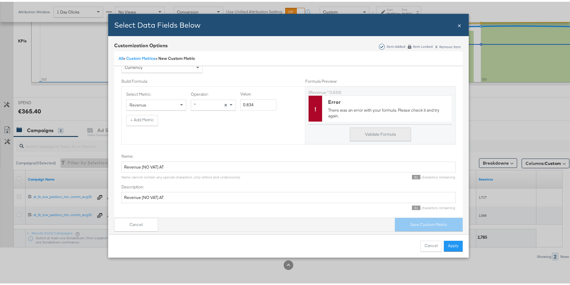
click at [383, 139] on button "Validate Formula" at bounding box center [380, 133] width 61 height 14
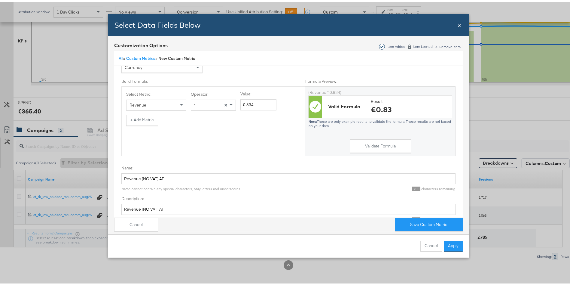
scroll to position [72, 0]
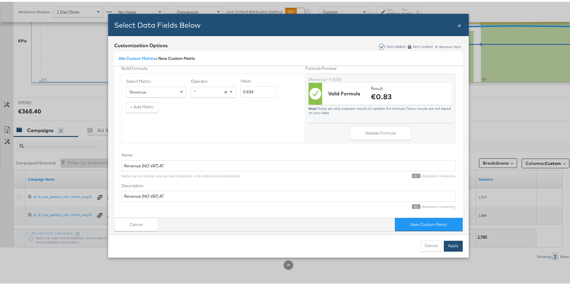
click at [453, 243] on button "Apply" at bounding box center [453, 244] width 19 height 11
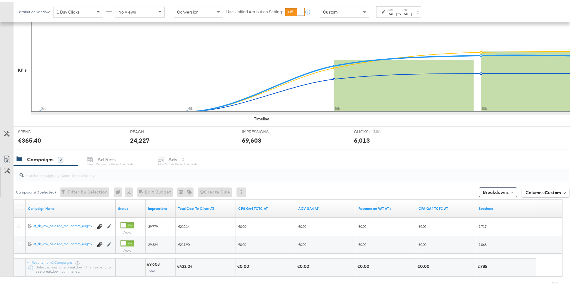
scroll to position [154, 0]
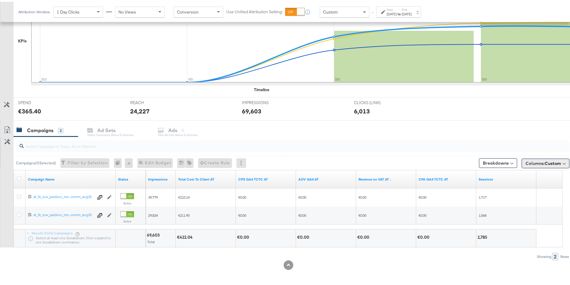
click at [545, 164] on span "Custom" at bounding box center [553, 161] width 16 height 5
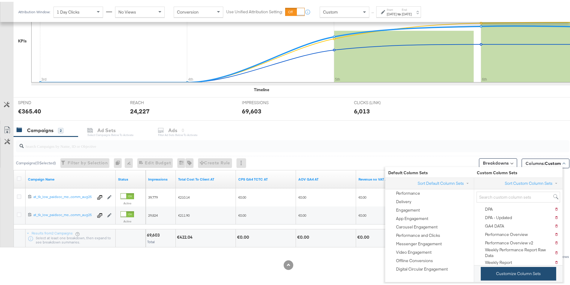
click at [505, 271] on button "Customize Column Sets" at bounding box center [518, 272] width 75 height 14
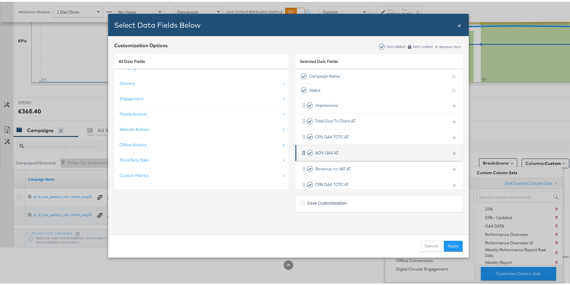
scroll to position [25, 0]
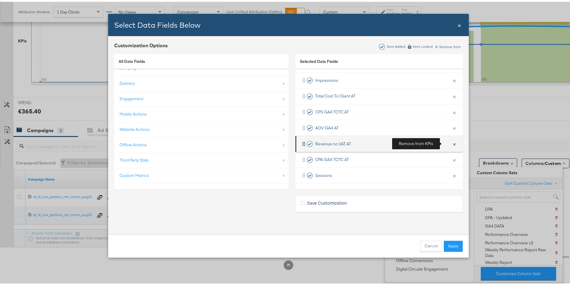
click at [450, 142] on button "×" at bounding box center [454, 142] width 8 height 13
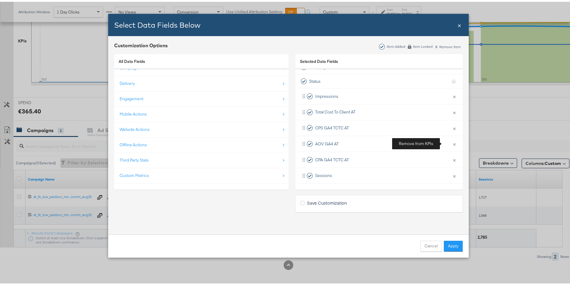
scroll to position [9, 0]
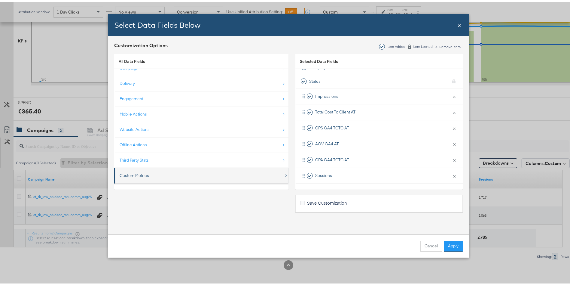
click at [218, 172] on div "Custom Metrics" at bounding box center [202, 173] width 164 height 12
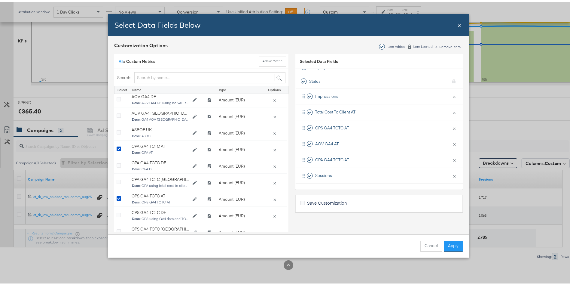
scroll to position [0, 8]
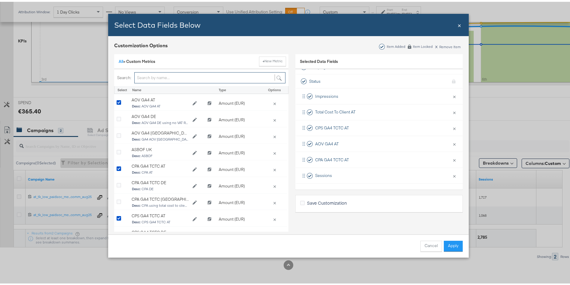
click at [190, 75] on input "Bulk Add Locations Modal" at bounding box center [209, 75] width 151 height 11
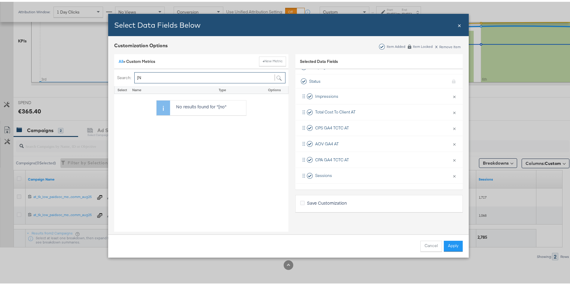
type input "["
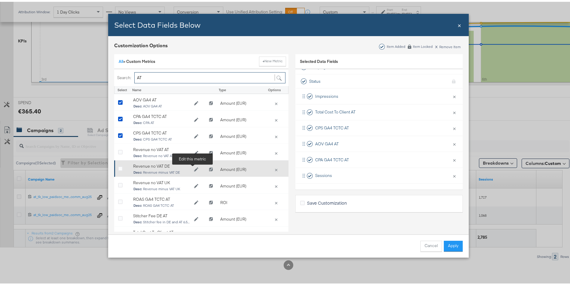
type input "A"
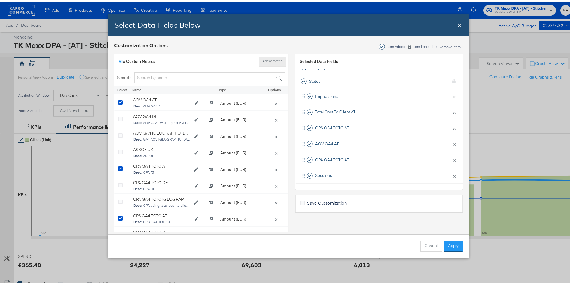
click at [263, 58] on strong "+" at bounding box center [264, 59] width 2 height 5
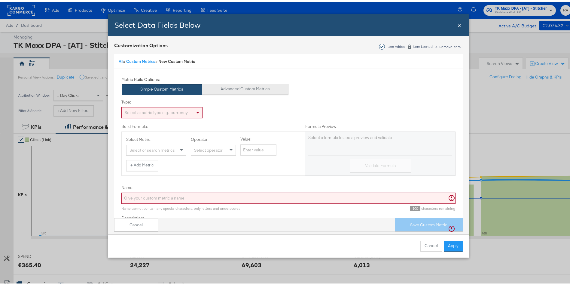
click at [246, 87] on button "Advanced Custom Metrics" at bounding box center [245, 87] width 87 height 11
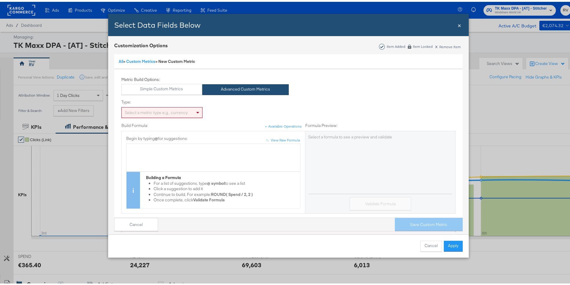
click at [144, 107] on div "Select a metric type e.g., currency" at bounding box center [162, 110] width 81 height 10
click at [143, 145] on div "Bulk Add Locations Modal" at bounding box center [214, 147] width 168 height 6
click at [331, 178] on div "Revenue*0.834 Validate Formula" at bounding box center [380, 170] width 150 height 83
click at [328, 206] on div "Validate Formula" at bounding box center [380, 200] width 144 height 17
click at [357, 201] on button "Validate Formula" at bounding box center [380, 202] width 61 height 14
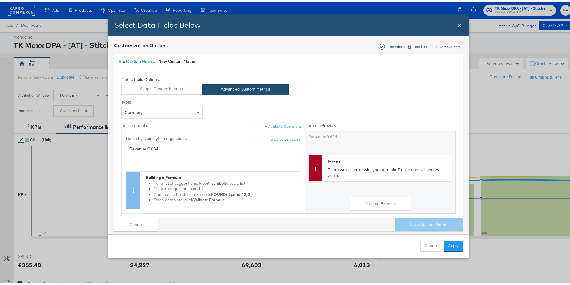
click at [340, 196] on div "Validate Formula" at bounding box center [380, 200] width 144 height 17
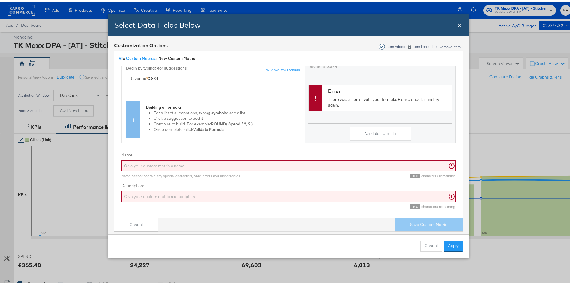
click at [267, 158] on input "Name:" at bounding box center [288, 163] width 334 height 11
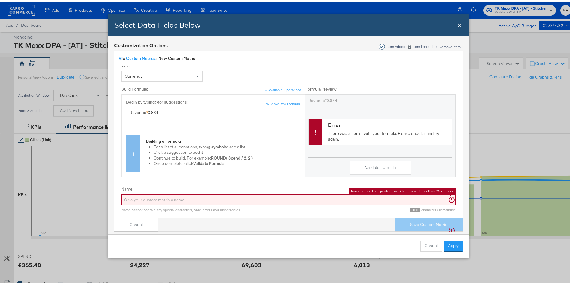
scroll to position [0, 0]
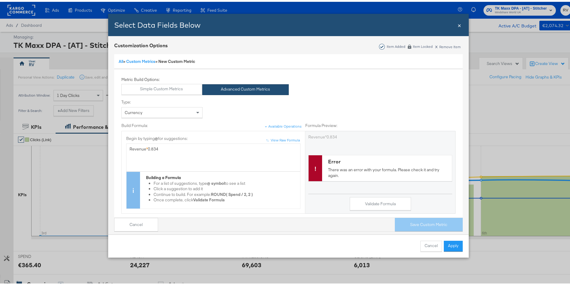
click at [130, 148] on span "Revenue" at bounding box center [138, 146] width 17 height 5
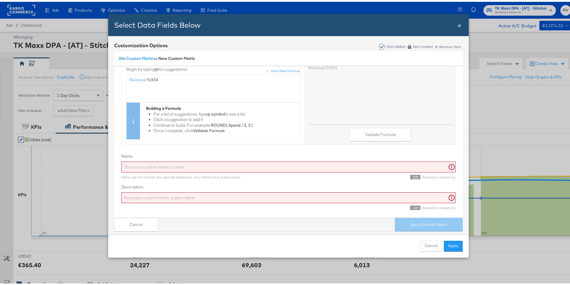
scroll to position [77, 0]
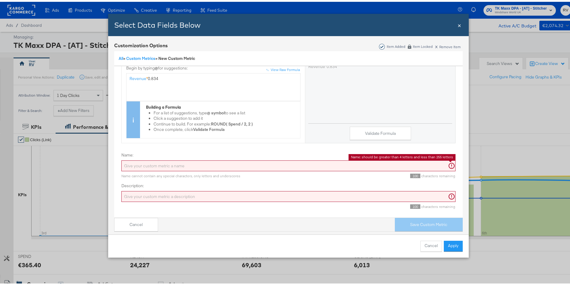
click at [156, 158] on input "Name:" at bounding box center [288, 163] width 334 height 11
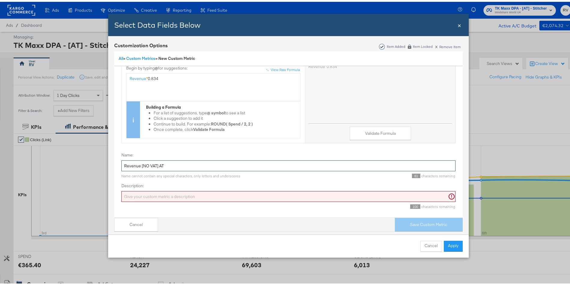
type input "Revenue [NO VAT] AT"
click at [152, 189] on input "Description:" at bounding box center [288, 194] width 334 height 11
click at [173, 169] on div "Name cannot contain any special characters, only letters and underscores 81 cha…" at bounding box center [288, 172] width 334 height 7
drag, startPoint x: 173, startPoint y: 155, endPoint x: 83, endPoint y: 169, distance: 91.2
click at [83, 169] on div "Select Data Fields Below Close × Customization Options Item Added Item Locked x…" at bounding box center [288, 142] width 577 height 285
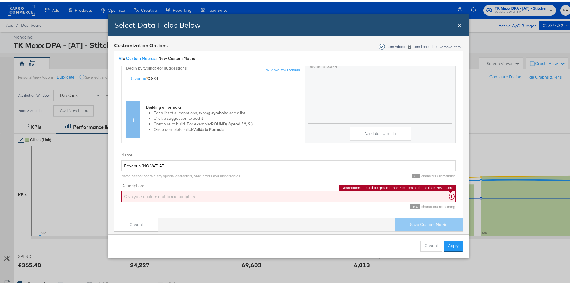
click at [130, 189] on input "Description:" at bounding box center [288, 194] width 334 height 11
paste input "Revenue [NO VAT] AT"
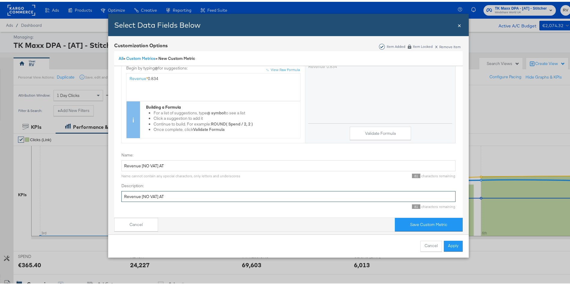
type input "Revenue [NO VAT] AT"
click at [154, 158] on input "Revenue [NO VAT] AT" at bounding box center [288, 163] width 334 height 11
click at [122, 159] on input "Revenue AT No VAT" at bounding box center [288, 163] width 334 height 11
click at [148, 159] on input "AT Revenue No VAT" at bounding box center [288, 163] width 334 height 11
drag, startPoint x: 175, startPoint y: 160, endPoint x: 102, endPoint y: 171, distance: 74.2
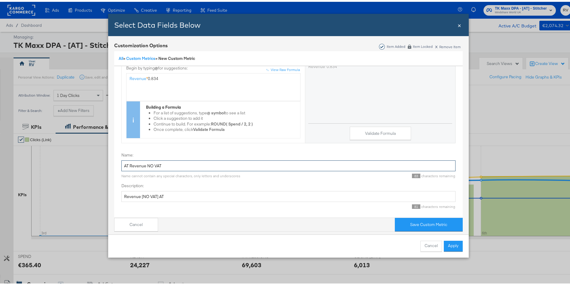
click at [102, 171] on div "Select Data Fields Below Close × Customization Options Item Added Item Locked x…" at bounding box center [288, 142] width 577 height 285
type input "AT Revenue NO VAT"
drag, startPoint x: 167, startPoint y: 190, endPoint x: 103, endPoint y: 199, distance: 64.3
click at [103, 199] on div "Select Data Fields Below Close × Customization Options Item Added Item Locked x…" at bounding box center [288, 142] width 577 height 285
paste input "AT Revenue NO V"
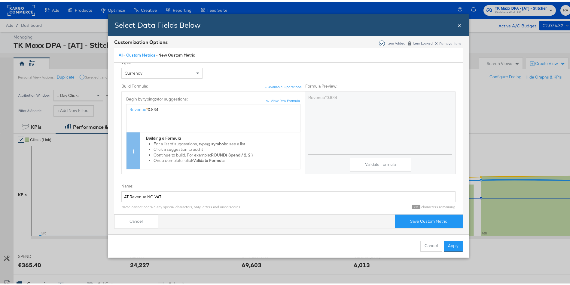
scroll to position [0, 0]
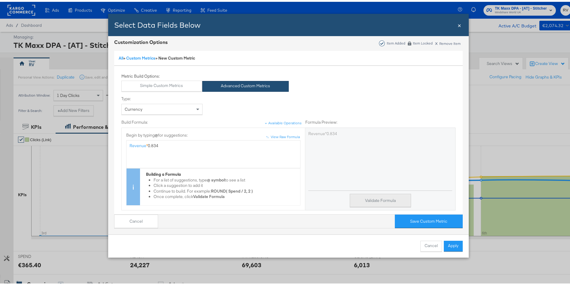
type input "AT Revenue NO VAT"
click at [365, 197] on button "Validate Formula" at bounding box center [380, 199] width 61 height 14
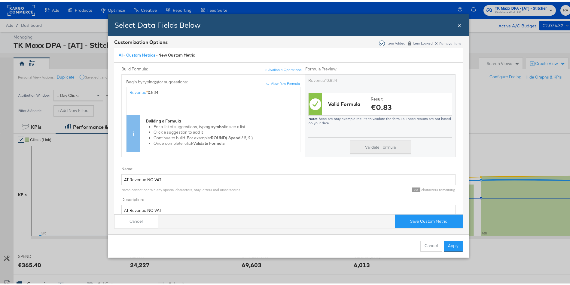
scroll to position [77, 0]
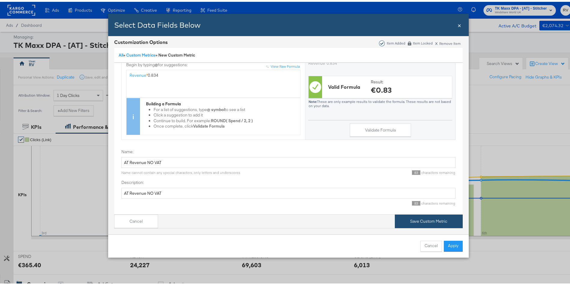
click at [430, 212] on button "Save Custom Metric" at bounding box center [429, 219] width 68 height 14
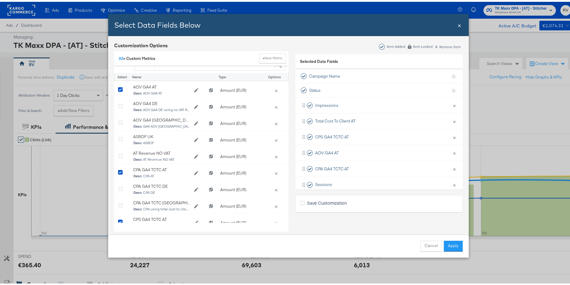
scroll to position [0, 0]
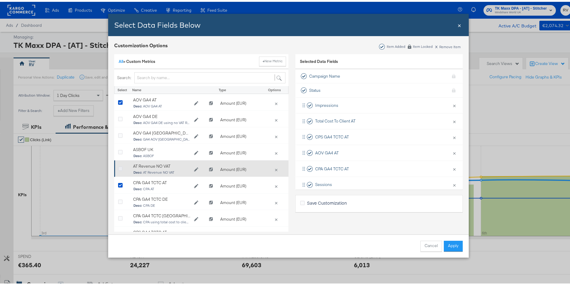
click at [119, 167] on icon "Bulk Add Locations Modal" at bounding box center [120, 167] width 5 height 5
click at [0, 0] on input "Bulk Add Locations Modal" at bounding box center [0, 0] width 0 height 0
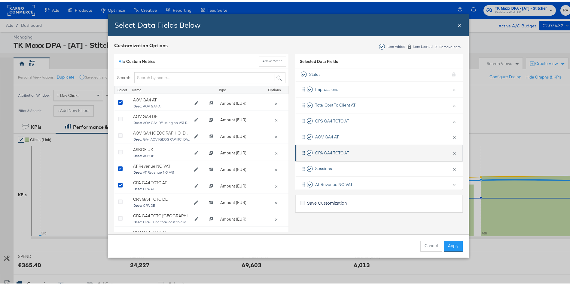
scroll to position [25, 0]
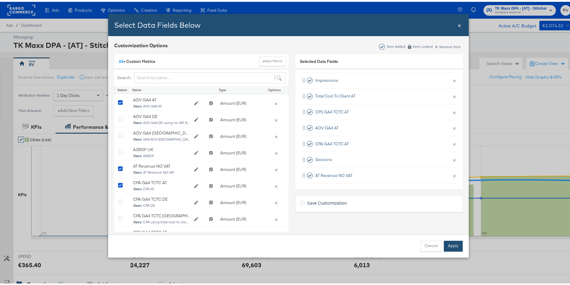
click at [448, 244] on button "Apply" at bounding box center [453, 244] width 19 height 11
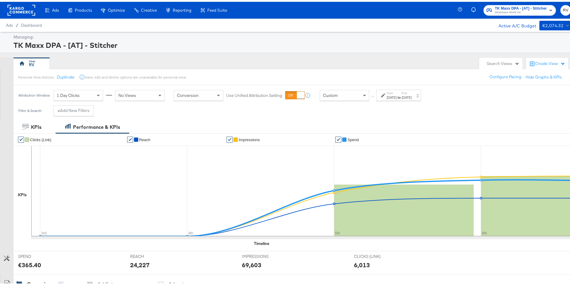
scroll to position [154, 0]
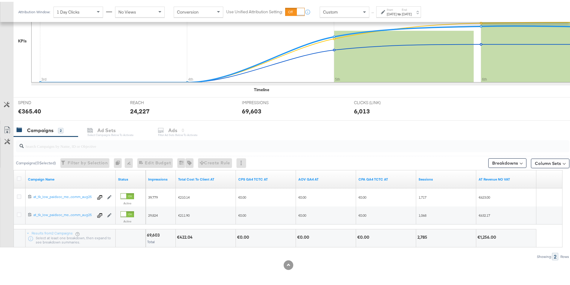
click at [246, 255] on div "Showing: 2 Rows" at bounding box center [284, 255] width 569 height 8
click at [20, 176] on icon at bounding box center [19, 176] width 5 height 5
click at [0, 0] on input "checkbox" at bounding box center [0, 0] width 0 height 0
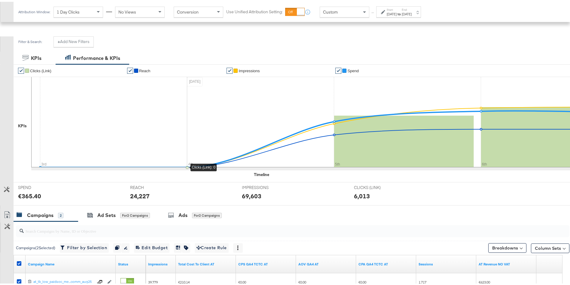
scroll to position [0, 0]
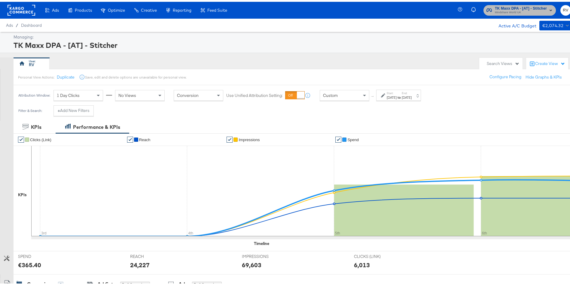
click at [510, 10] on span "Mindshare World UK" at bounding box center [521, 10] width 52 height 5
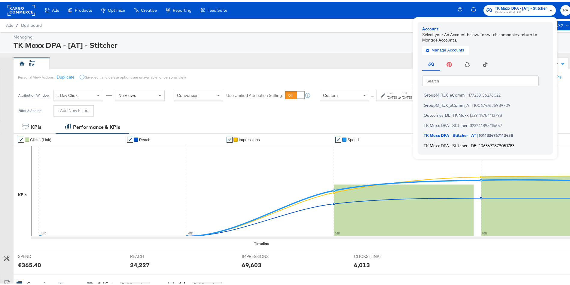
click at [458, 145] on span "TK Maxx DPA - Stitcher - DE" at bounding box center [450, 143] width 53 height 5
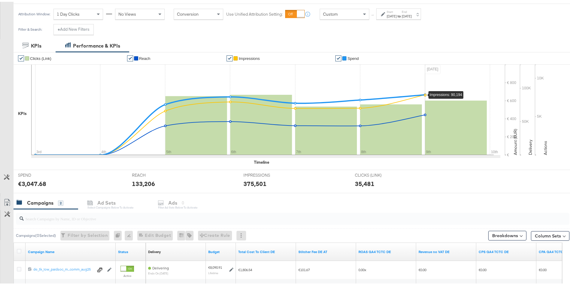
scroll to position [154, 0]
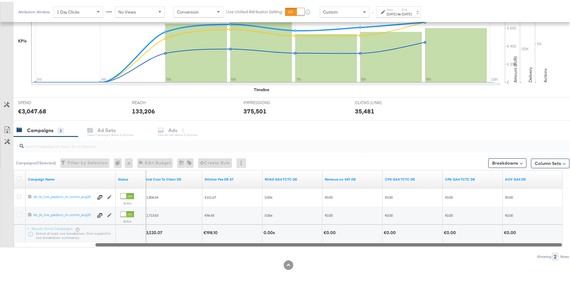
drag, startPoint x: 221, startPoint y: 244, endPoint x: 333, endPoint y: 243, distance: 112.4
click at [333, 243] on div at bounding box center [328, 242] width 467 height 5
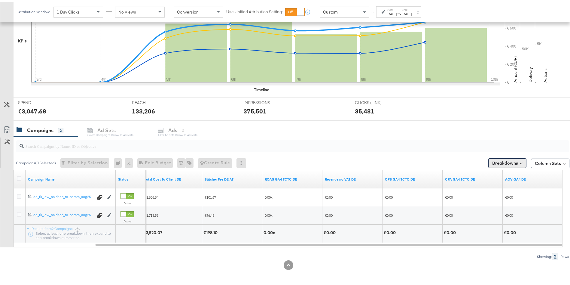
click at [509, 157] on button "Breakdowns" at bounding box center [507, 161] width 38 height 10
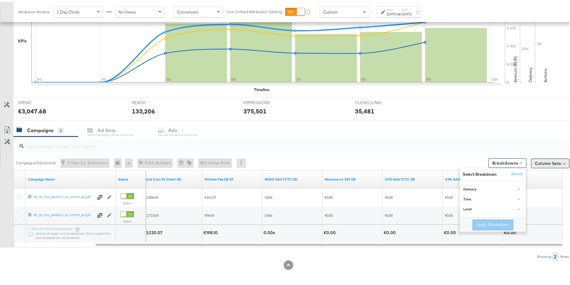
click at [551, 160] on button "Column Sets" at bounding box center [550, 162] width 38 height 10
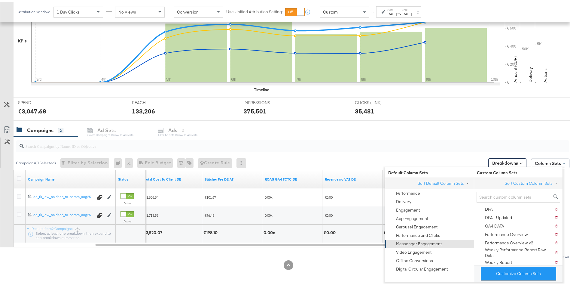
scroll to position [1, 0]
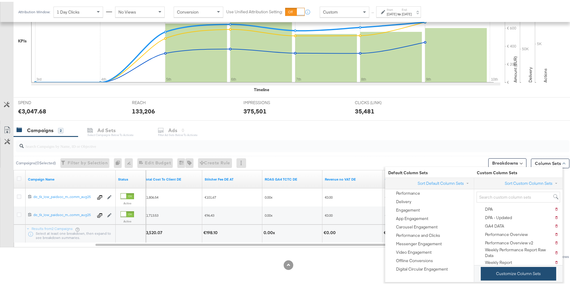
click at [502, 276] on button "Customize Column Sets" at bounding box center [518, 272] width 75 height 14
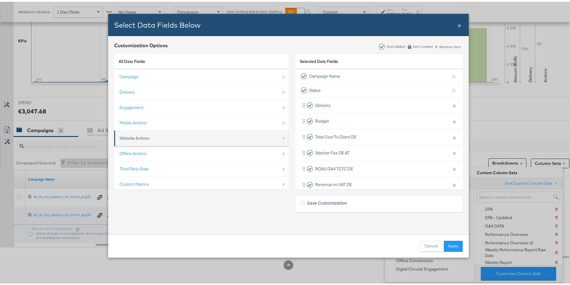
scroll to position [9, 0]
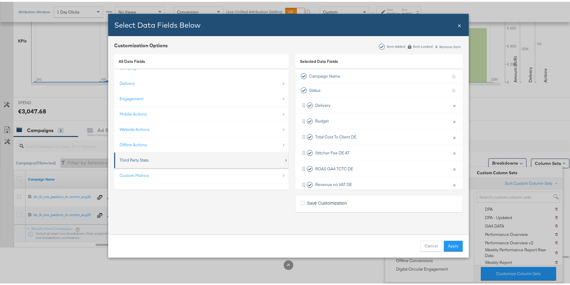
click at [142, 159] on div "Third Party Stats" at bounding box center [134, 158] width 29 height 6
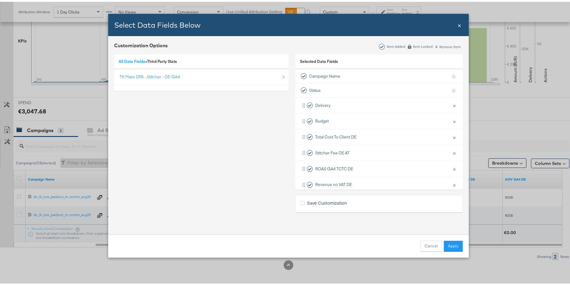
scroll to position [0, 0]
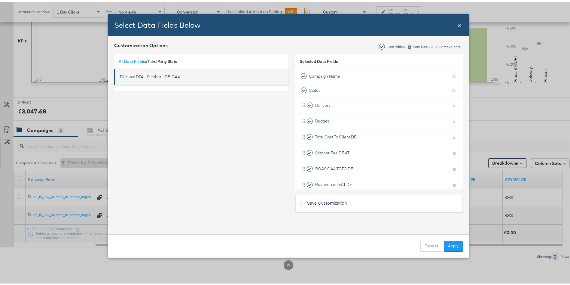
click at [139, 75] on div "TK Maxx DPA - Stitcher - DE-GA4" at bounding box center [150, 75] width 60 height 6
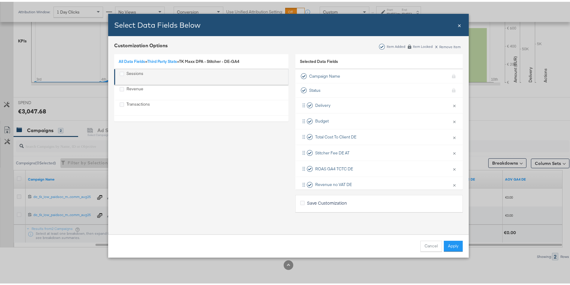
click at [127, 74] on div "Sessions" at bounding box center [135, 75] width 17 height 12
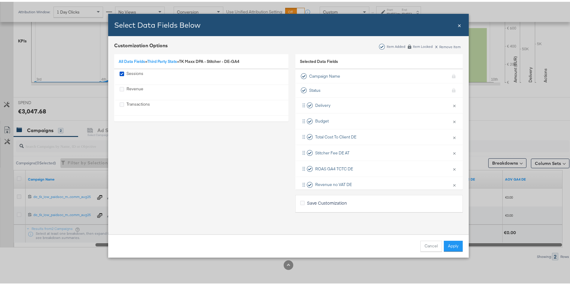
click at [451, 244] on button "Apply" at bounding box center [453, 244] width 19 height 11
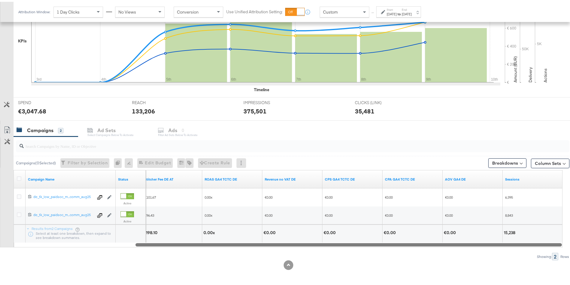
drag, startPoint x: 404, startPoint y: 244, endPoint x: 547, endPoint y: 247, distance: 143.1
click at [547, 247] on div "Campaigns ( 0 Selected) Filter by Selection Filter 0 campaigns 0 Rename 0 campa…" at bounding box center [284, 197] width 569 height 124
drag, startPoint x: 272, startPoint y: 242, endPoint x: 305, endPoint y: 241, distance: 33.4
click at [305, 241] on div at bounding box center [349, 242] width 426 height 5
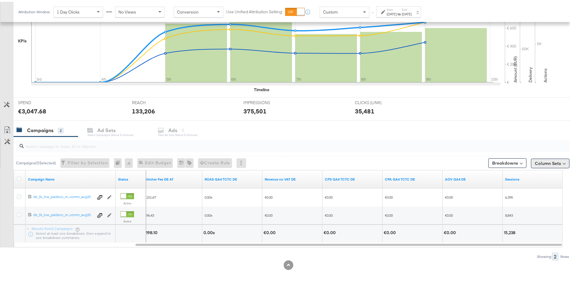
click at [548, 158] on button "Column Sets" at bounding box center [550, 162] width 38 height 10
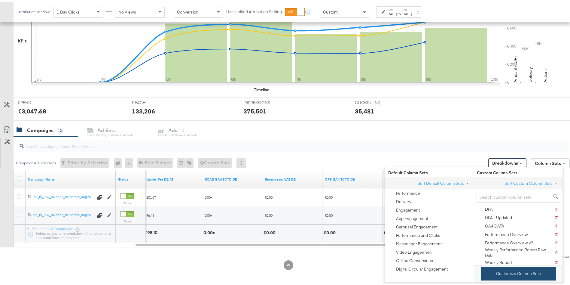
click at [514, 275] on button "Customize Column Sets" at bounding box center [518, 272] width 75 height 14
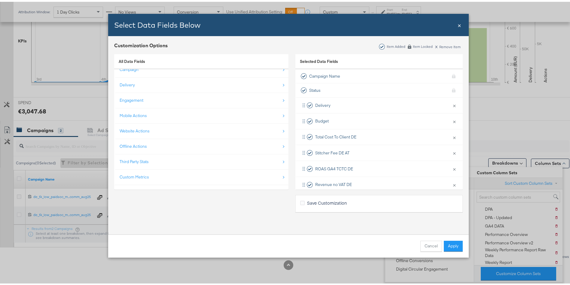
scroll to position [9, 0]
click at [428, 240] on button "Cancel" at bounding box center [431, 244] width 22 height 11
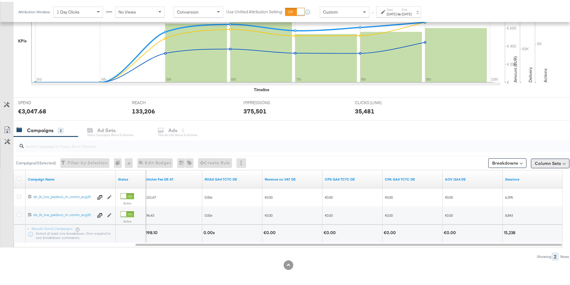
click at [538, 161] on button "Column Sets" at bounding box center [550, 162] width 38 height 10
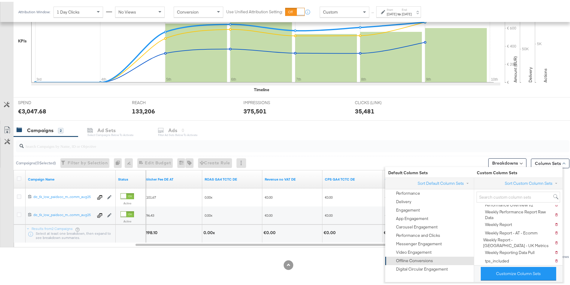
scroll to position [1, 0]
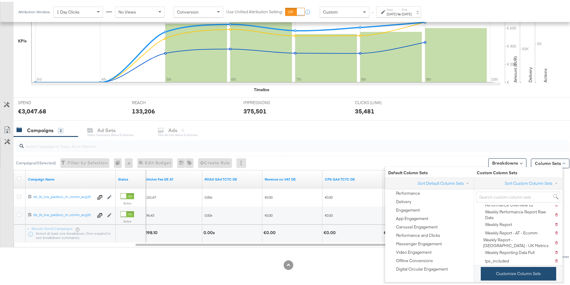
click at [504, 276] on button "Customize Column Sets" at bounding box center [518, 272] width 75 height 14
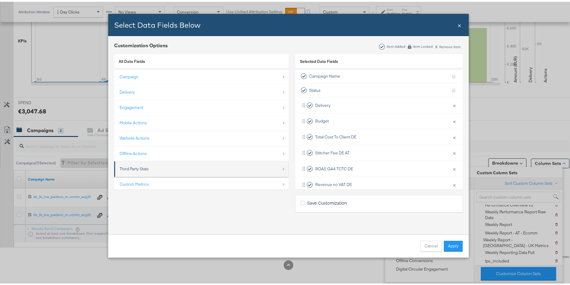
scroll to position [9, 0]
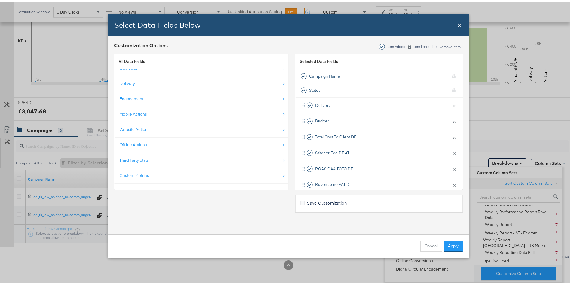
click at [127, 174] on div "Custom Metrics" at bounding box center [134, 174] width 29 height 6
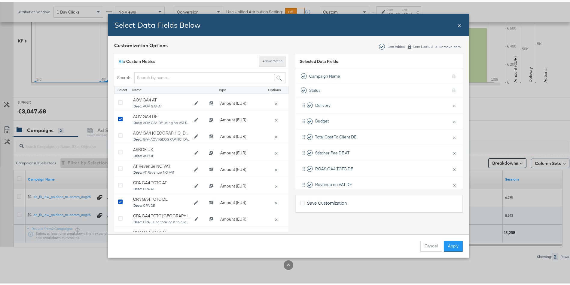
click at [265, 60] on button "+ New Metric" at bounding box center [272, 60] width 27 height 10
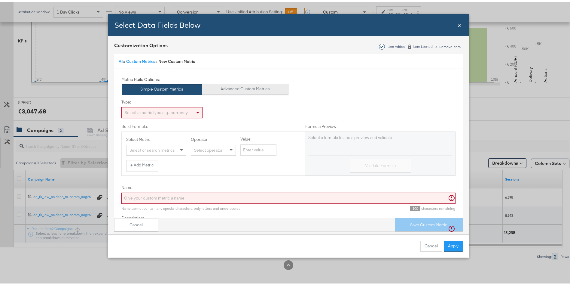
click at [224, 82] on button "Advanced Custom Metrics" at bounding box center [245, 87] width 87 height 11
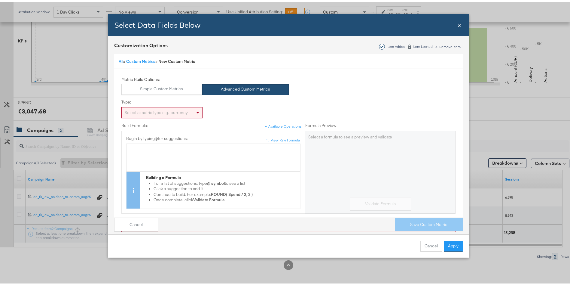
click at [155, 110] on div "Select a metric type e.g., currency" at bounding box center [162, 110] width 81 height 10
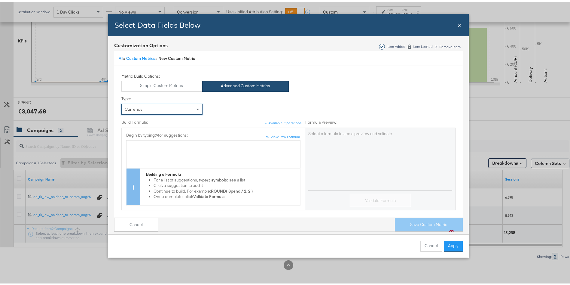
scroll to position [0, 0]
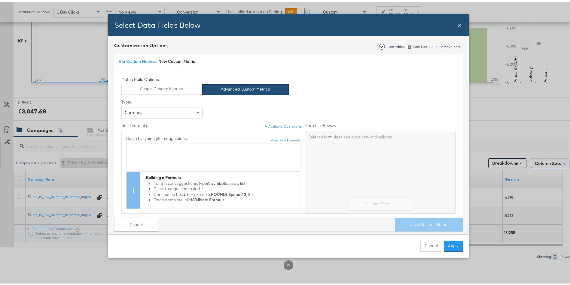
click at [195, 146] on div "Bulk Add Locations Modal" at bounding box center [214, 147] width 168 height 6
drag, startPoint x: 330, startPoint y: 159, endPoint x: 343, endPoint y: 175, distance: 21.1
click at [330, 159] on div "Revenue*0.834 Validate Formula" at bounding box center [380, 170] width 150 height 83
click at [372, 200] on button "Validate Formula" at bounding box center [380, 202] width 61 height 14
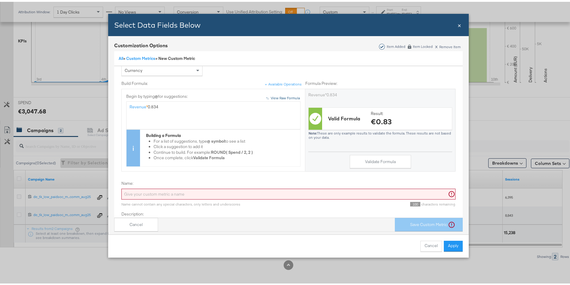
scroll to position [77, 0]
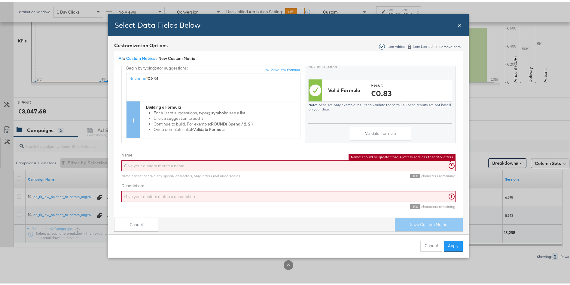
click at [141, 158] on input "Name:" at bounding box center [288, 163] width 334 height 11
type input "R"
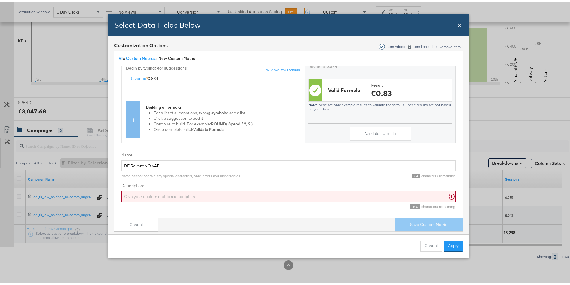
click at [140, 189] on input "Description:" at bounding box center [288, 194] width 334 height 11
click at [139, 158] on input "DE Revent NO VAT" at bounding box center [288, 163] width 334 height 11
type input "DE Revenue NO VAT"
click at [134, 189] on input "Description:" at bounding box center [288, 194] width 334 height 11
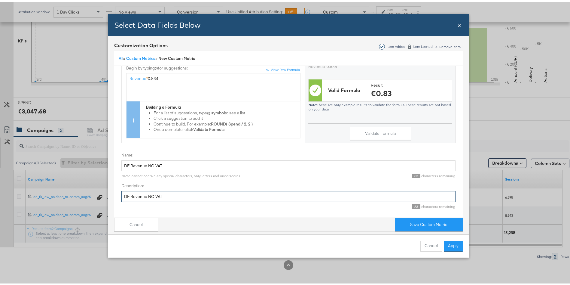
scroll to position [3, 0]
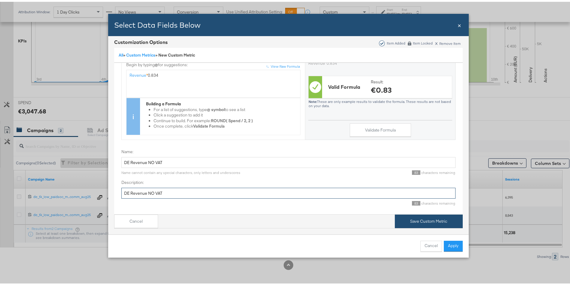
type input "DE Revenue NO VAT"
click at [432, 212] on button "Save Custom Metric" at bounding box center [429, 219] width 68 height 14
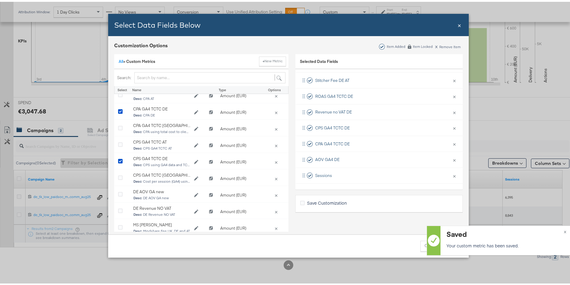
scroll to position [180, 0]
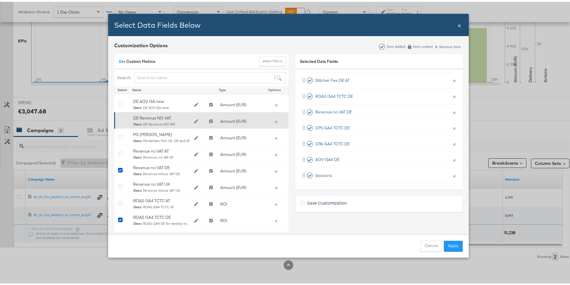
click at [118, 118] on icon "Bulk Add Locations Modal" at bounding box center [120, 119] width 5 height 5
click at [0, 0] on input "Bulk Add Locations Modal" at bounding box center [0, 0] width 0 height 0
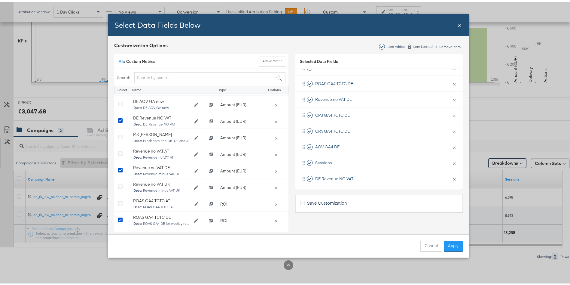
scroll to position [88, 0]
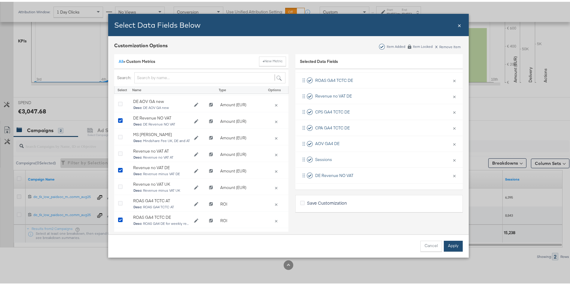
click at [451, 243] on button "Apply" at bounding box center [453, 244] width 19 height 11
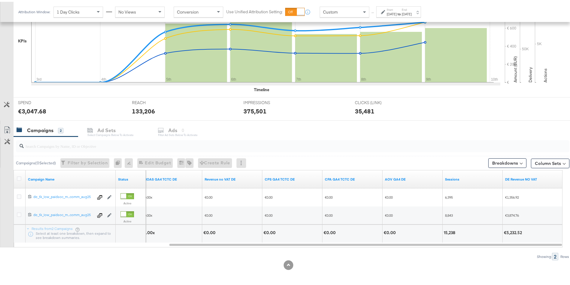
click at [155, 260] on div at bounding box center [288, 263] width 577 height 10
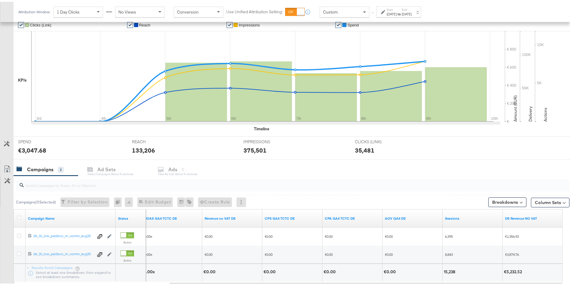
scroll to position [154, 0]
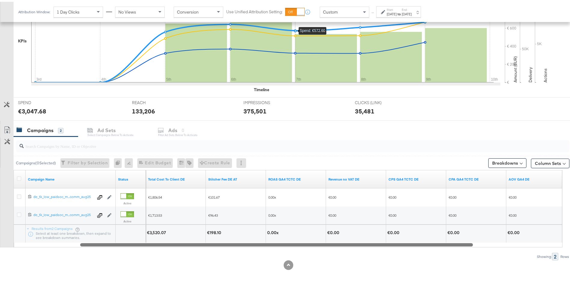
drag, startPoint x: 200, startPoint y: 243, endPoint x: 204, endPoint y: 280, distance: 37.2
click at [137, 267] on div "KPIs Performance & KPIs Customize KPIs ✔ Clicks (Link) ✔ Reach ✔ Impressions ✔ …" at bounding box center [288, 124] width 577 height 319
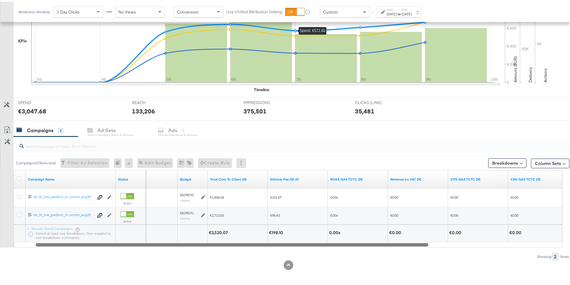
drag, startPoint x: 203, startPoint y: 242, endPoint x: 271, endPoint y: 240, distance: 68.3
click at [117, 242] on div at bounding box center [232, 242] width 393 height 5
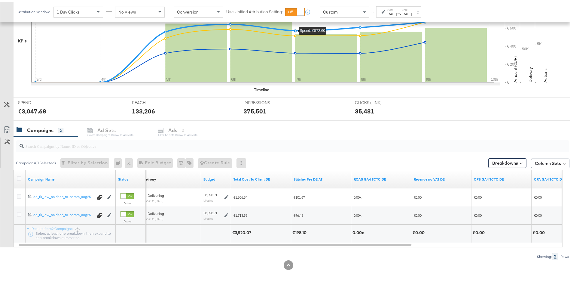
click at [547, 156] on div "Column Sets" at bounding box center [550, 160] width 38 height 10
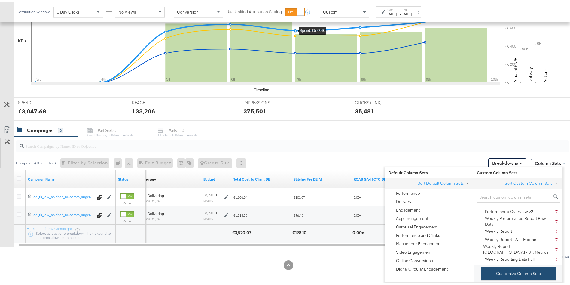
scroll to position [42, 0]
click at [526, 270] on button "Customize Column Sets" at bounding box center [518, 272] width 75 height 14
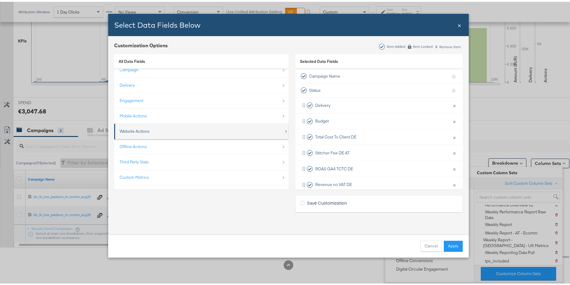
scroll to position [9, 0]
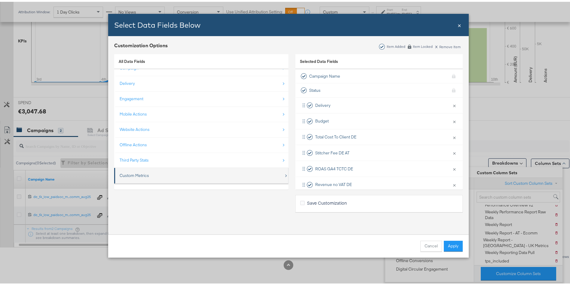
click at [179, 174] on div "Custom Metrics" at bounding box center [202, 173] width 164 height 12
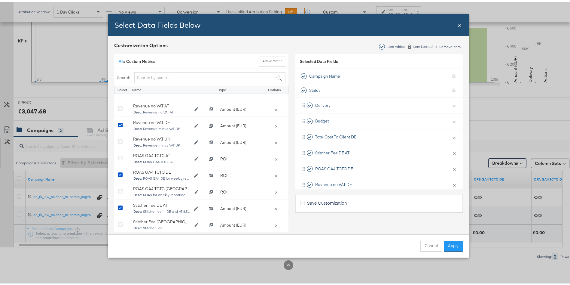
scroll to position [280, 0]
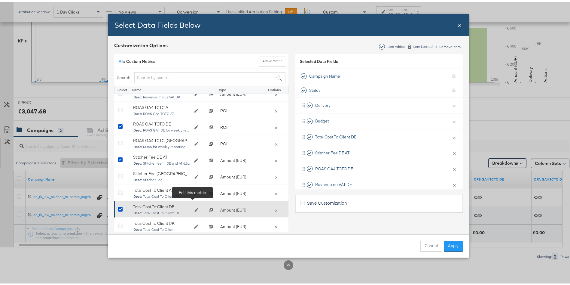
click at [190, 204] on button "Edit Total Cost To Client DE" at bounding box center [196, 208] width 12 height 9
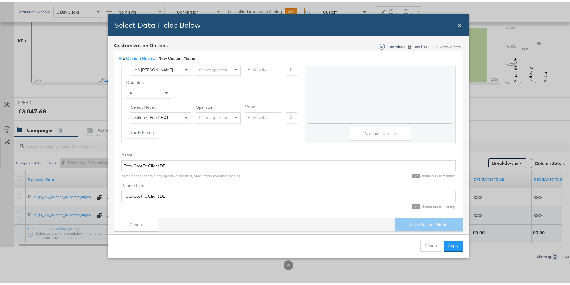
scroll to position [0, 0]
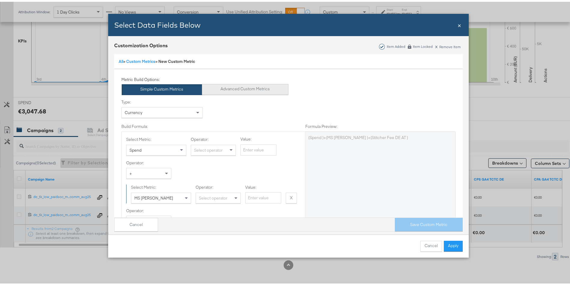
click at [240, 90] on button "Advanced Custom Metrics" at bounding box center [245, 87] width 87 height 11
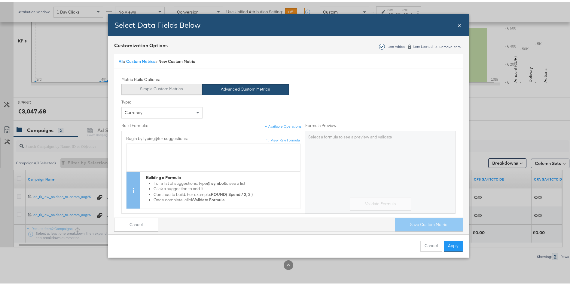
click at [164, 85] on button "Simple Custom Metrics" at bounding box center [161, 87] width 81 height 11
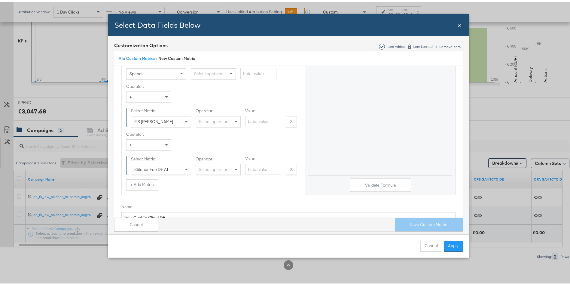
scroll to position [90, 0]
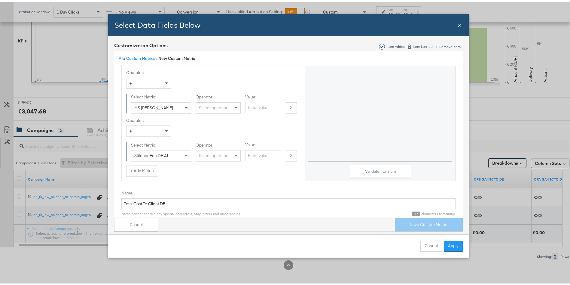
click at [145, 154] on span "Stitcher Fee DE AT" at bounding box center [151, 153] width 34 height 5
click at [377, 124] on div "( Spend ) + ( MS Fee ) + ( Stitcher Fee DE AT ) Validate Formula" at bounding box center [380, 109] width 150 height 140
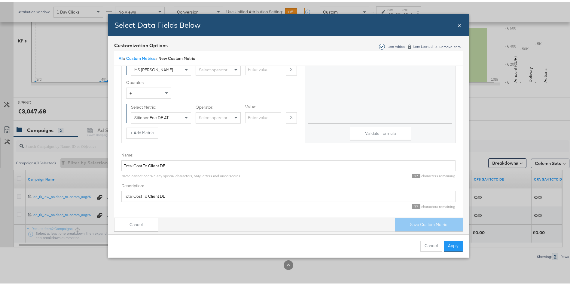
click at [458, 22] on span "×" at bounding box center [460, 23] width 4 height 8
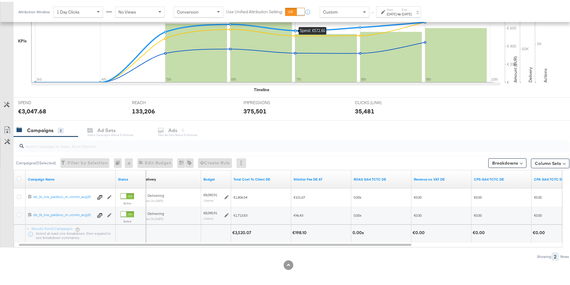
scroll to position [0, 0]
click at [539, 159] on button "Column Sets" at bounding box center [550, 162] width 38 height 10
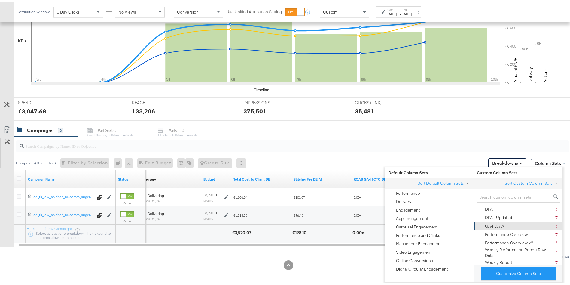
scroll to position [42, 0]
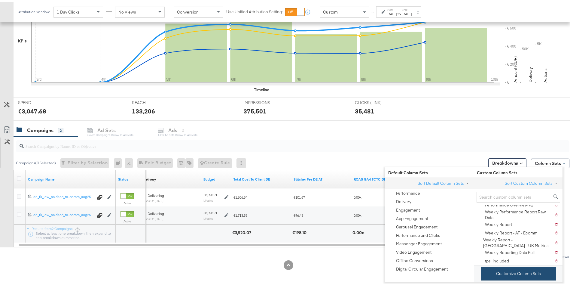
click at [506, 270] on button "Customize Column Sets" at bounding box center [518, 272] width 75 height 14
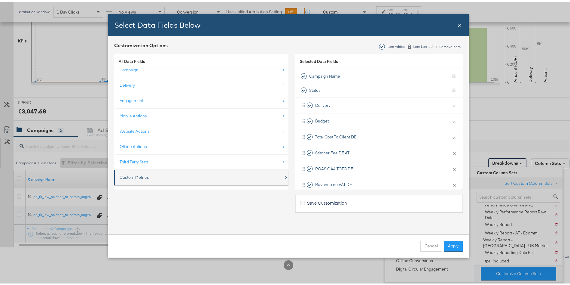
scroll to position [9, 0]
click at [149, 174] on div "Custom Metrics" at bounding box center [202, 173] width 164 height 12
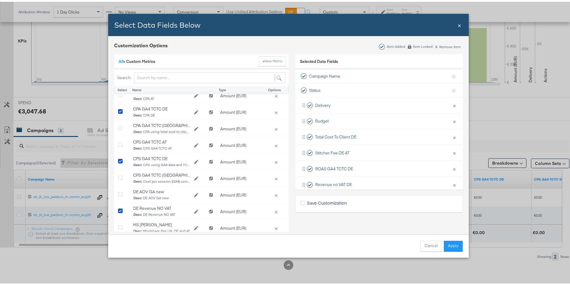
scroll to position [225, 0]
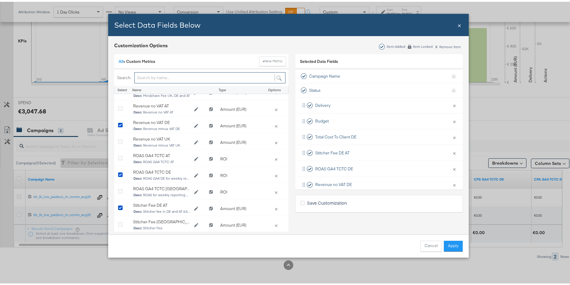
click at [165, 74] on input "Bulk Add Locations Modal" at bounding box center [209, 75] width 151 height 11
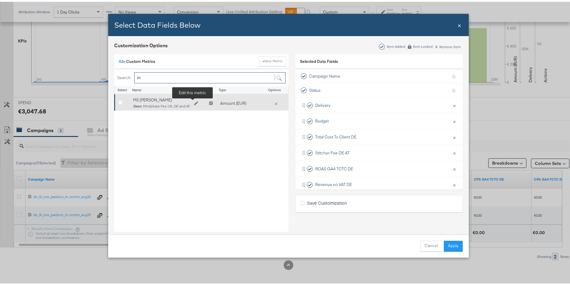
type input "m"
click at [194, 101] on icon "Edit MS Fee" at bounding box center [196, 101] width 4 height 4
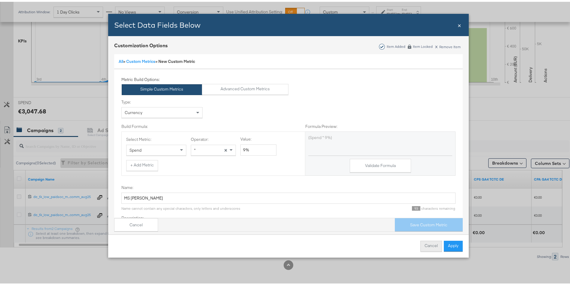
click at [426, 243] on button "Cancel" at bounding box center [431, 244] width 22 height 11
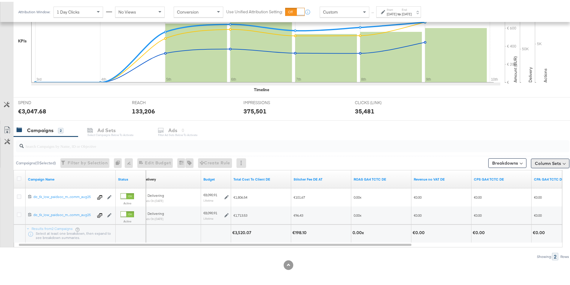
click at [537, 162] on button "Column Sets" at bounding box center [550, 162] width 38 height 10
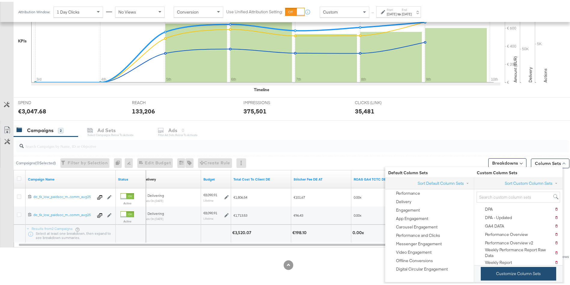
click at [506, 270] on button "Customize Column Sets" at bounding box center [518, 272] width 75 height 14
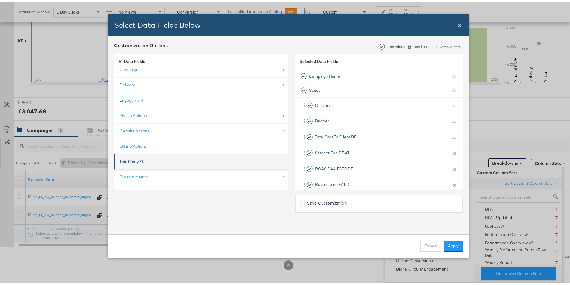
scroll to position [9, 0]
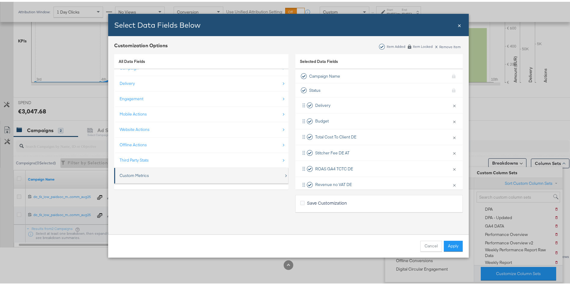
click at [144, 171] on div "Custom Metrics" at bounding box center [134, 174] width 29 height 6
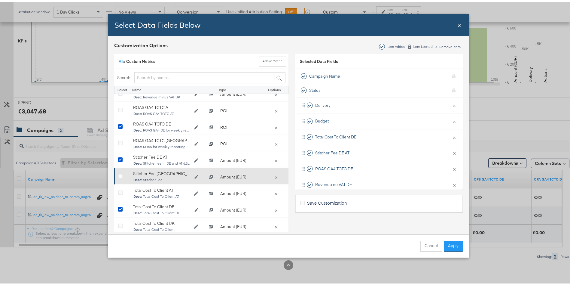
scroll to position [13, 0]
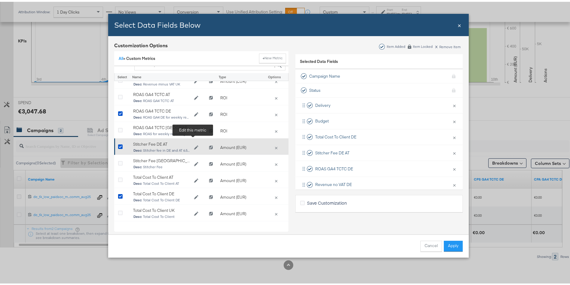
click at [194, 143] on icon "Edit Stitcher Fee DE AT" at bounding box center [196, 145] width 4 height 4
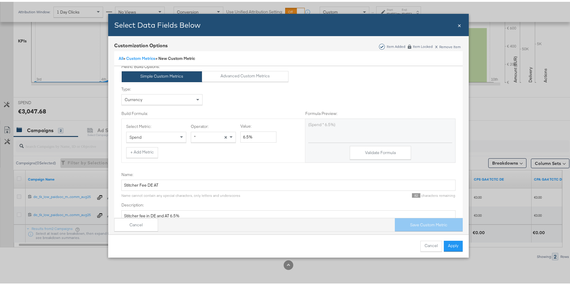
click at [459, 24] on div "Select Data Fields Below Close ×" at bounding box center [288, 23] width 361 height 22
click at [458, 25] on span "×" at bounding box center [460, 23] width 4 height 8
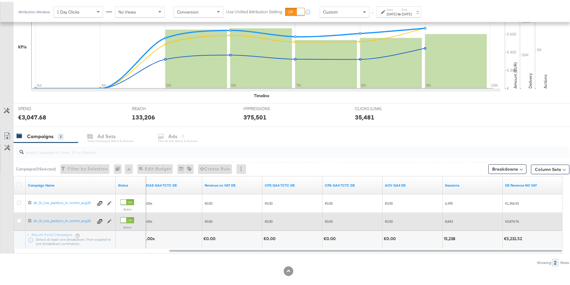
scroll to position [154, 0]
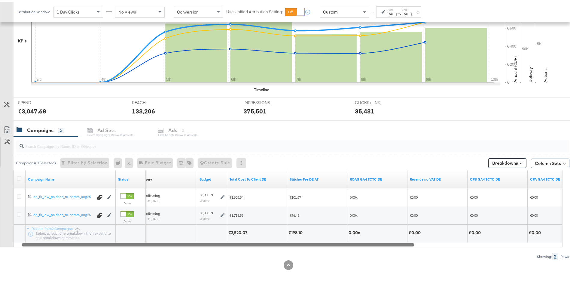
drag, startPoint x: 313, startPoint y: 242, endPoint x: 166, endPoint y: 256, distance: 148.2
click at [166, 256] on div "Campaigns ( 0 Selected) Filter by Selection Filter 0 campaigns 0 Rename 0 campa…" at bounding box center [284, 197] width 569 height 124
